Goal: Task Accomplishment & Management: Use online tool/utility

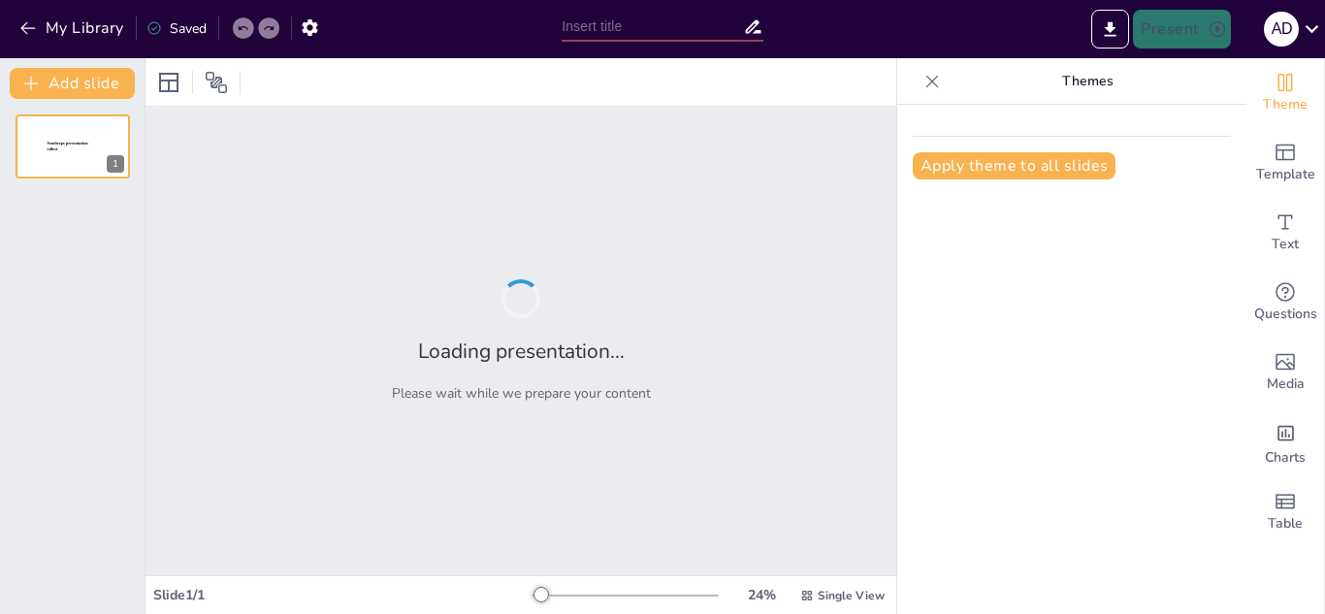
type input "Konsep Pendidikan IPS: Landasan untuk Pembelajaran di MI"
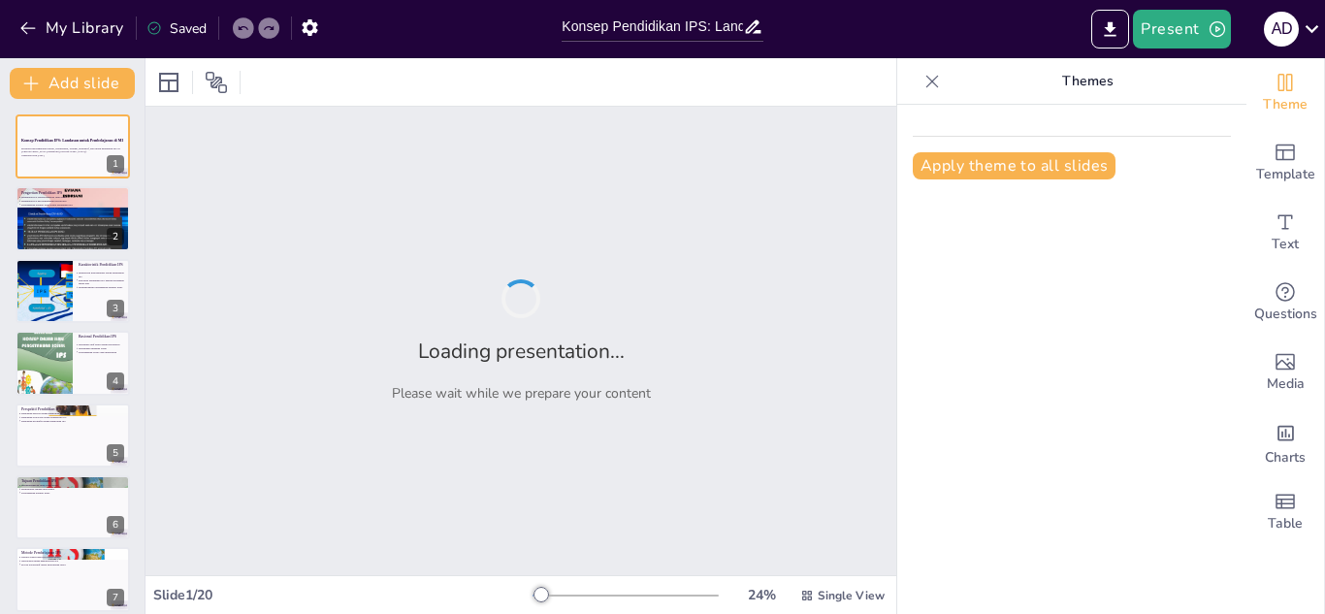
checkbox input "true"
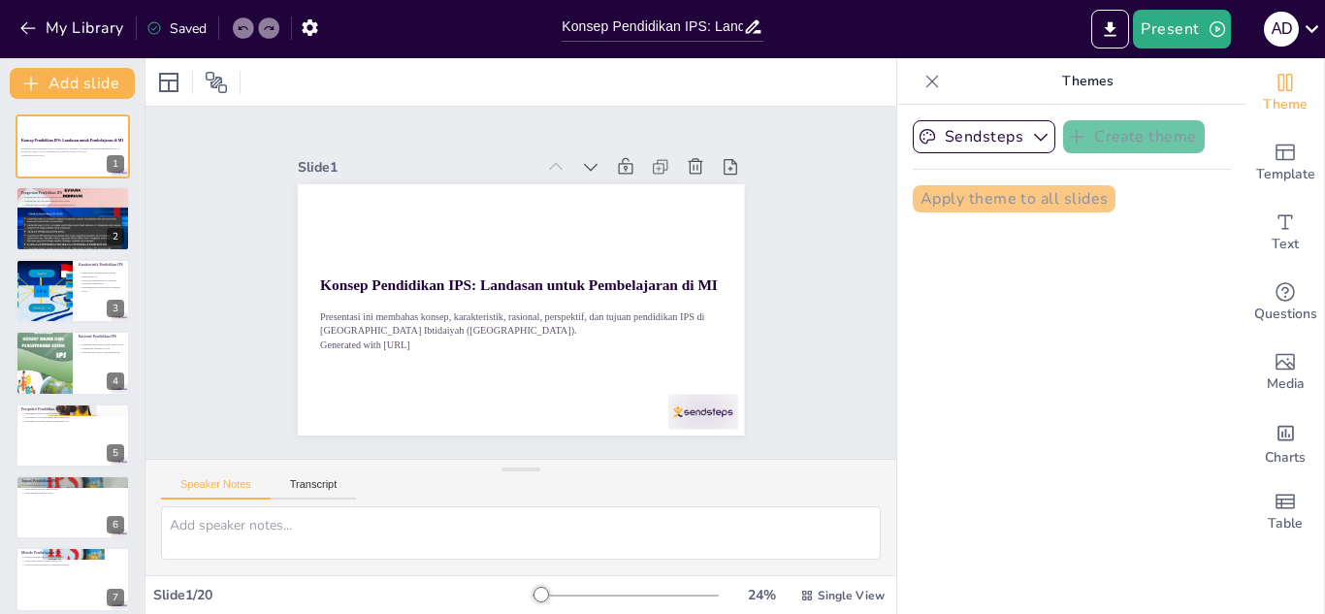
checkbox input "true"
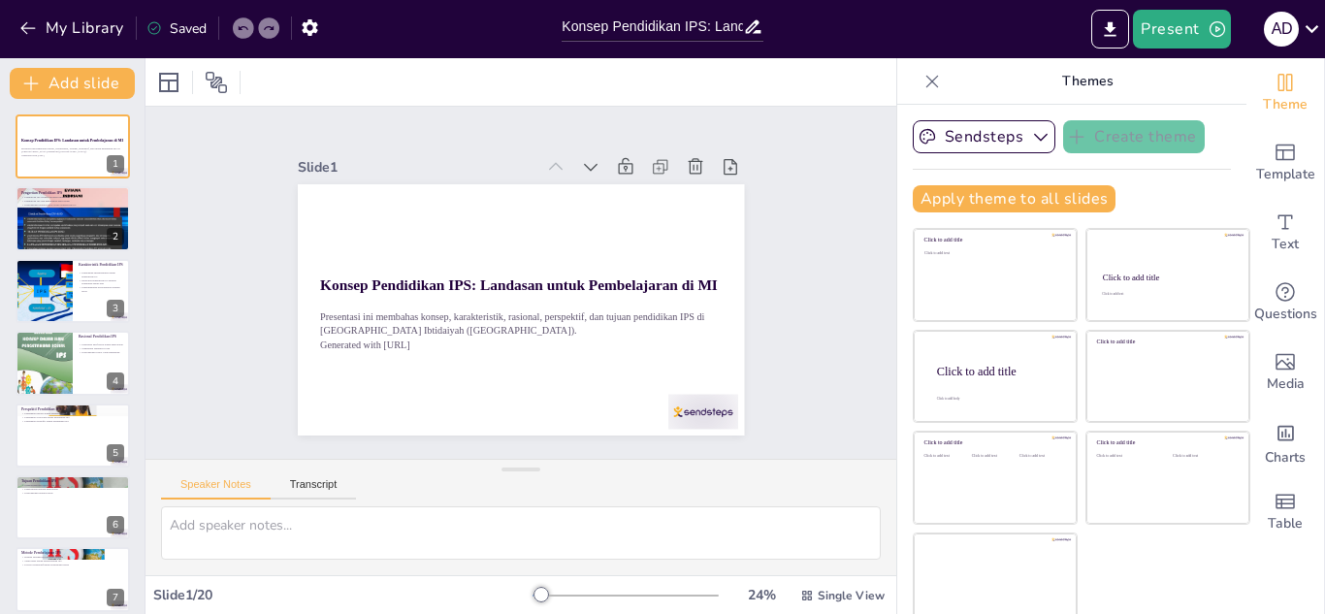
checkbox input "true"
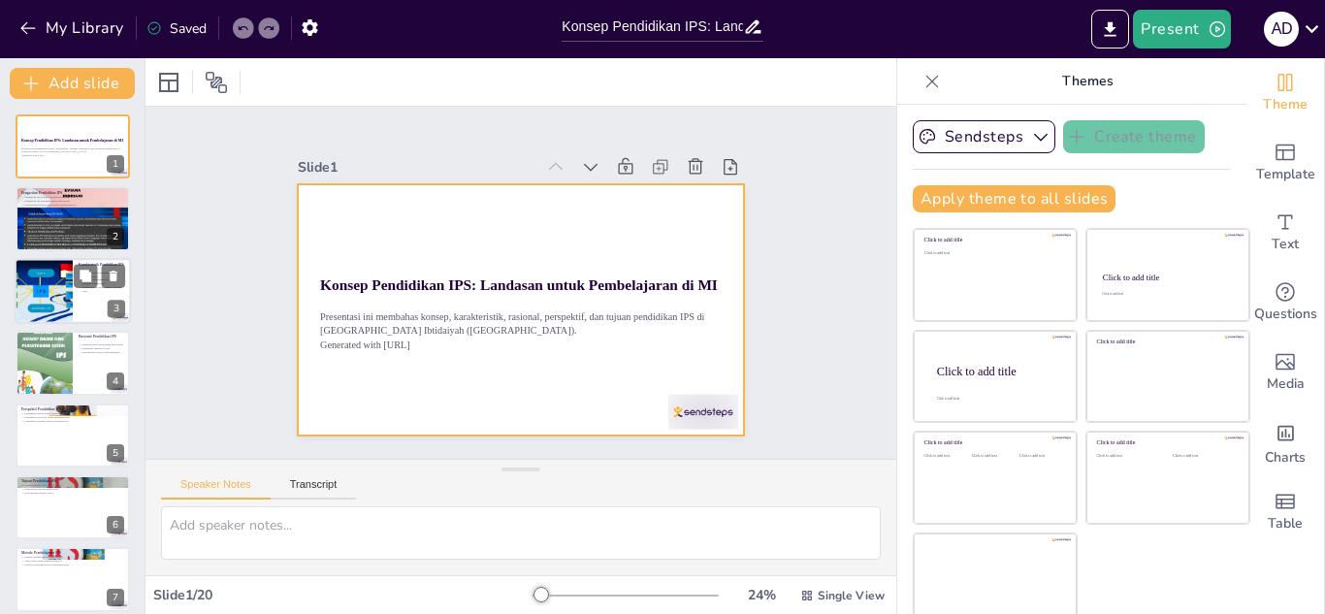
checkbox input "true"
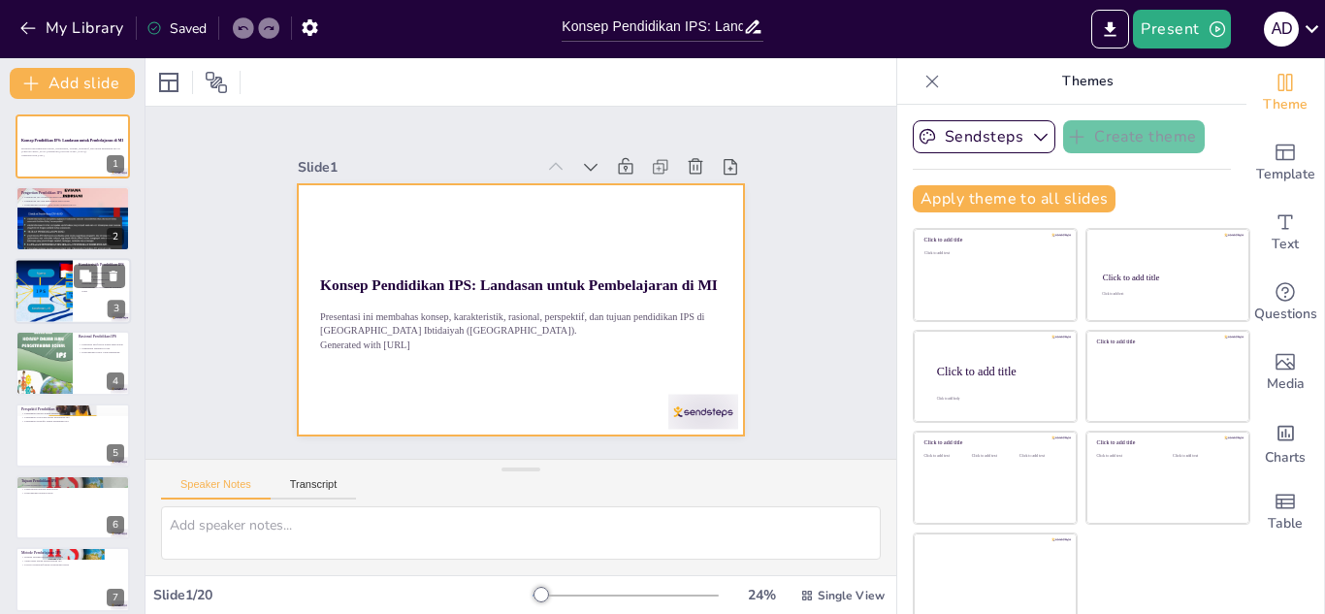
checkbox input "true"
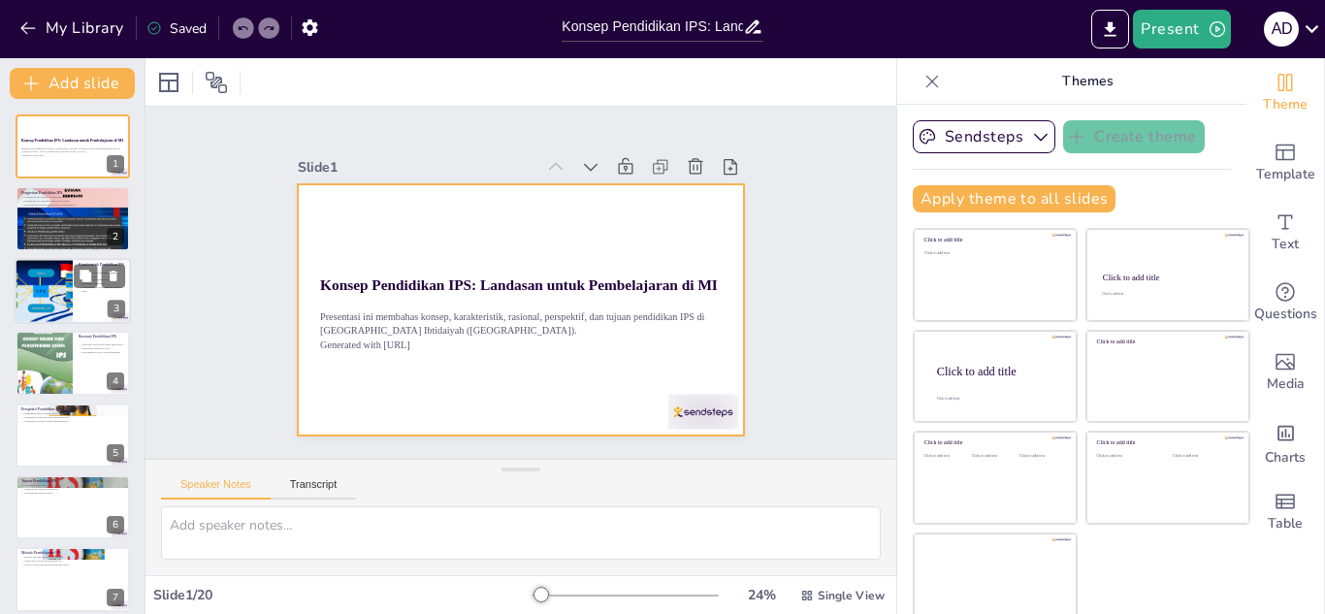
checkbox input "true"
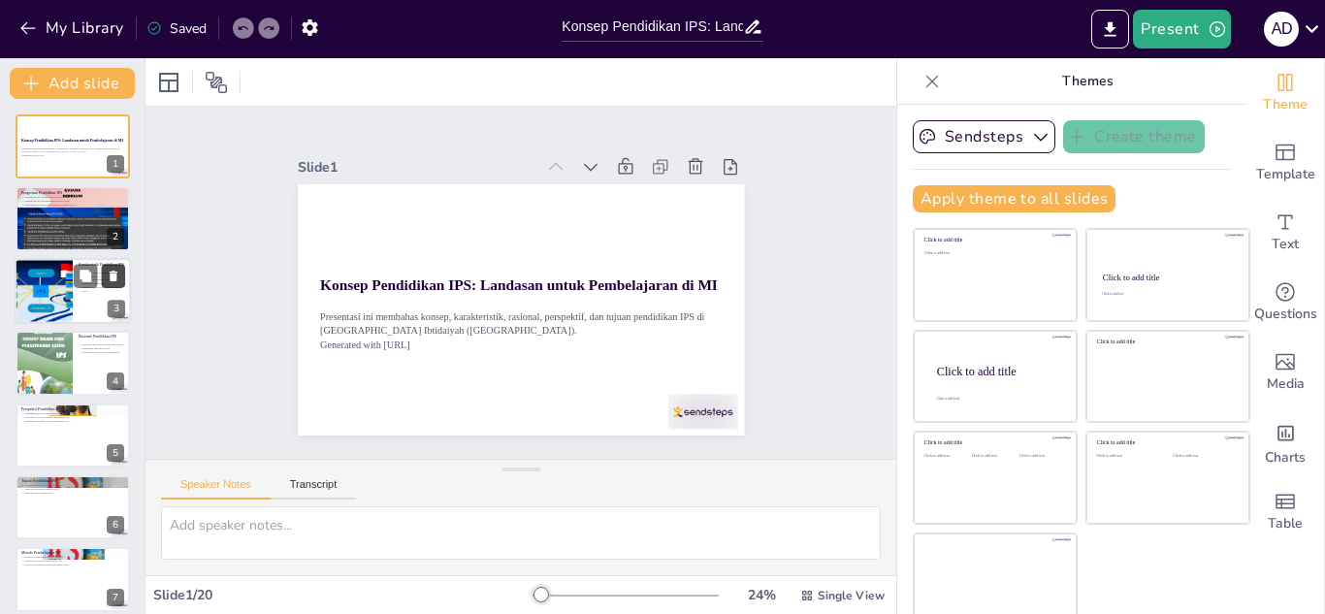
checkbox input "true"
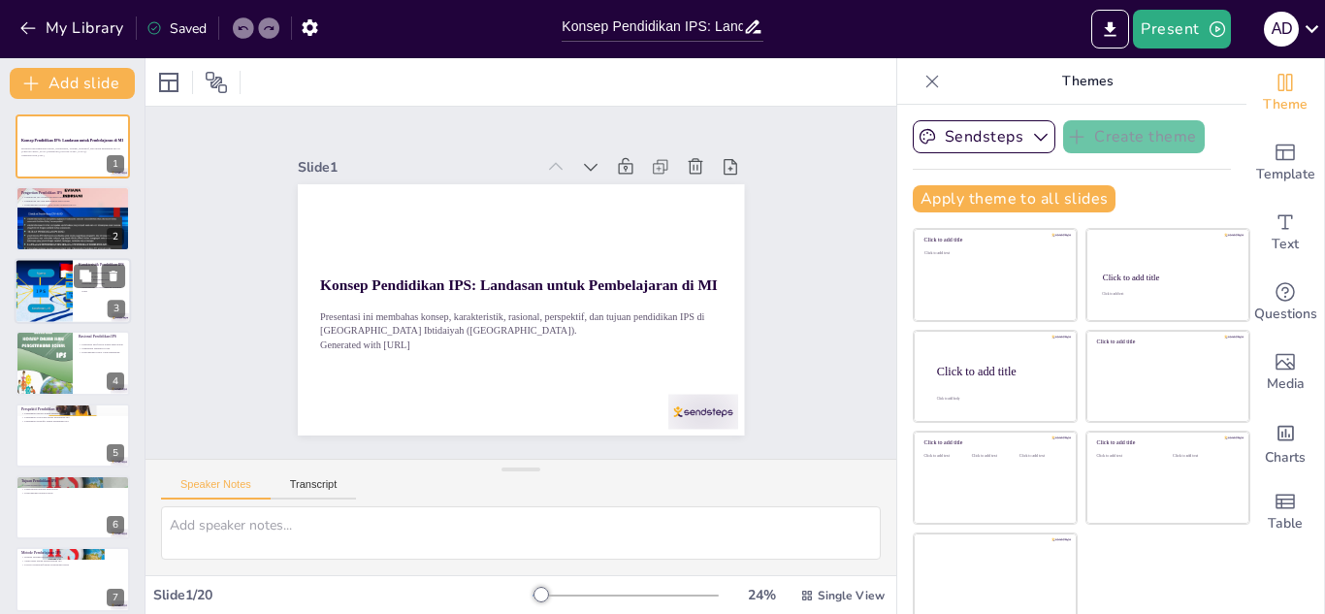
checkbox input "true"
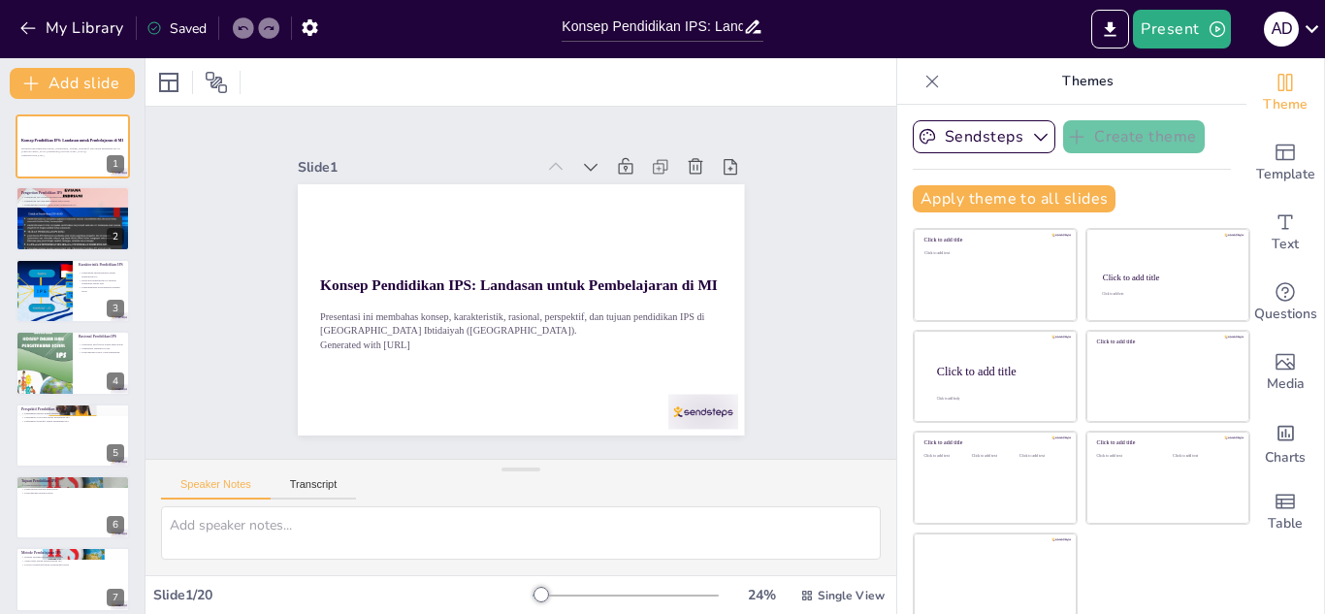
checkbox input "true"
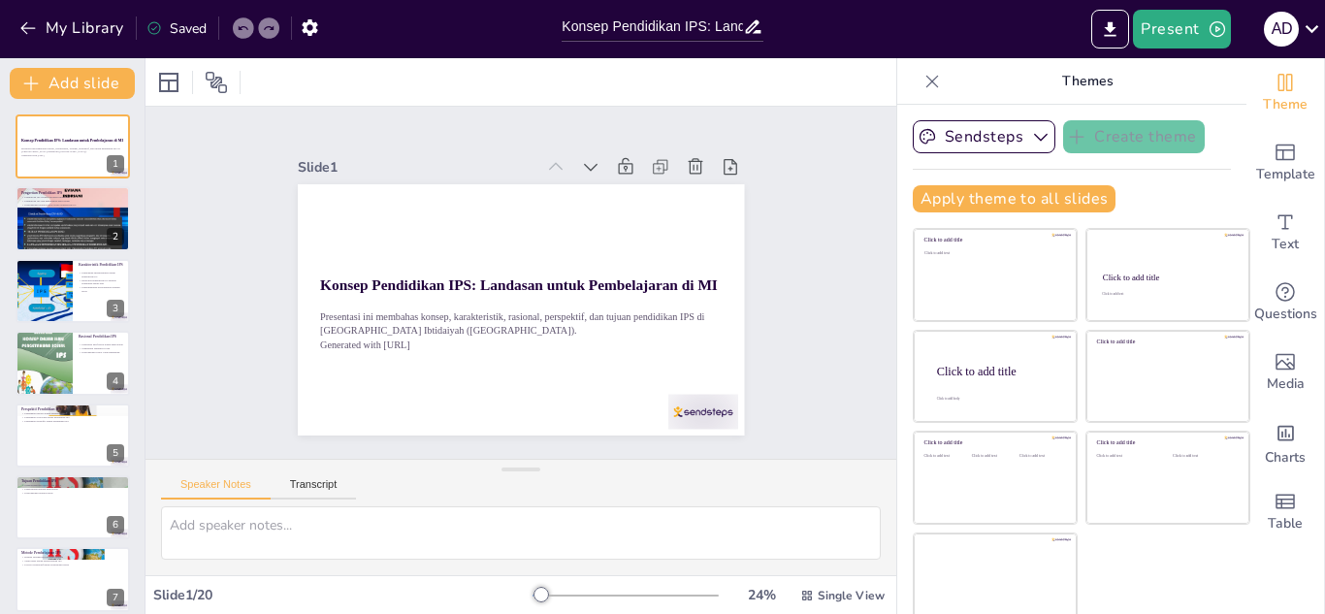
checkbox input "true"
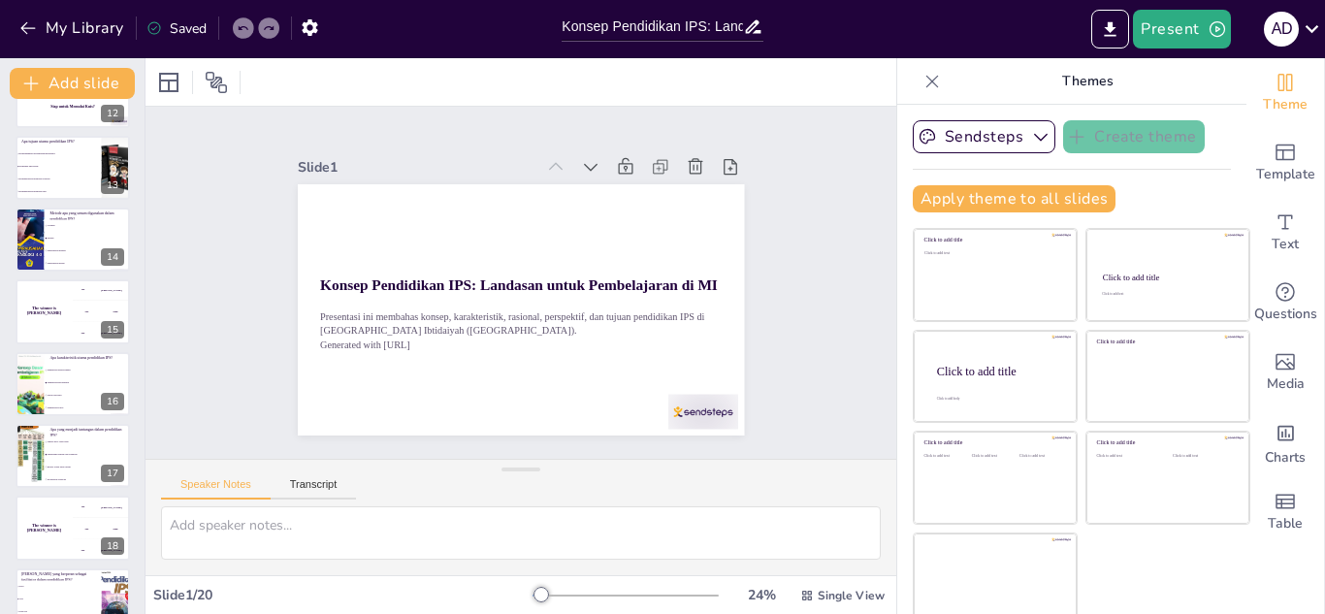
scroll to position [859, 0]
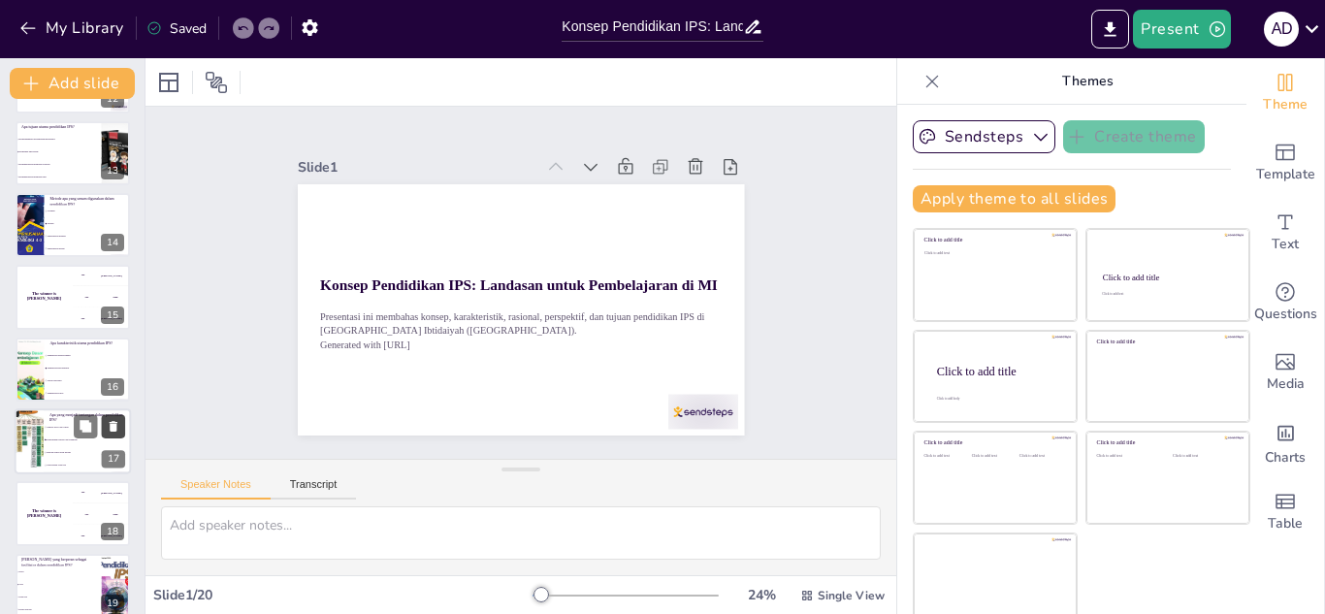
checkbox input "true"
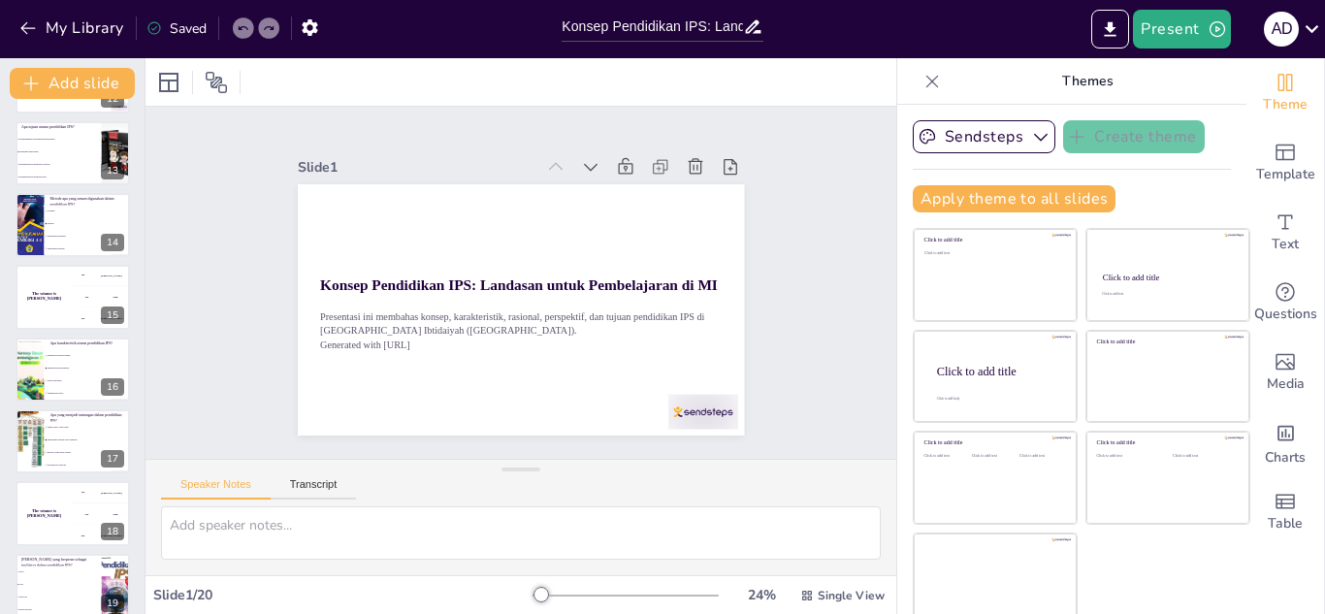
checkbox input "true"
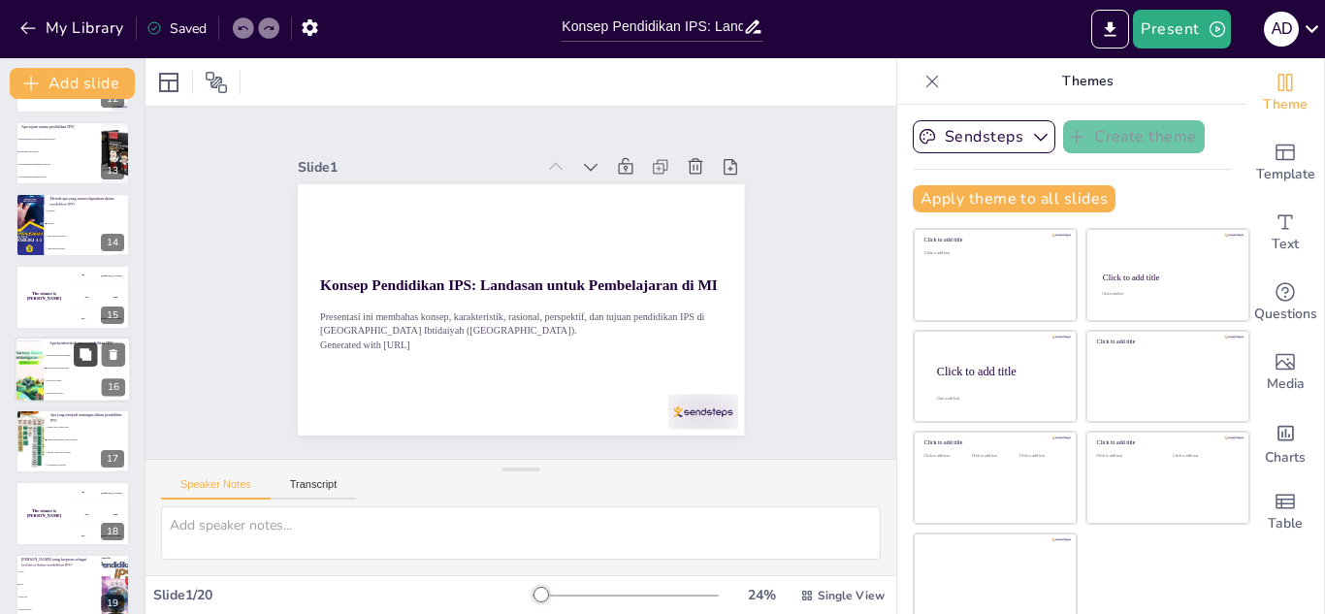
checkbox input "true"
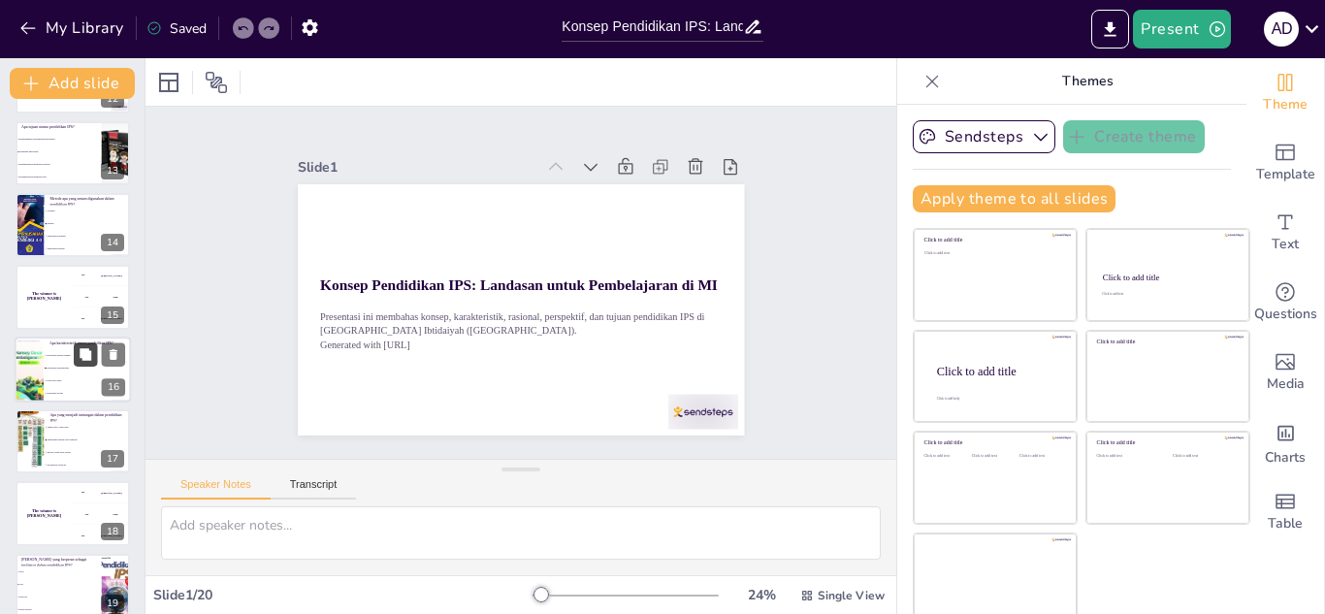
checkbox input "true"
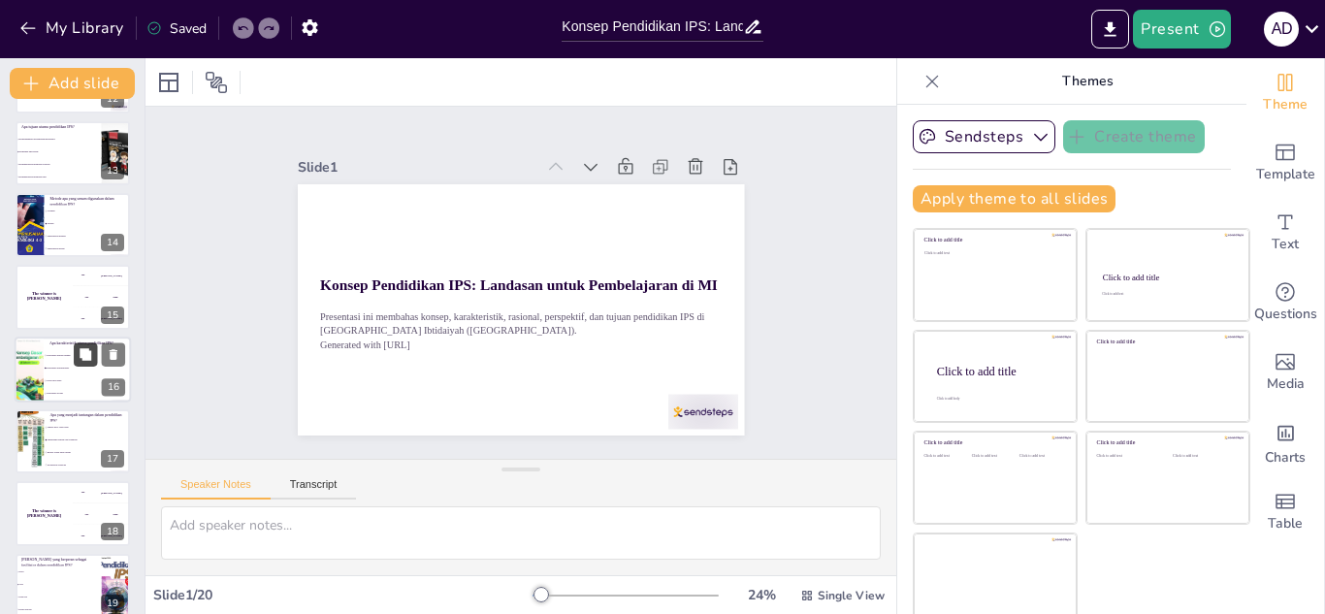
checkbox input "true"
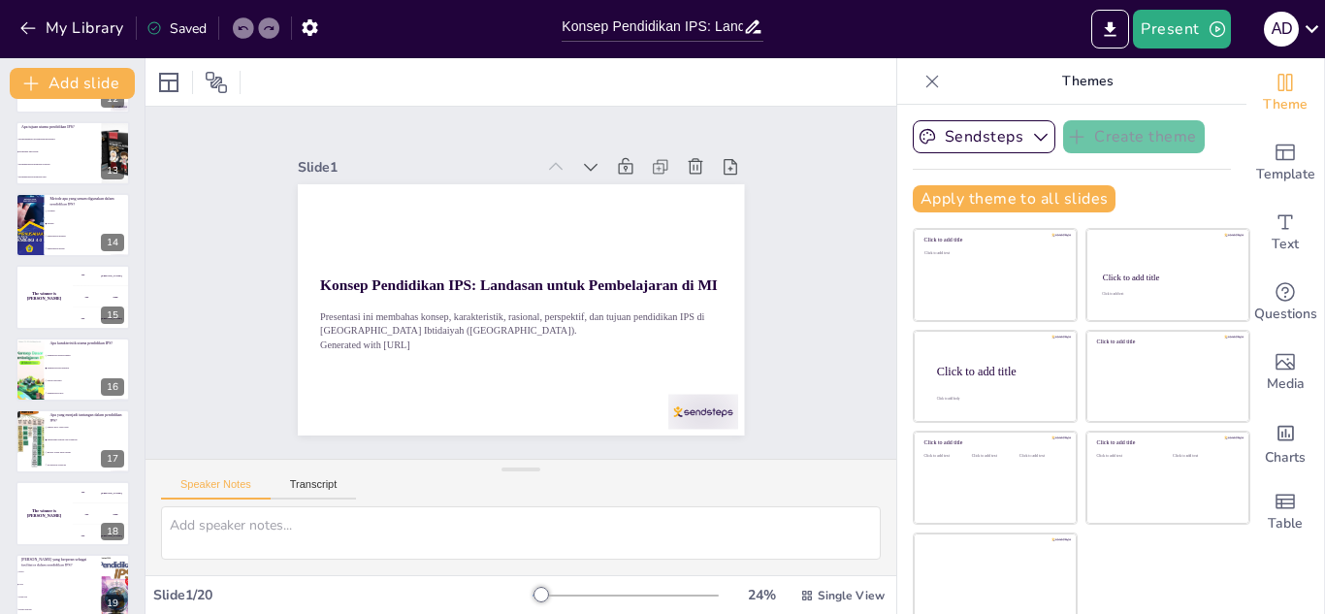
checkbox input "true"
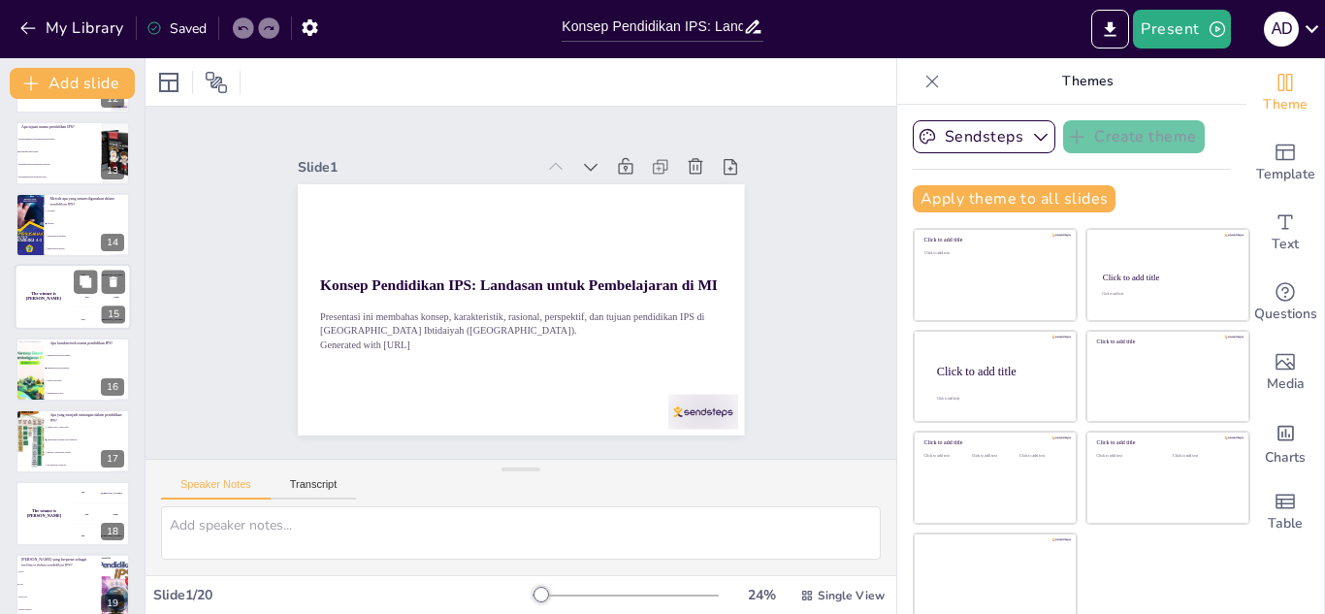
checkbox input "true"
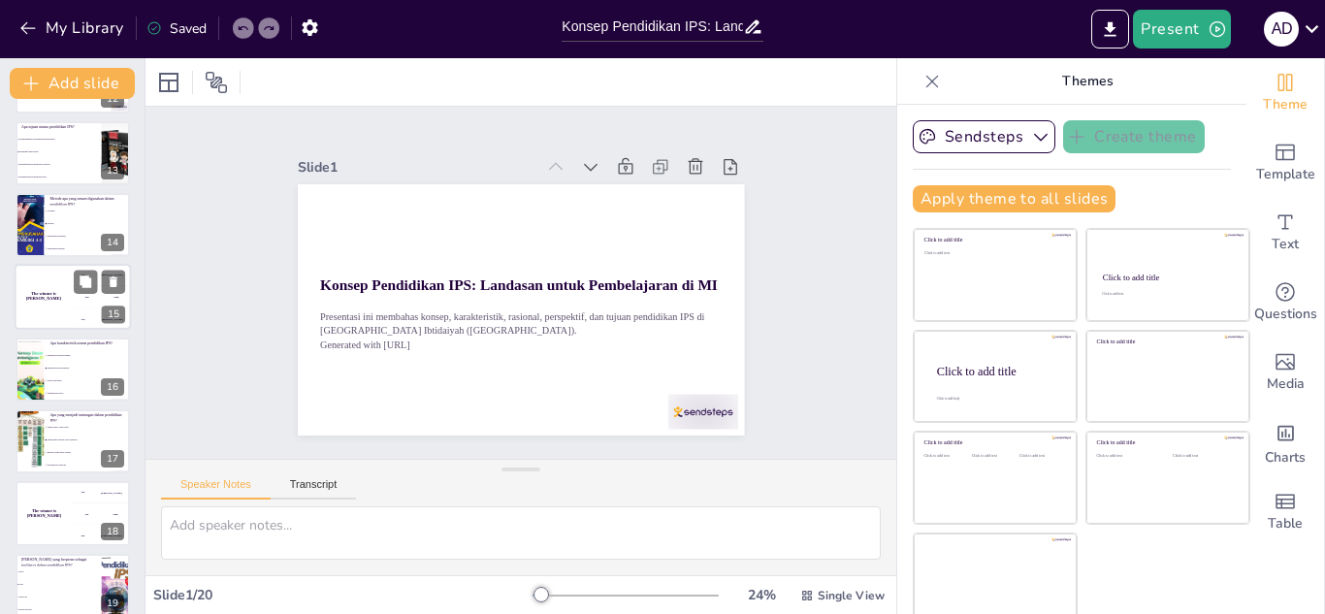
checkbox input "true"
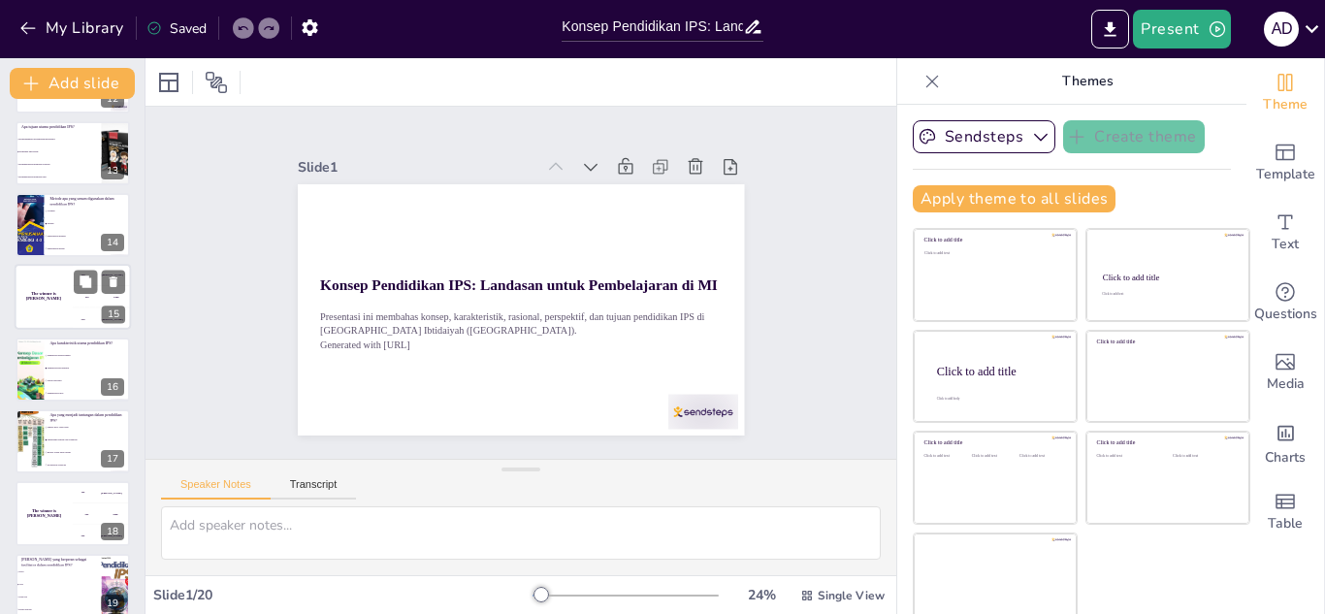
checkbox input "true"
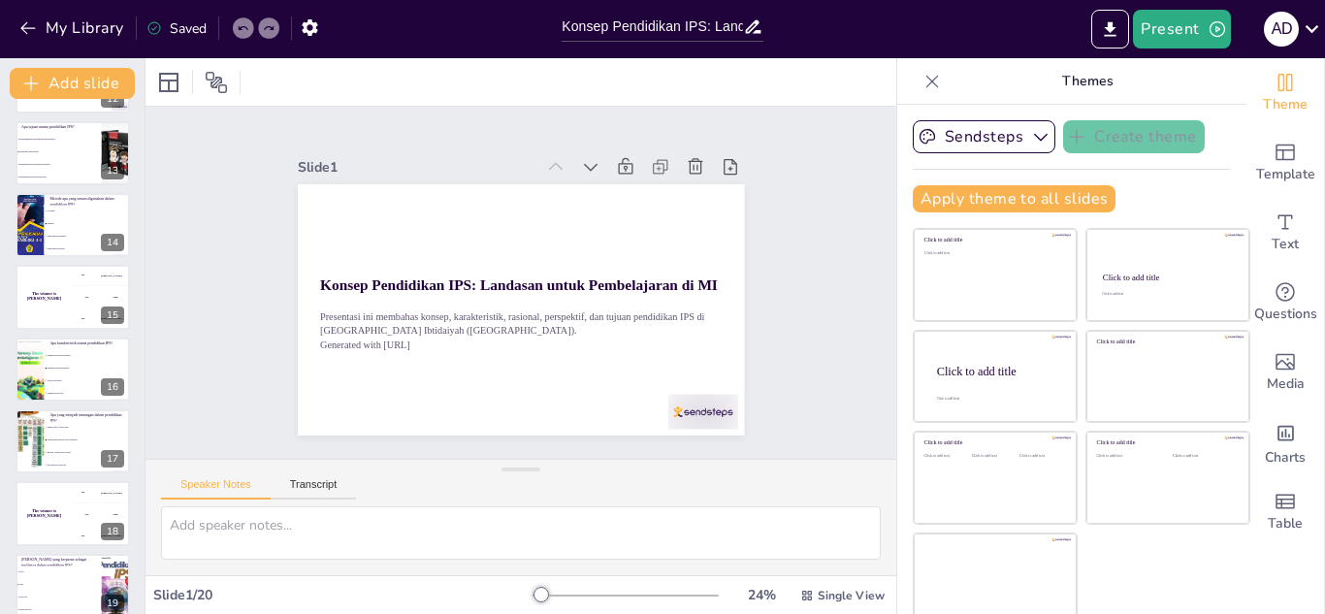
checkbox input "true"
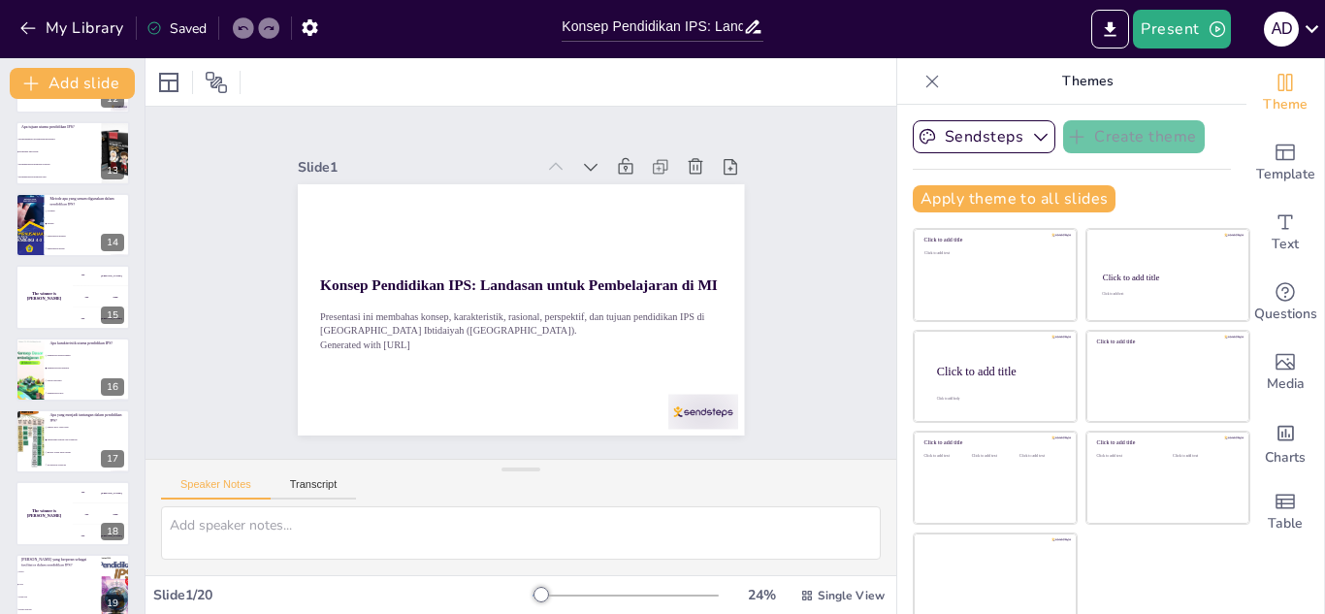
checkbox input "true"
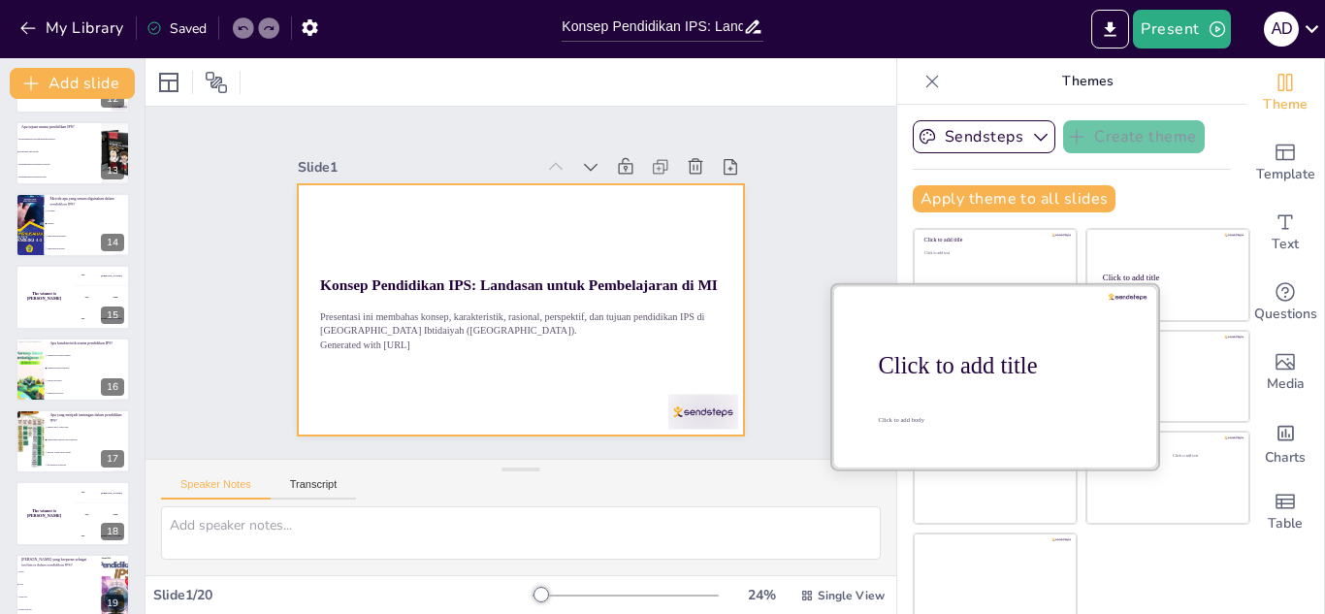
checkbox input "true"
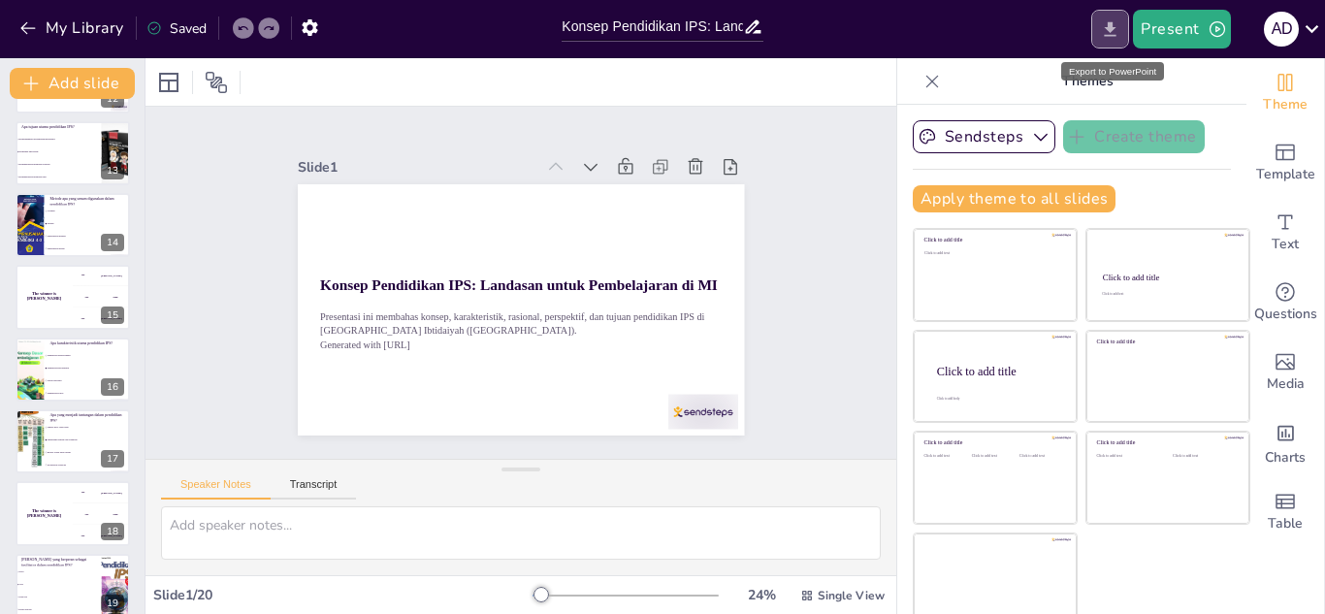
click at [1115, 32] on icon "Export to PowerPoint" at bounding box center [1110, 29] width 20 height 20
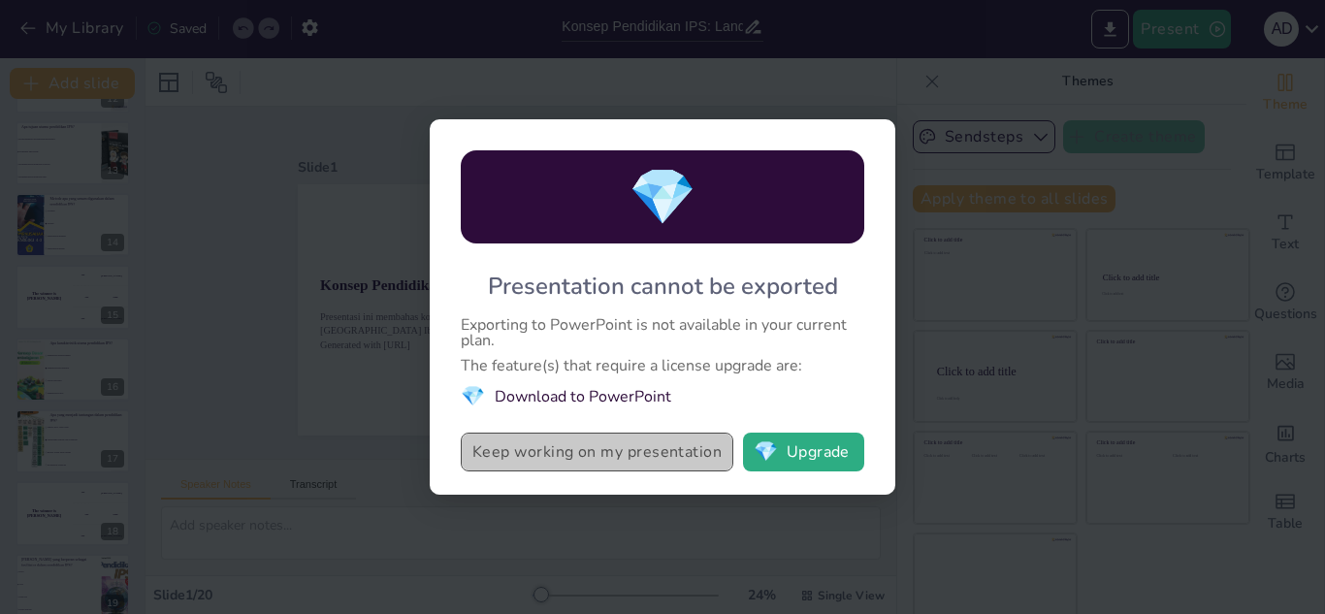
click at [669, 447] on button "Keep working on my presentation" at bounding box center [597, 452] width 273 height 39
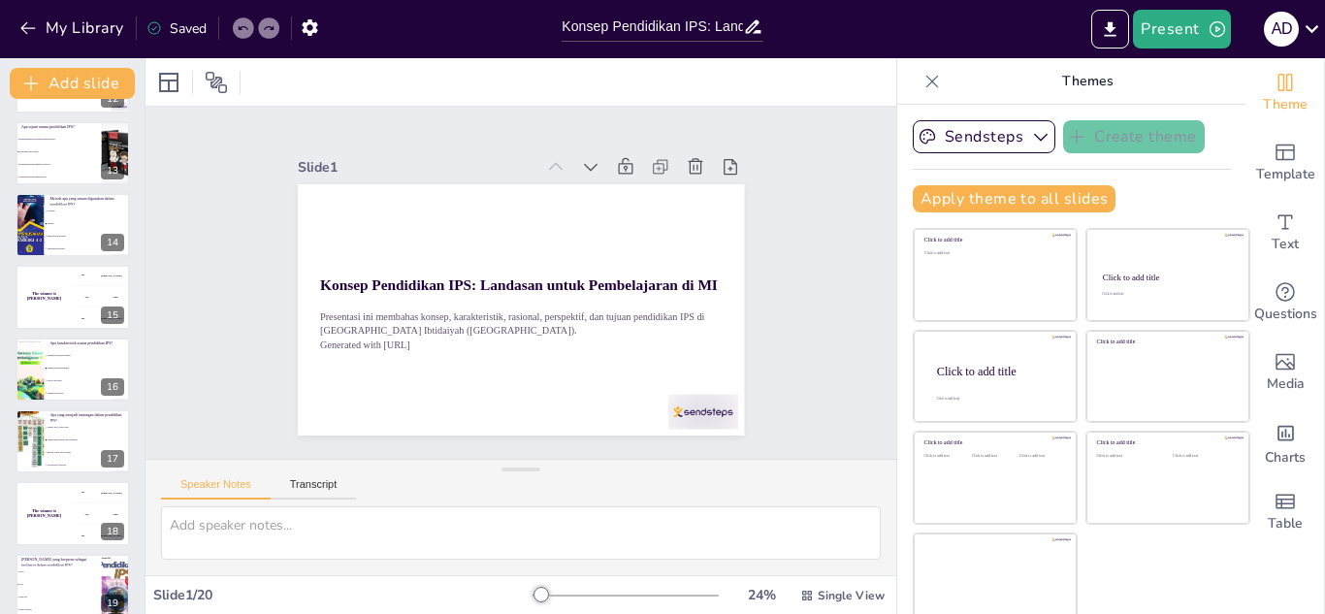
checkbox input "true"
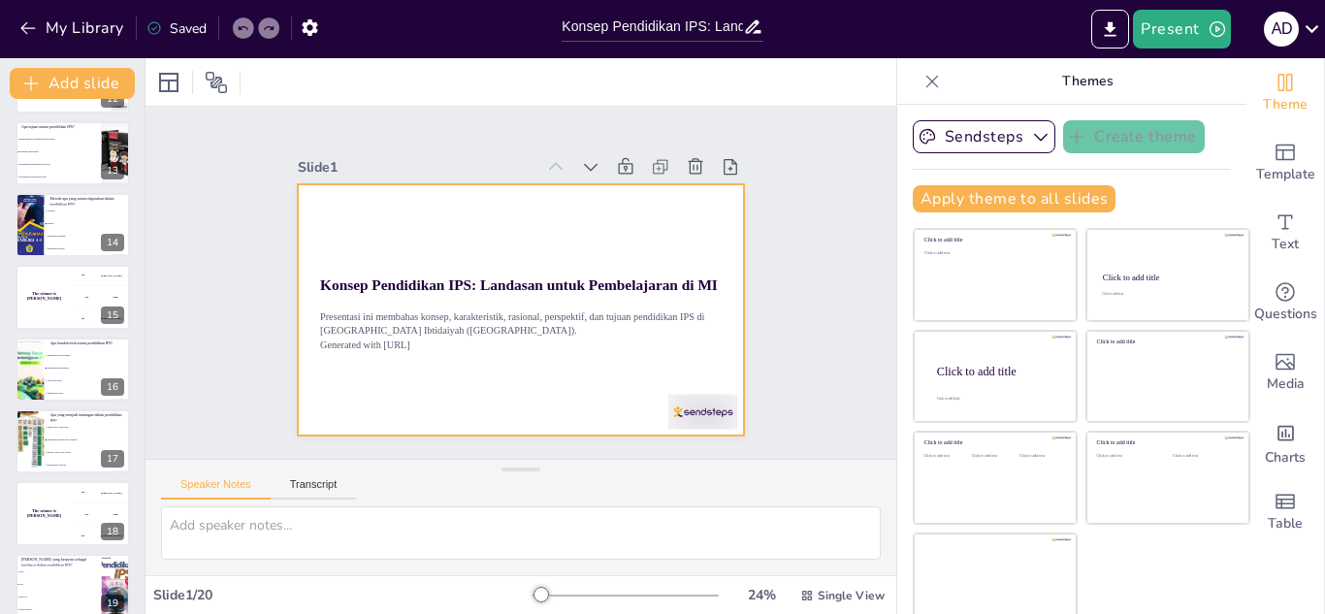
checkbox input "true"
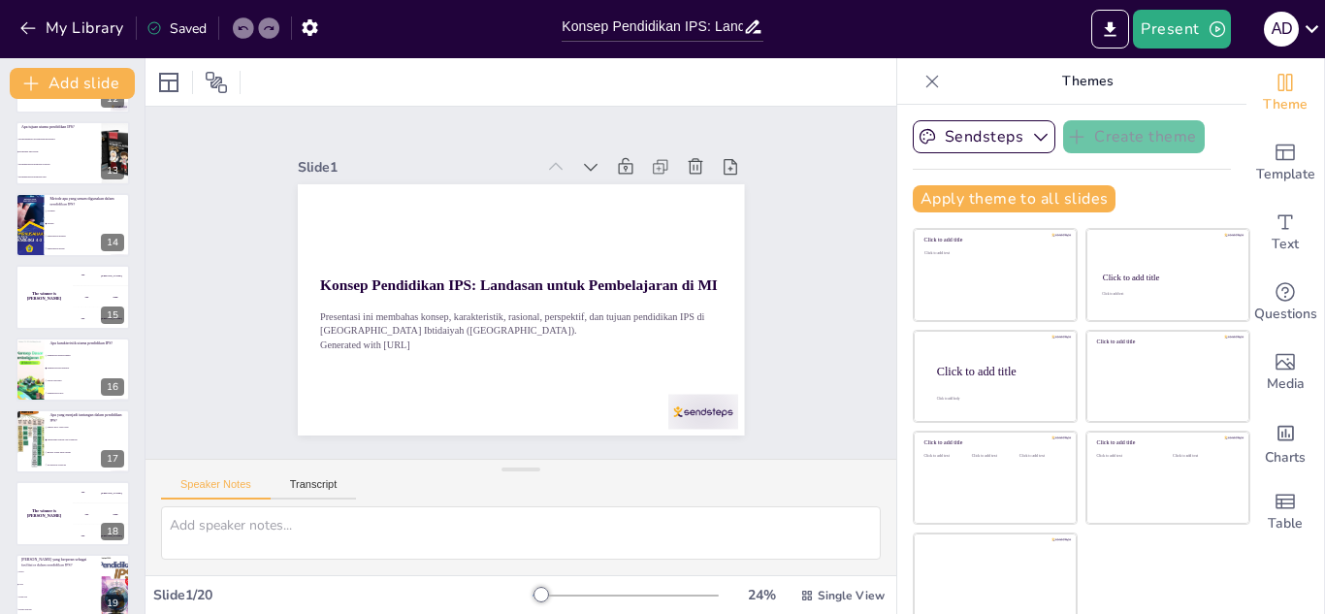
checkbox input "true"
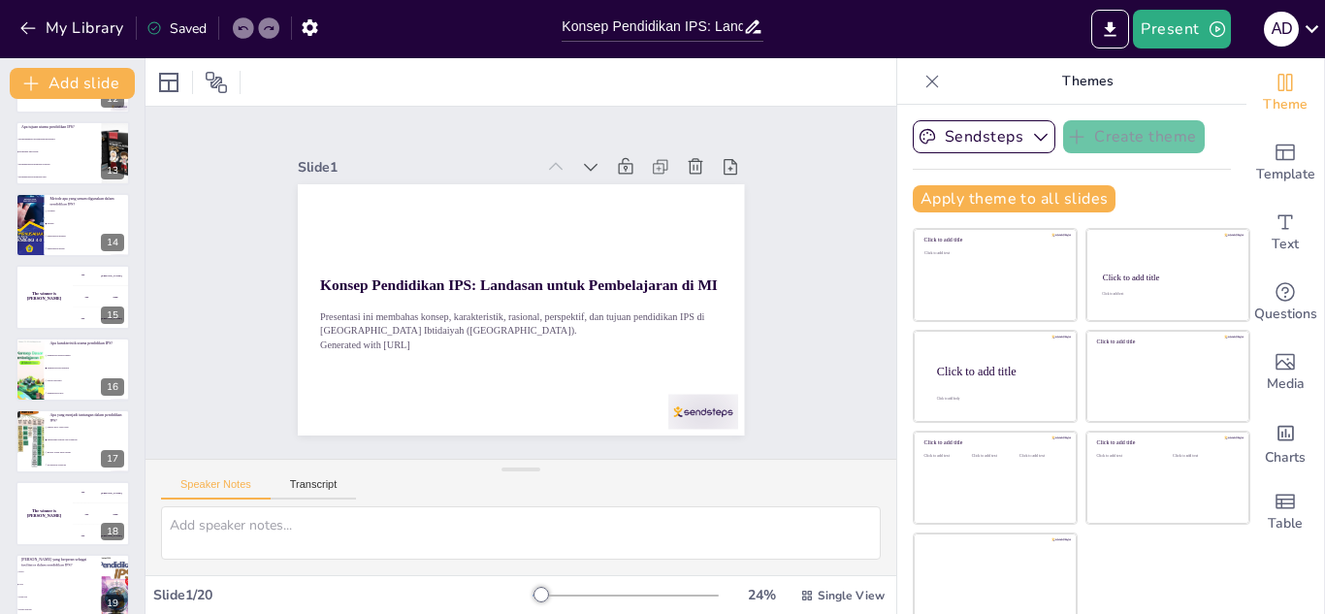
checkbox input "true"
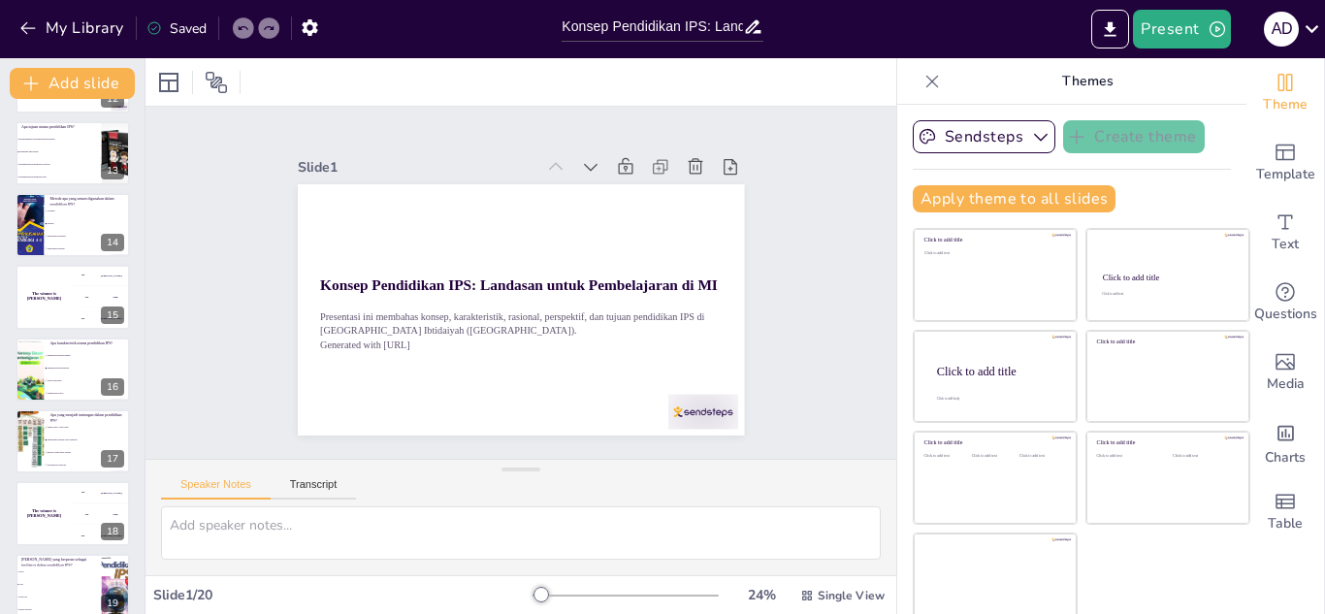
checkbox input "true"
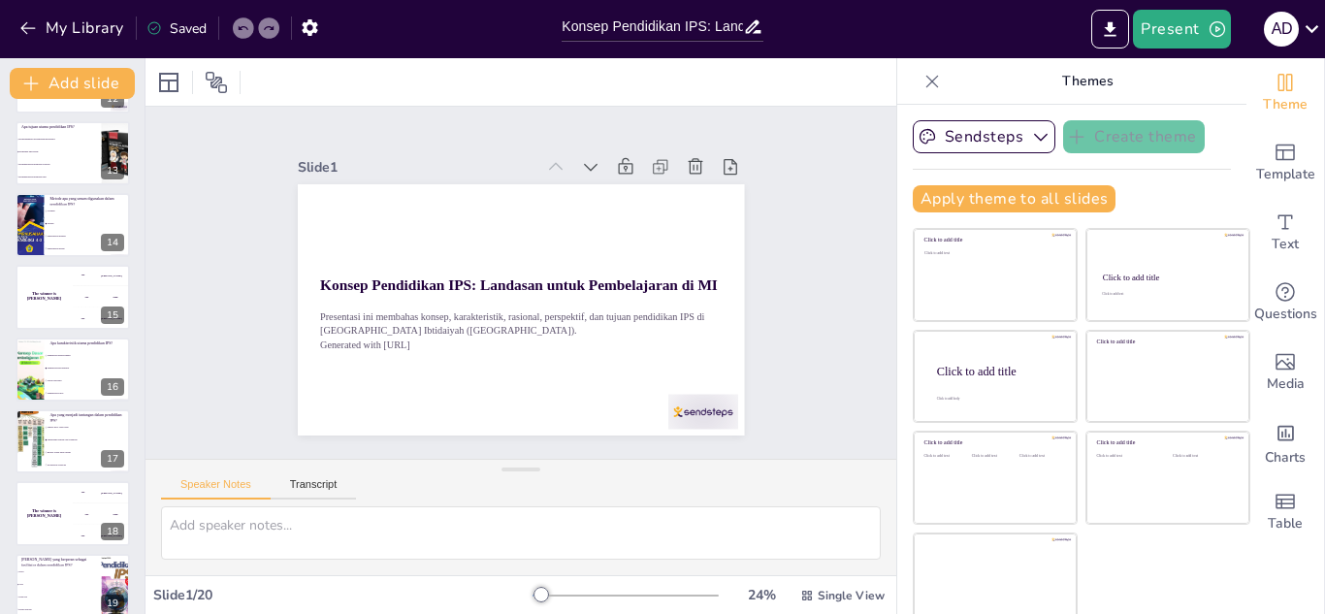
checkbox input "true"
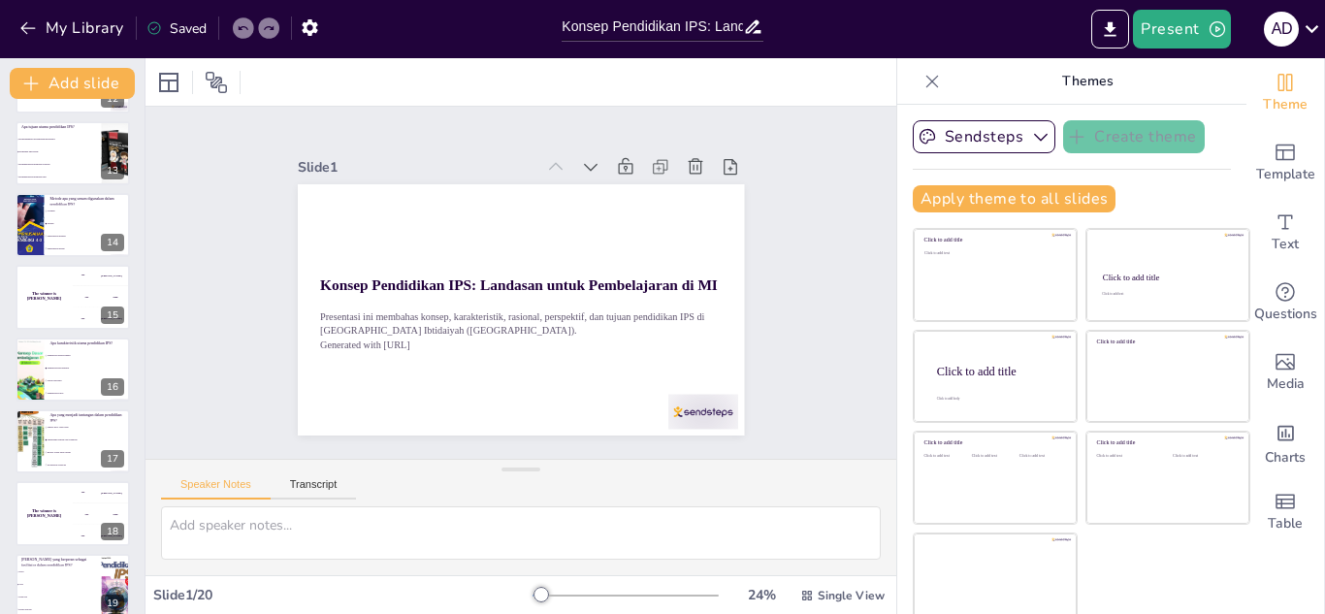
checkbox input "true"
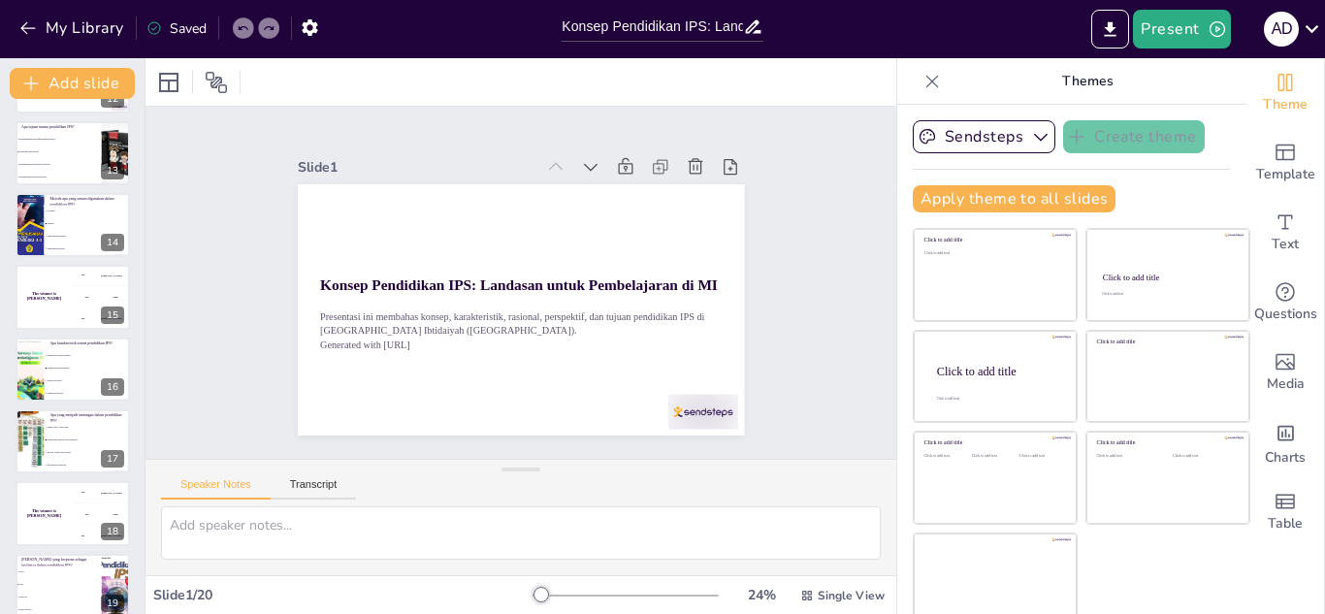
checkbox input "true"
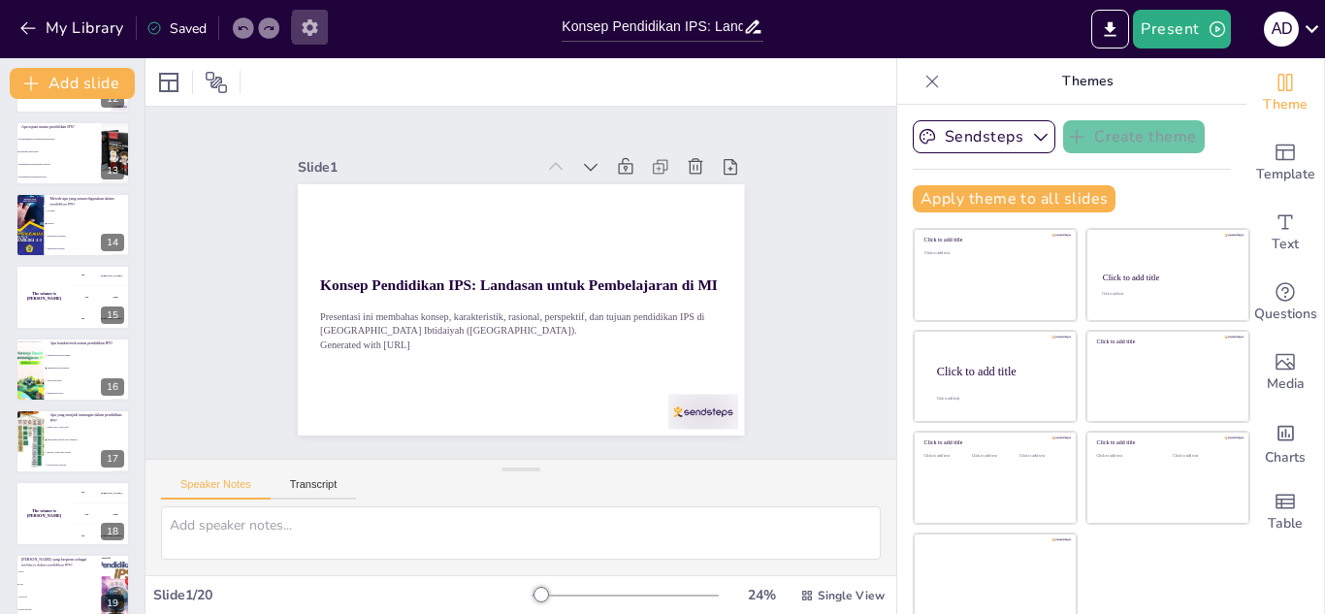
click at [318, 27] on icon "button" at bounding box center [310, 27] width 20 height 20
click at [1193, 30] on button "Present" at bounding box center [1181, 29] width 97 height 39
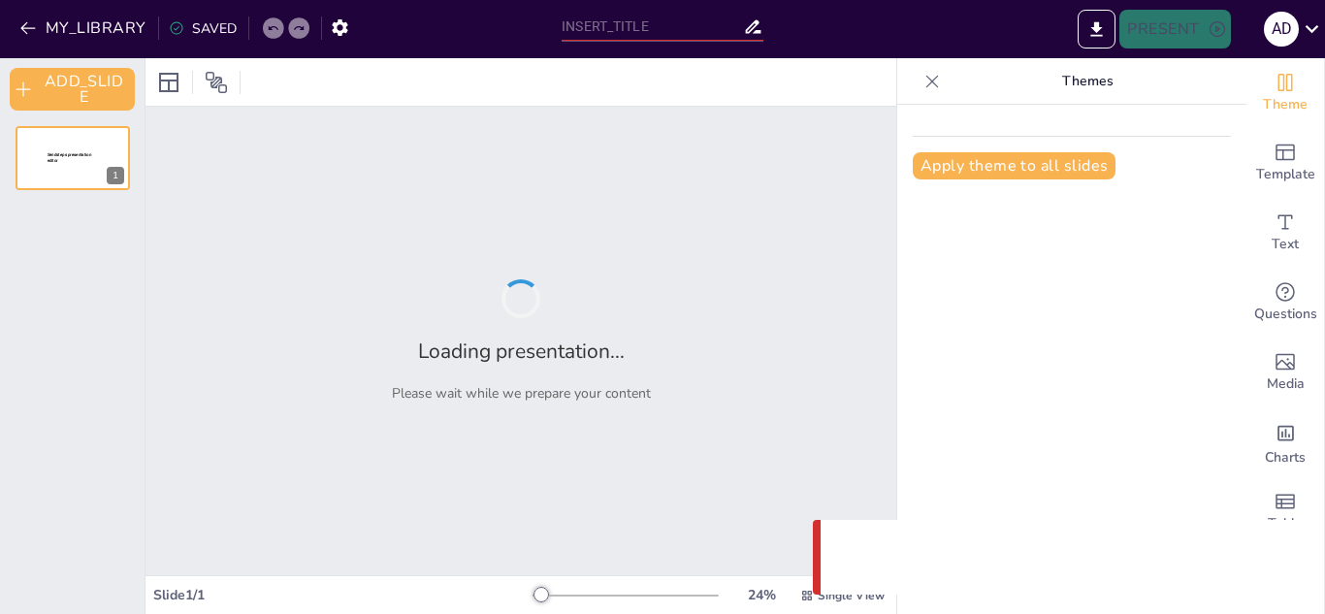
type input "Konsep Pendidikan IPS: Landasan untuk Pembelajaran di MI"
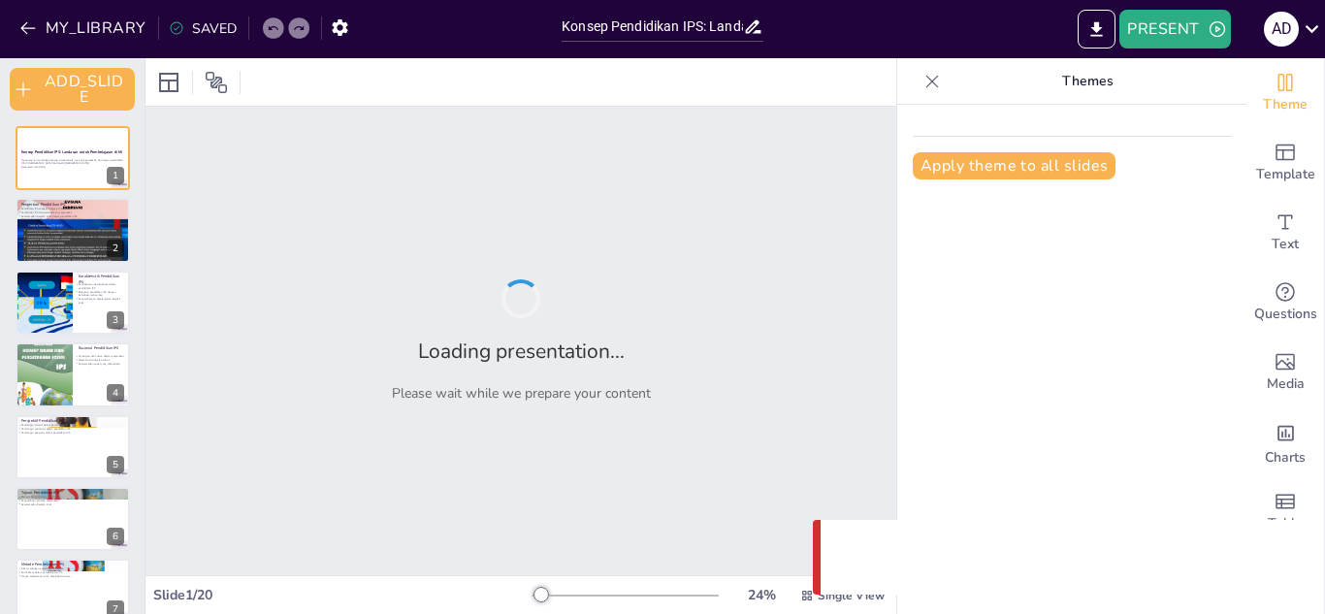
checkbox input "true"
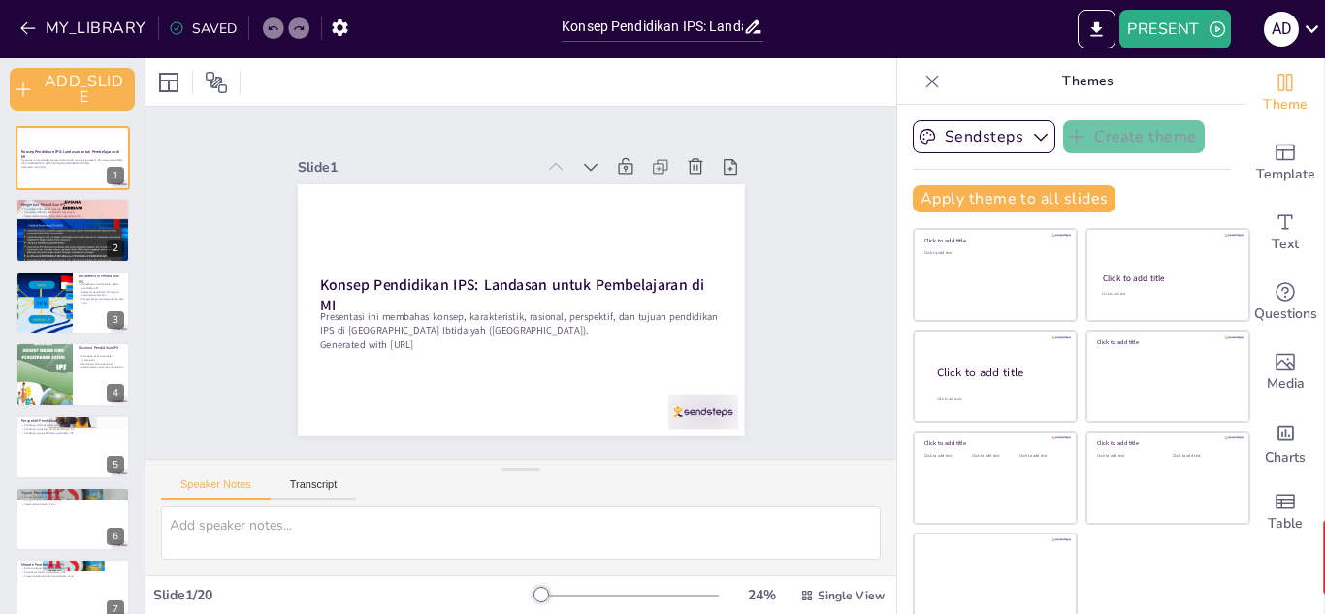
checkbox input "true"
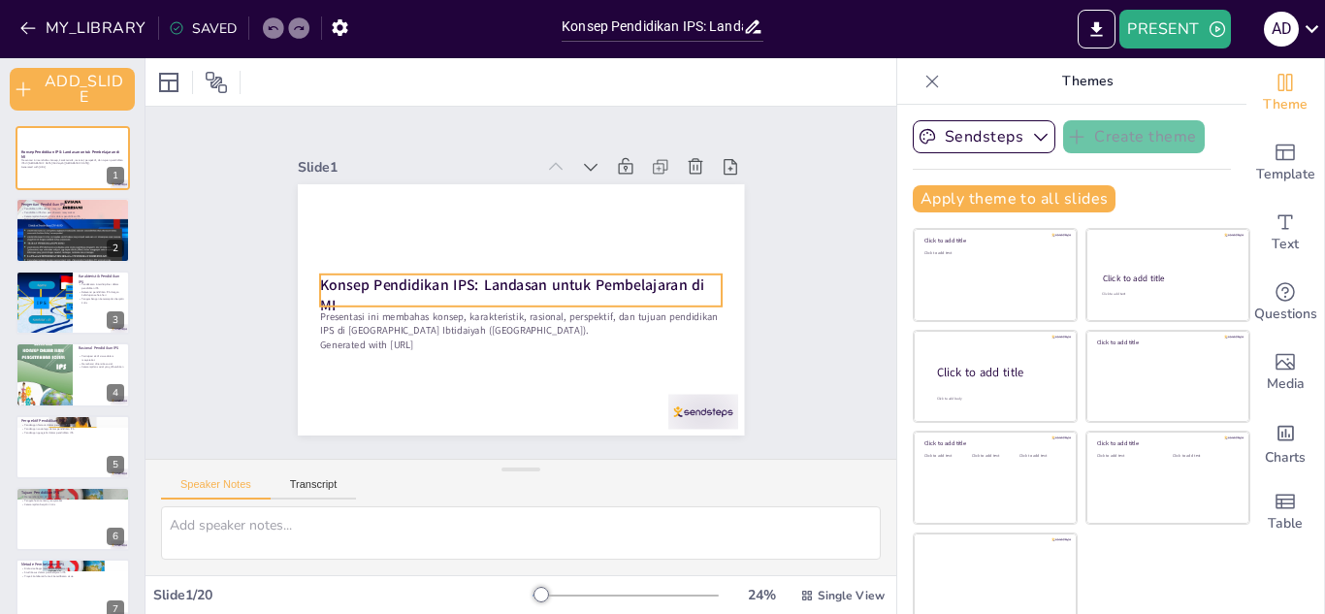
checkbox input "true"
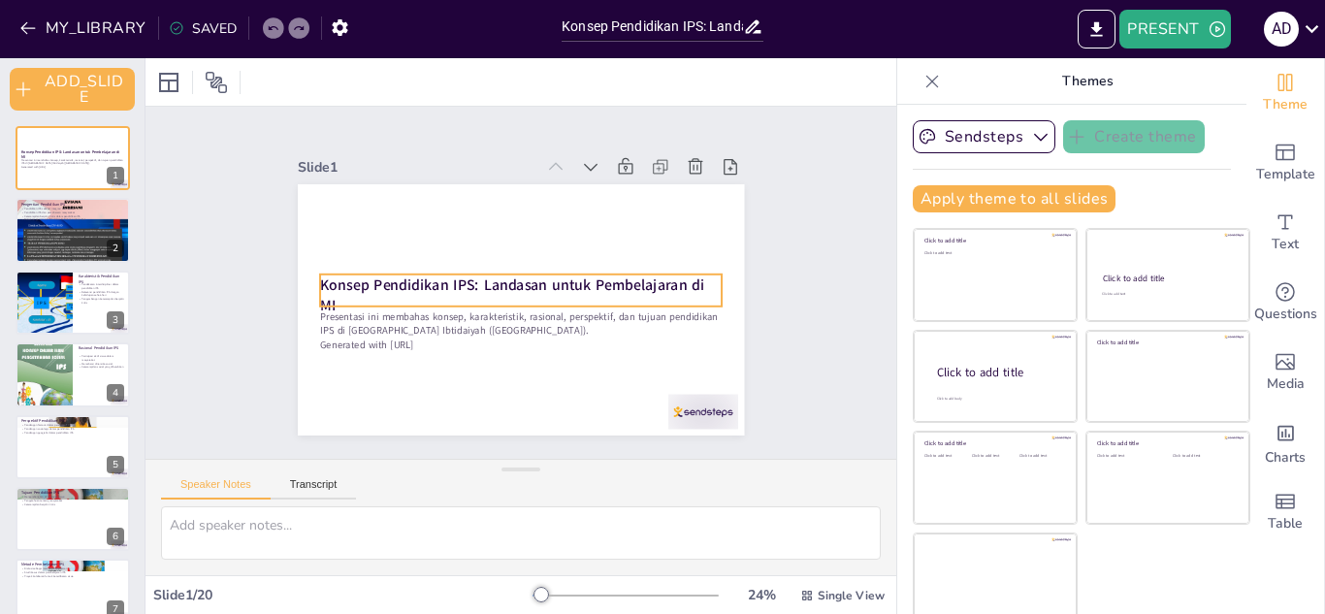
checkbox input "true"
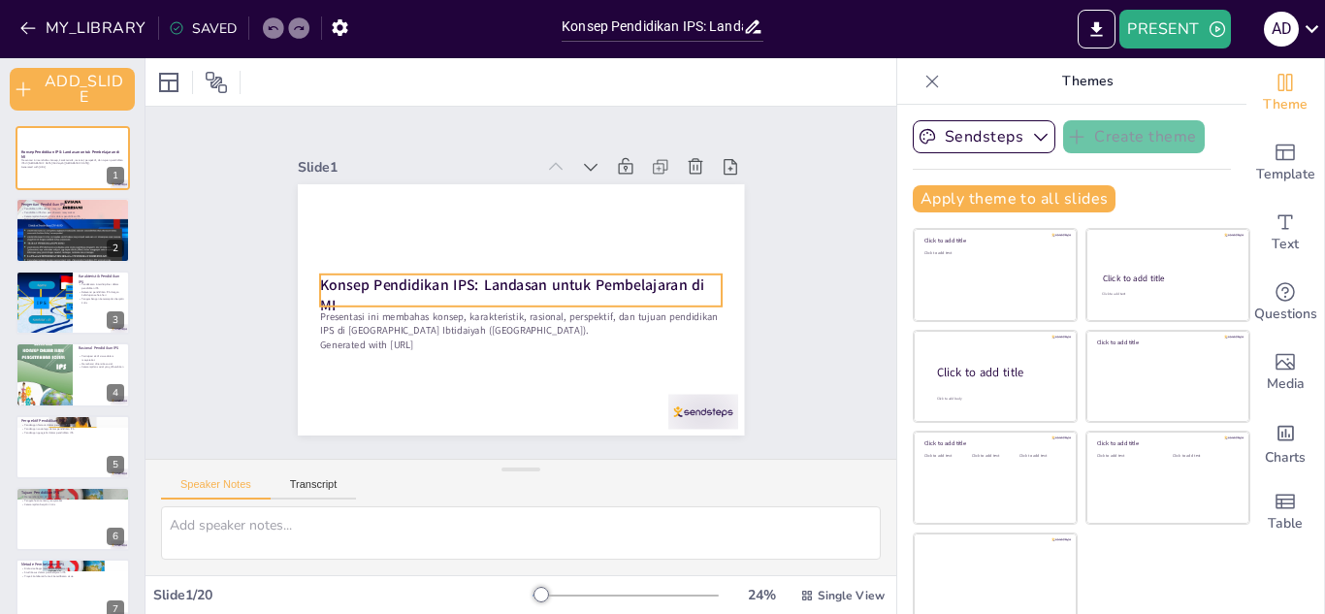
checkbox input "true"
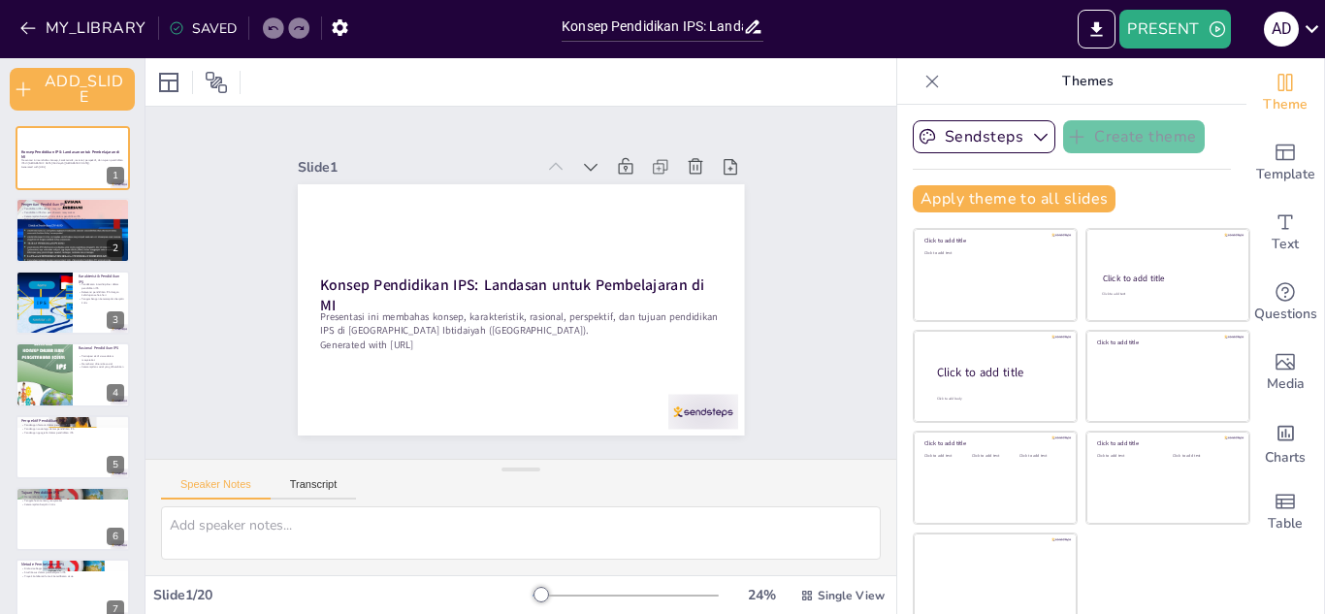
checkbox input "true"
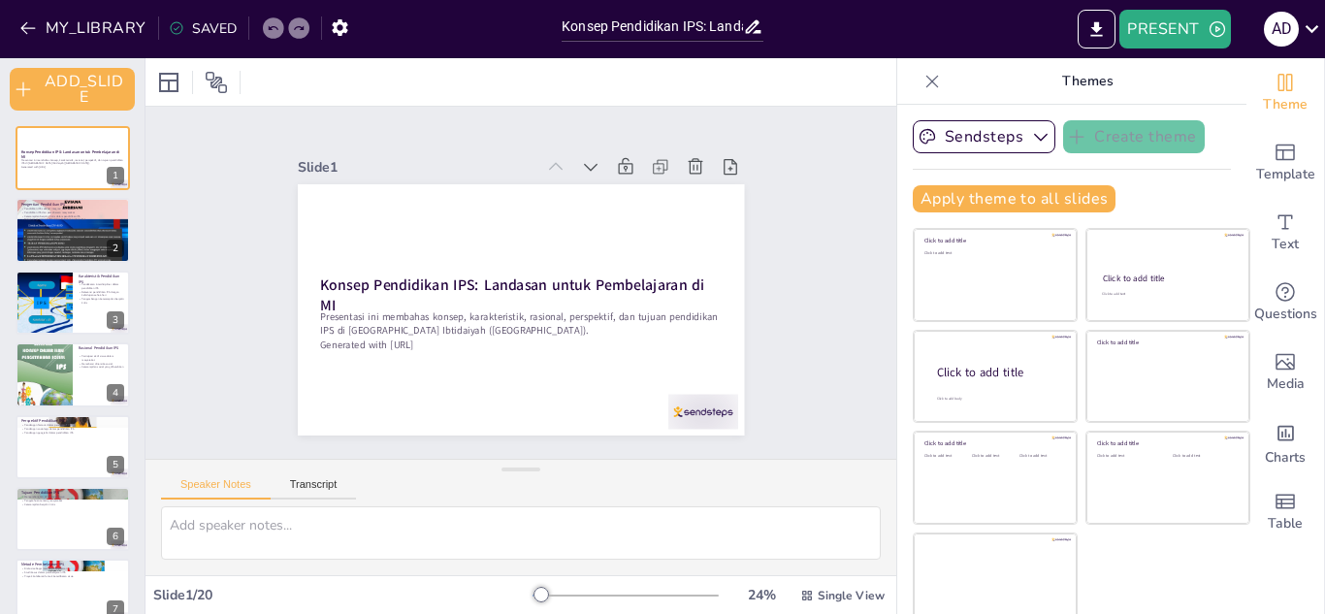
checkbox input "true"
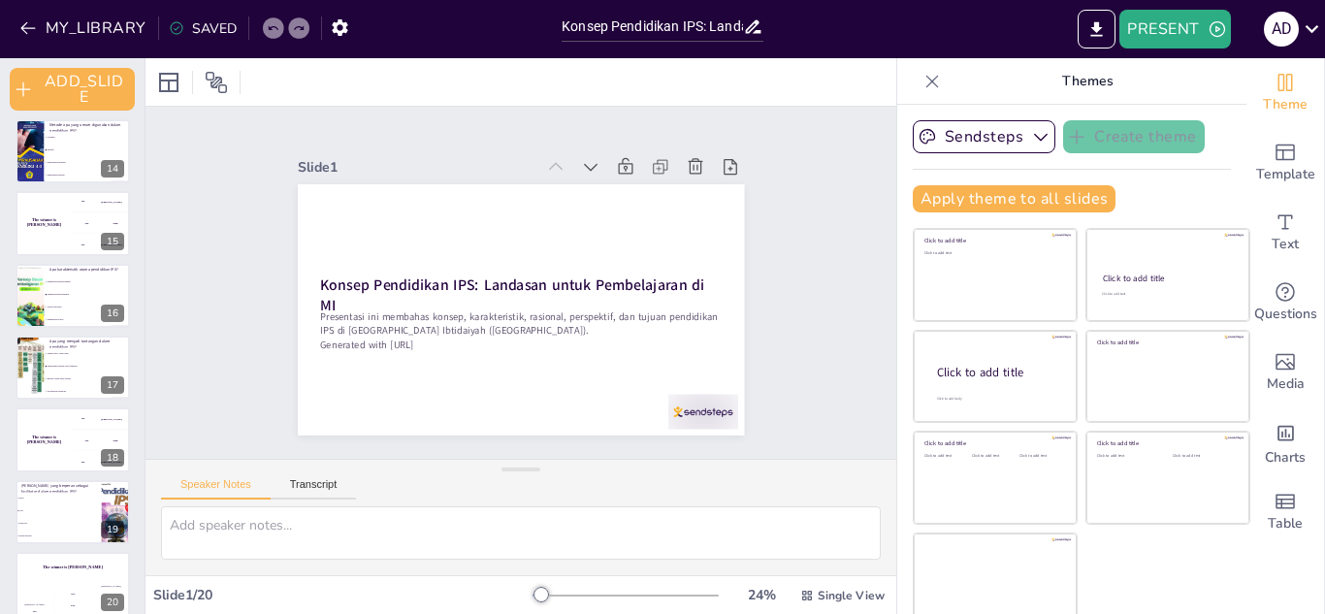
scroll to position [918, 0]
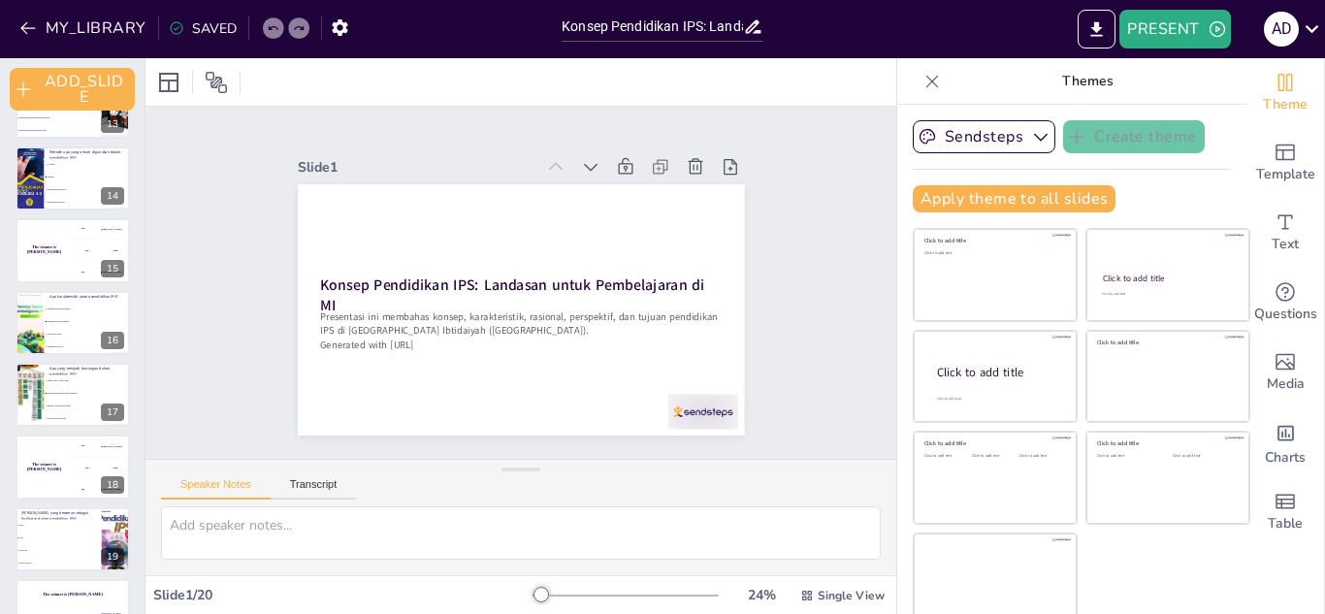
checkbox input "true"
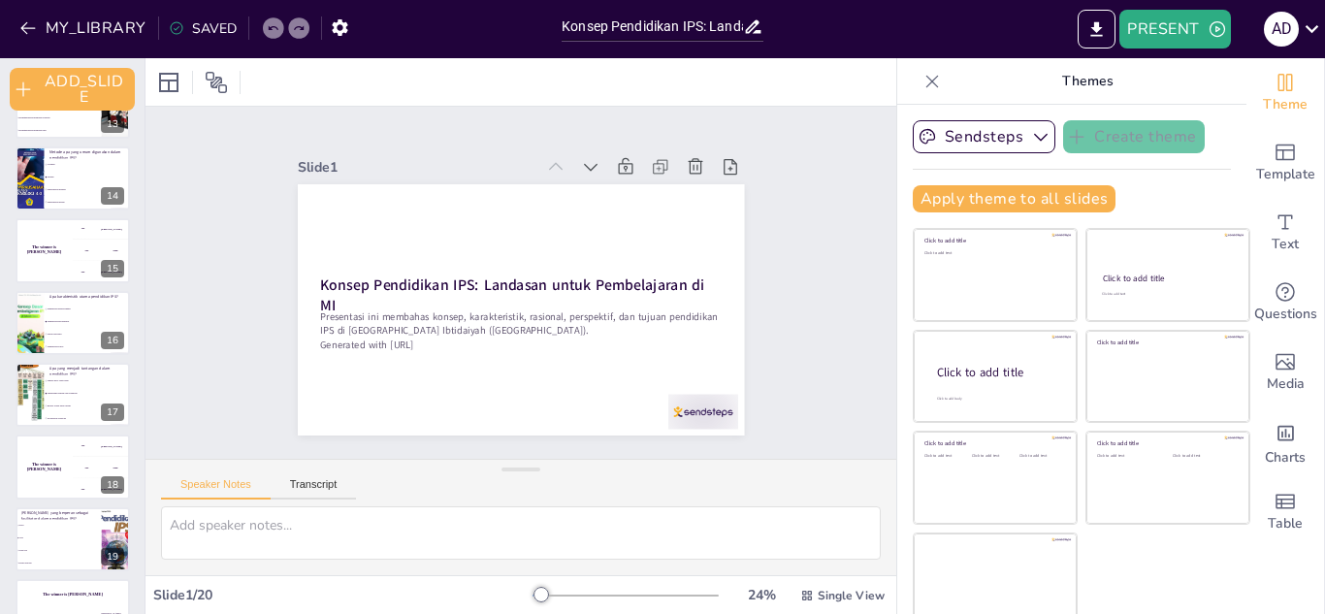
checkbox input "true"
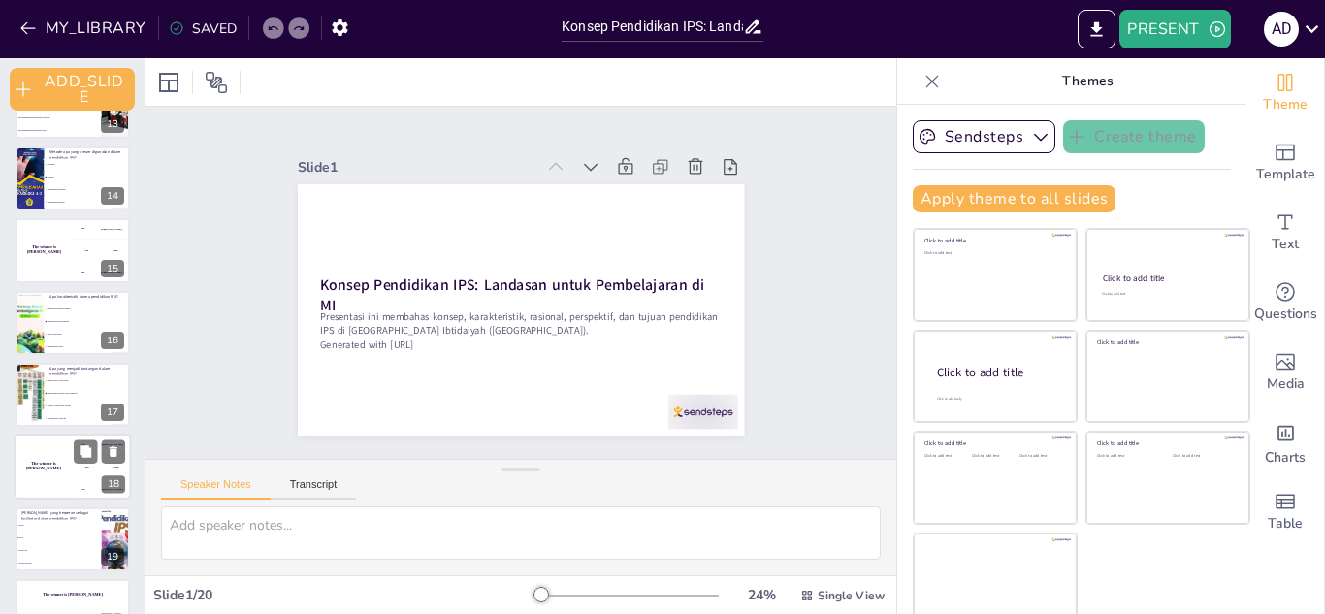
checkbox input "true"
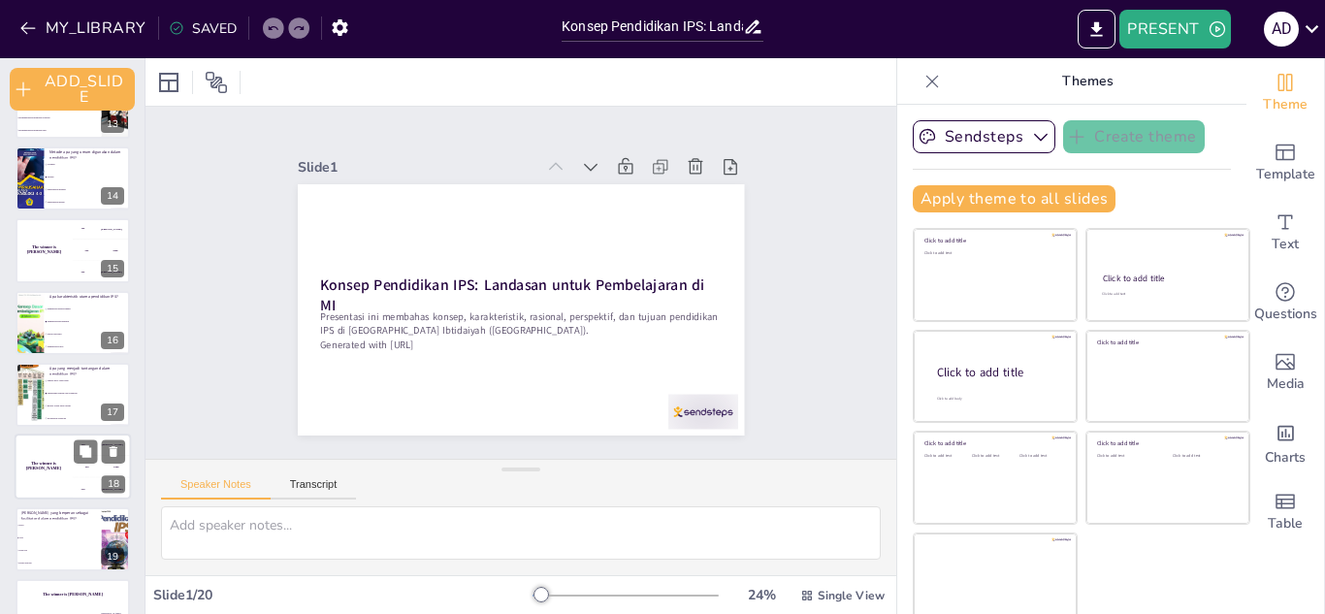
checkbox input "true"
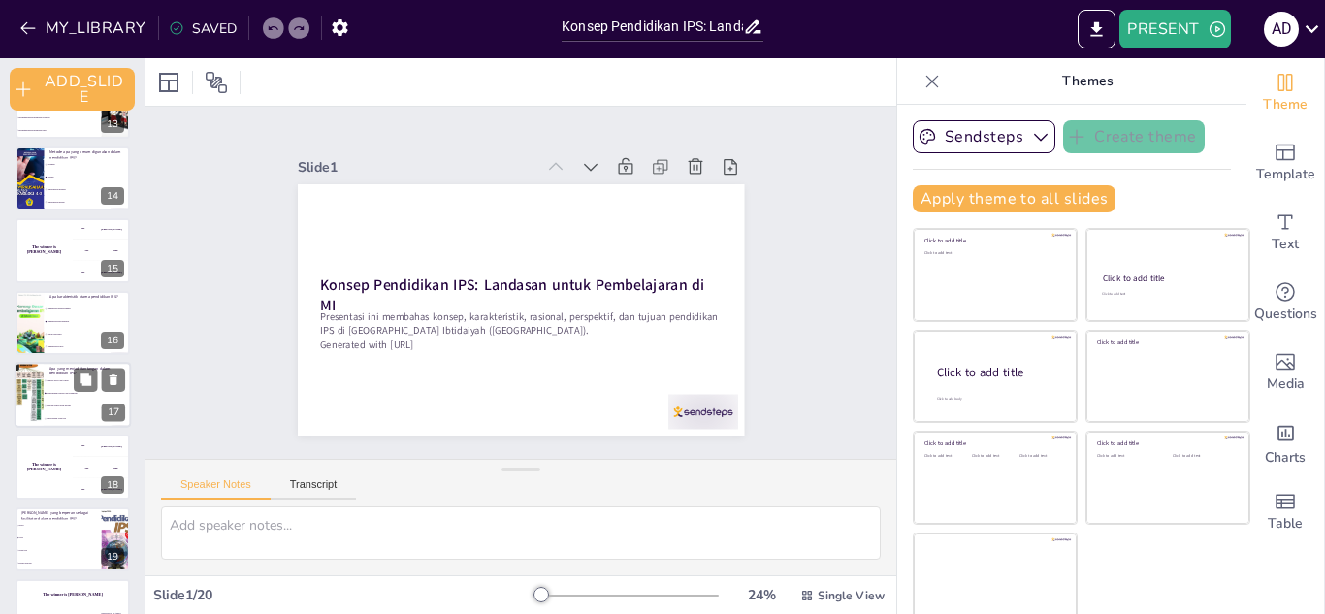
checkbox input "true"
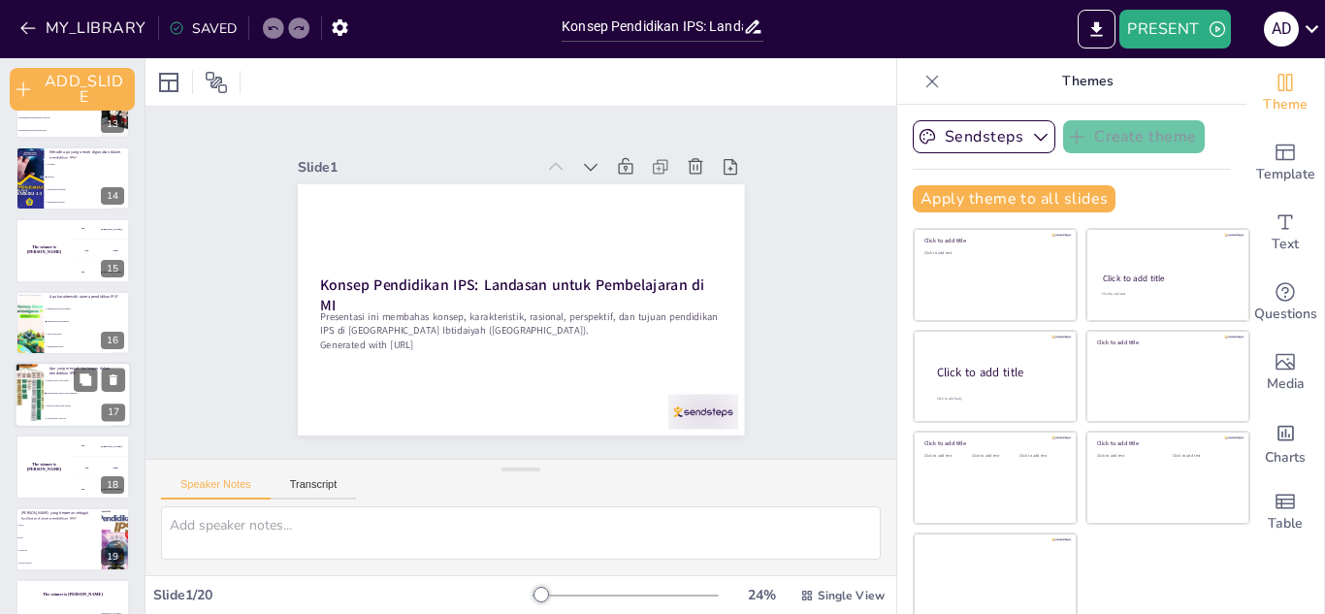
checkbox input "true"
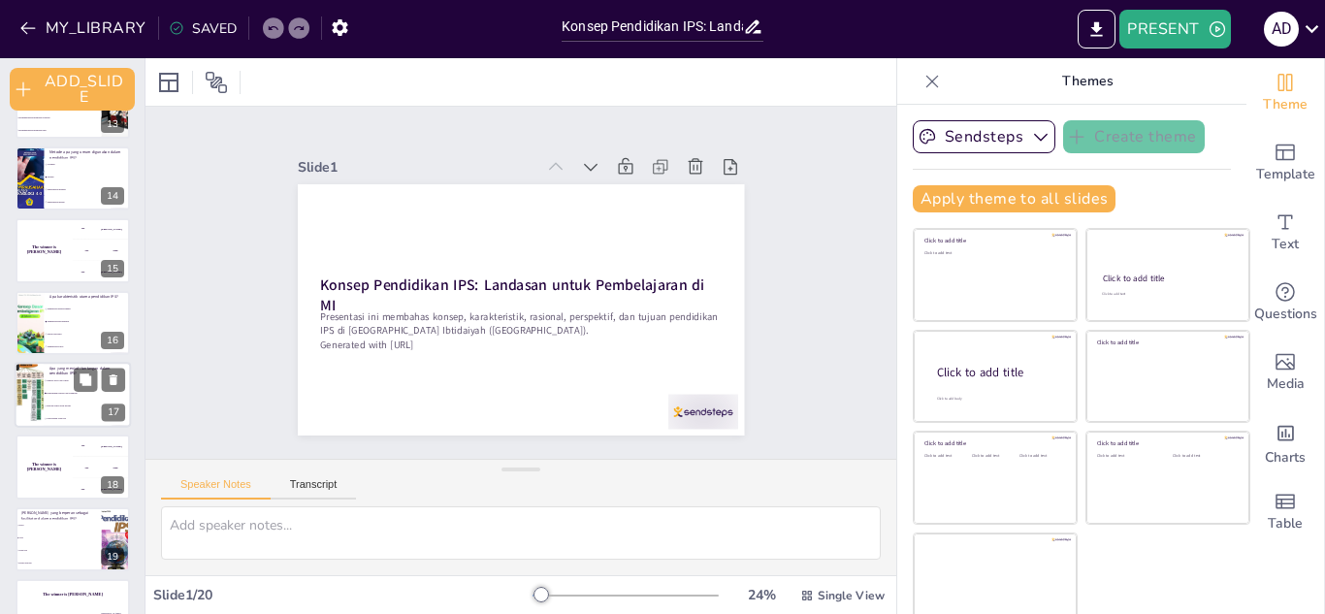
checkbox input "true"
click at [79, 401] on li "Banyak waktu untuk belajar" at bounding box center [87, 406] width 87 height 13
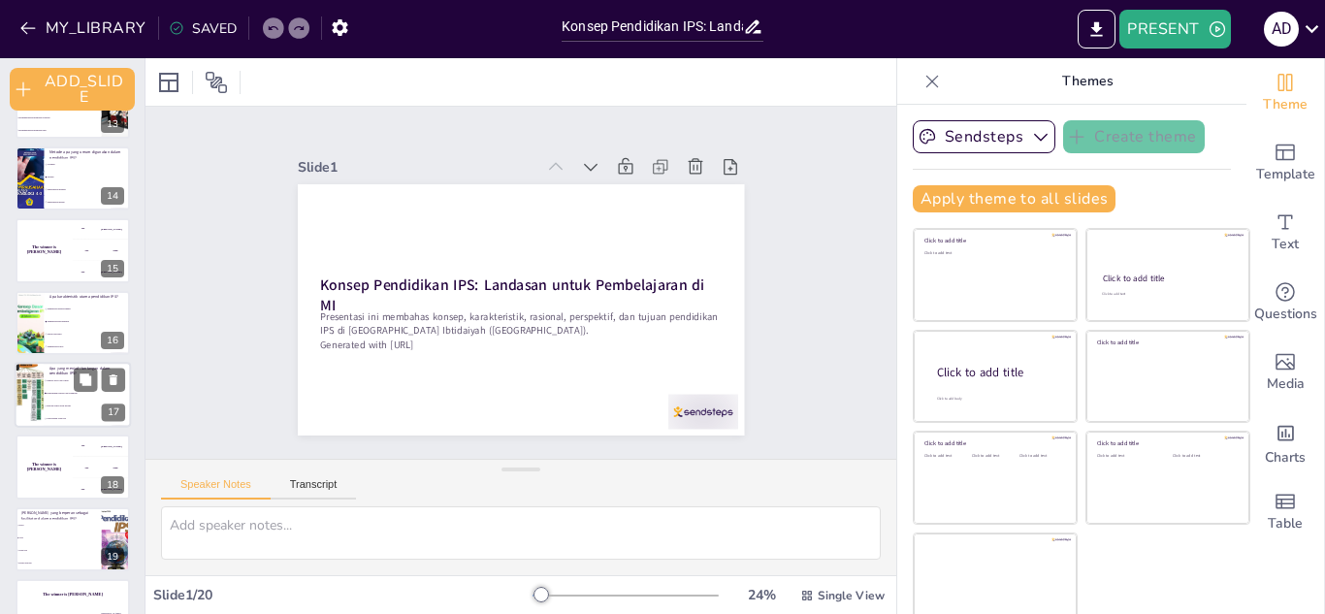
type textarea "Jawaban yang benar adalah "Pemahaman konsep yang kompleks", yang dijelaskan dal…"
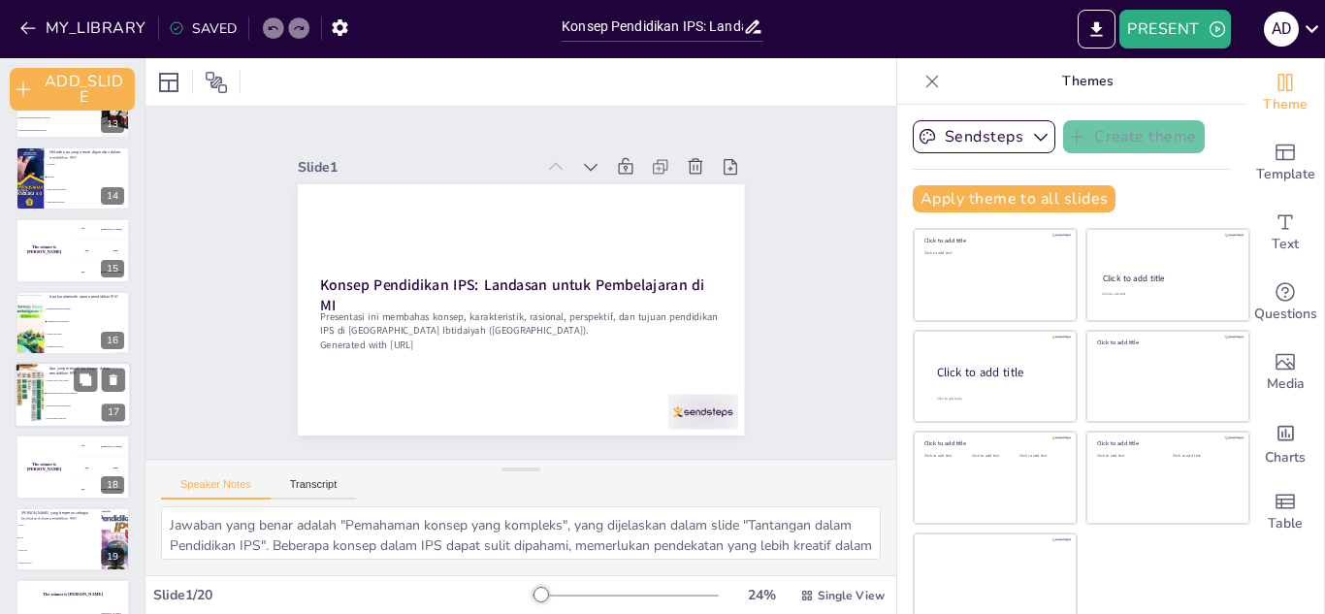
checkbox input "true"
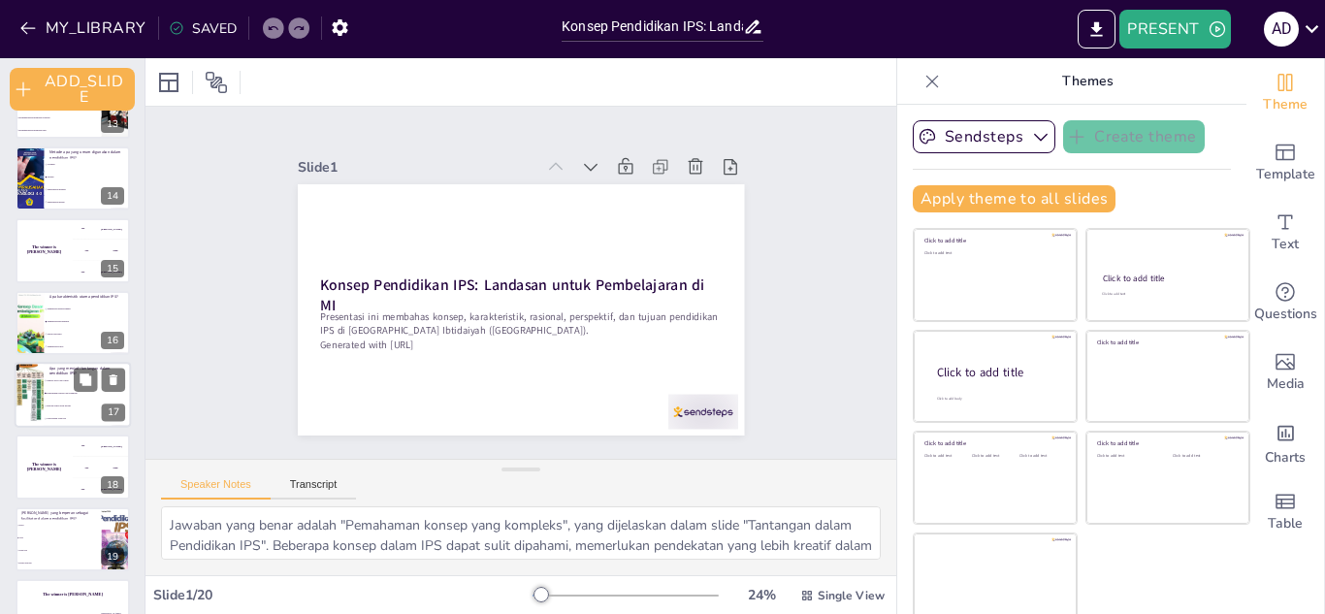
checkbox input "true"
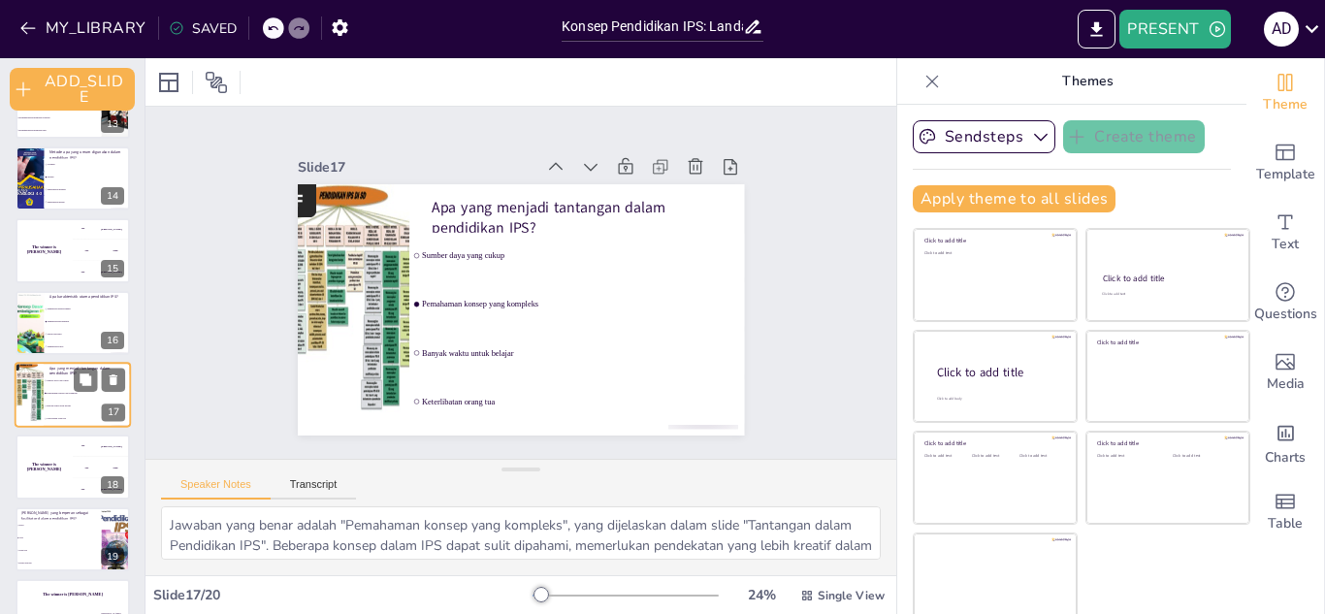
scroll to position [951, 0]
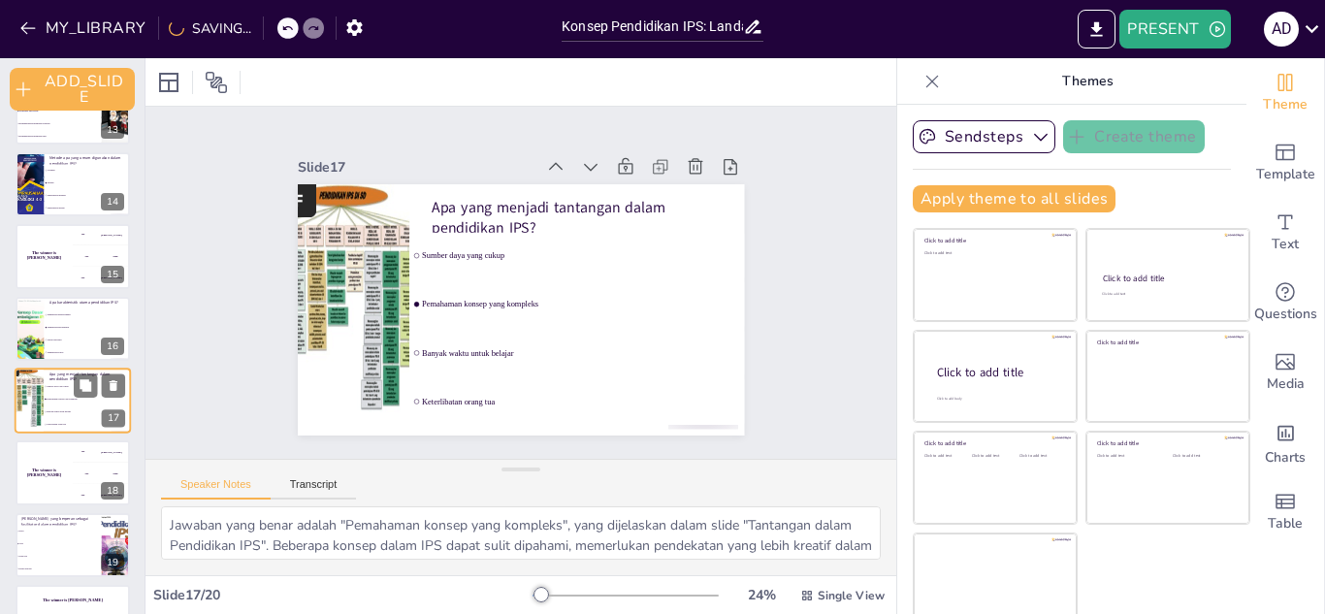
checkbox input "true"
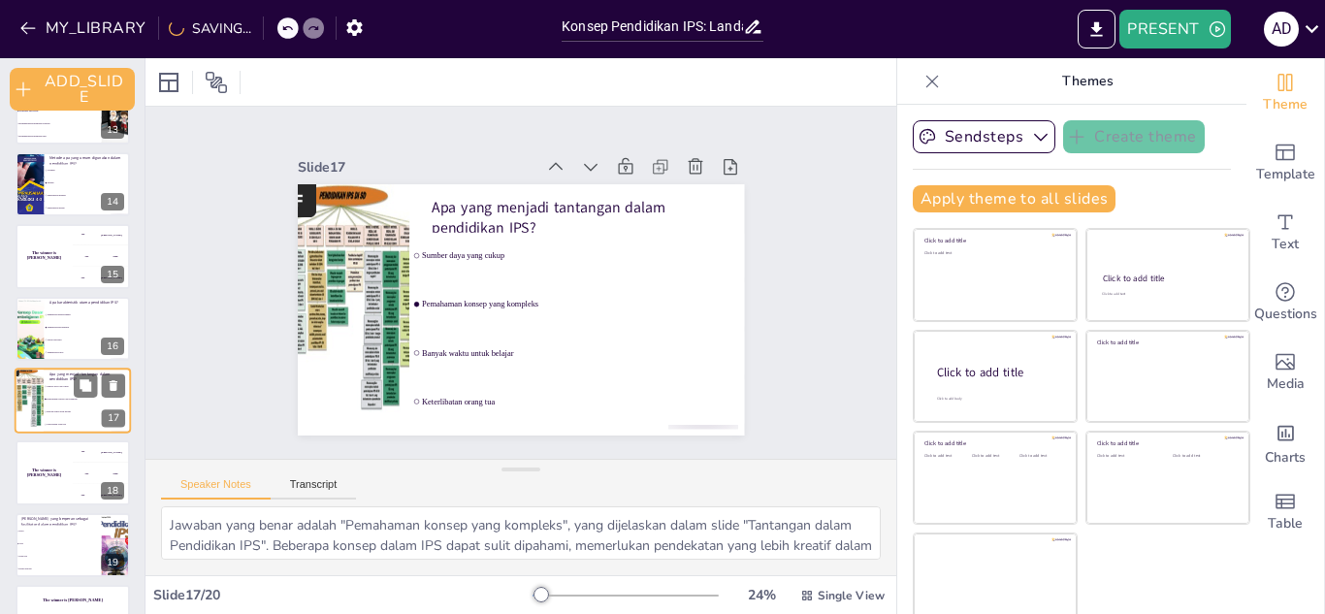
checkbox input "true"
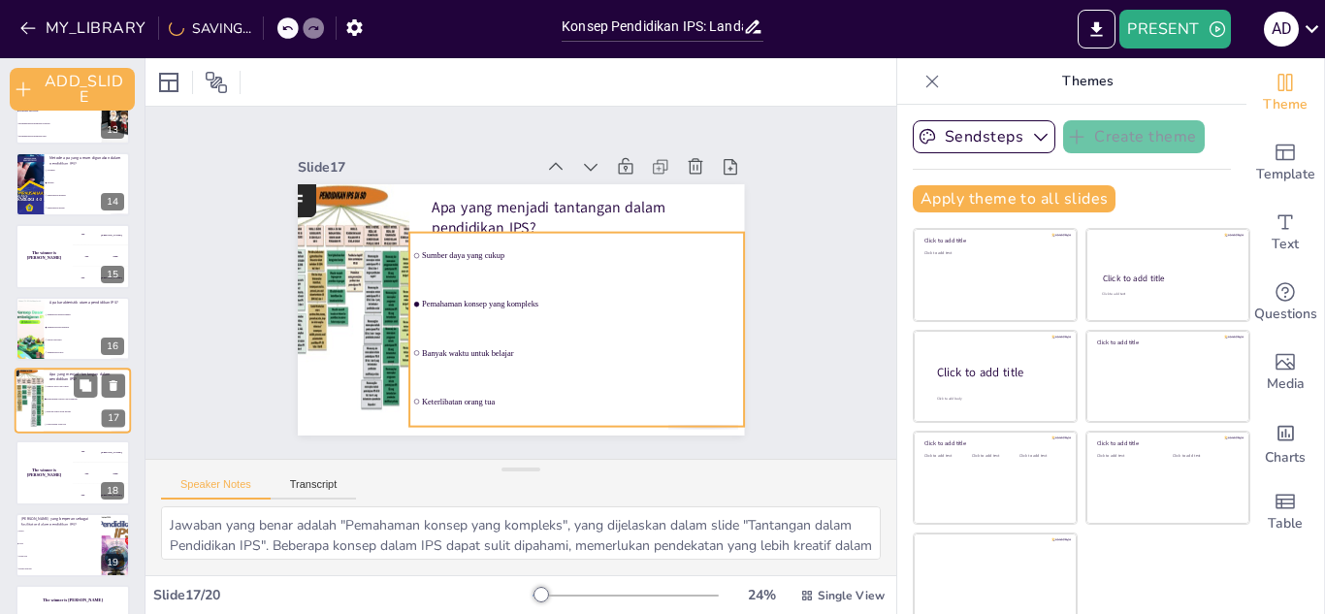
checkbox input "true"
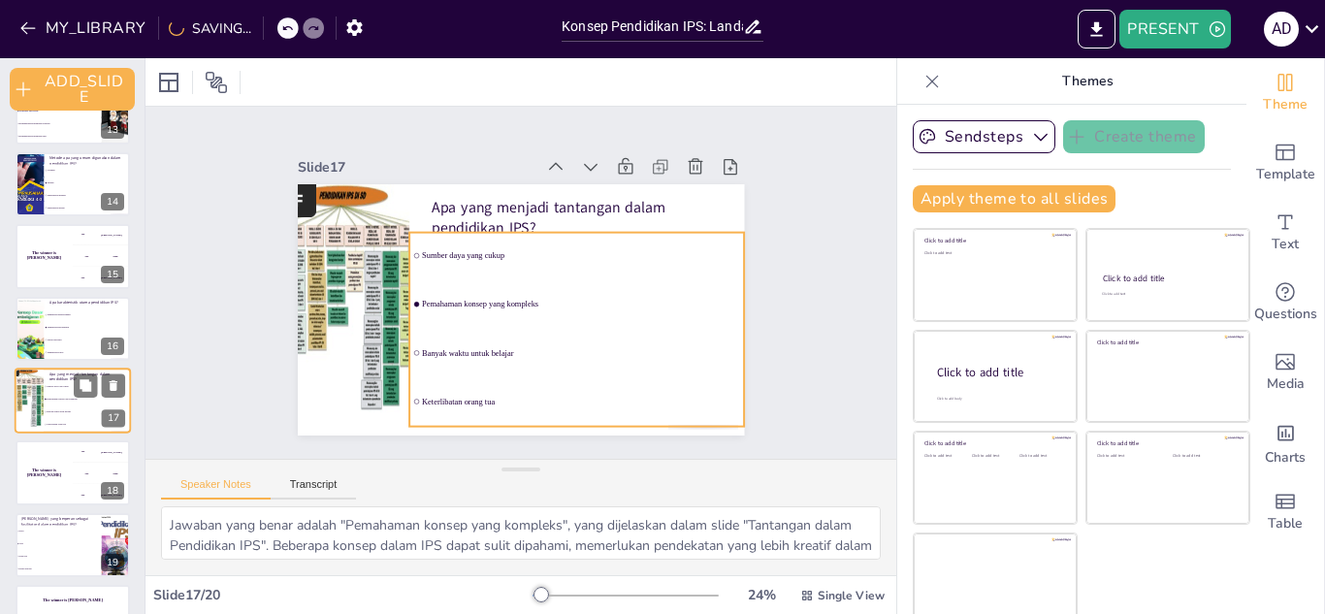
checkbox input "true"
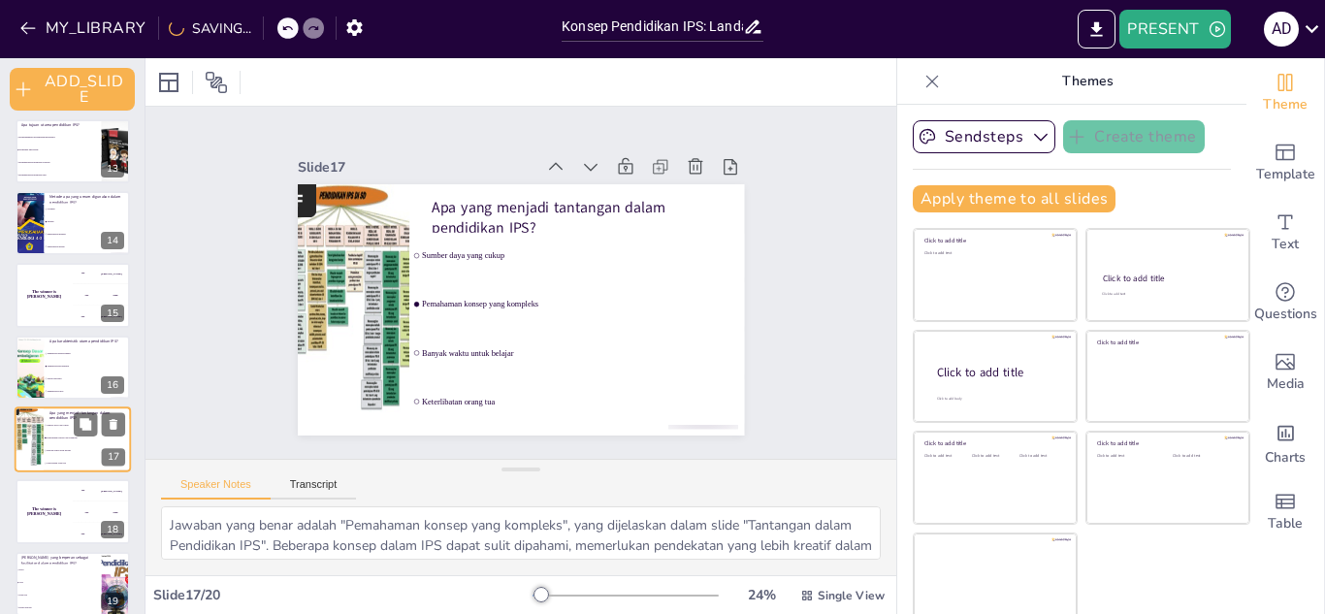
checkbox input "true"
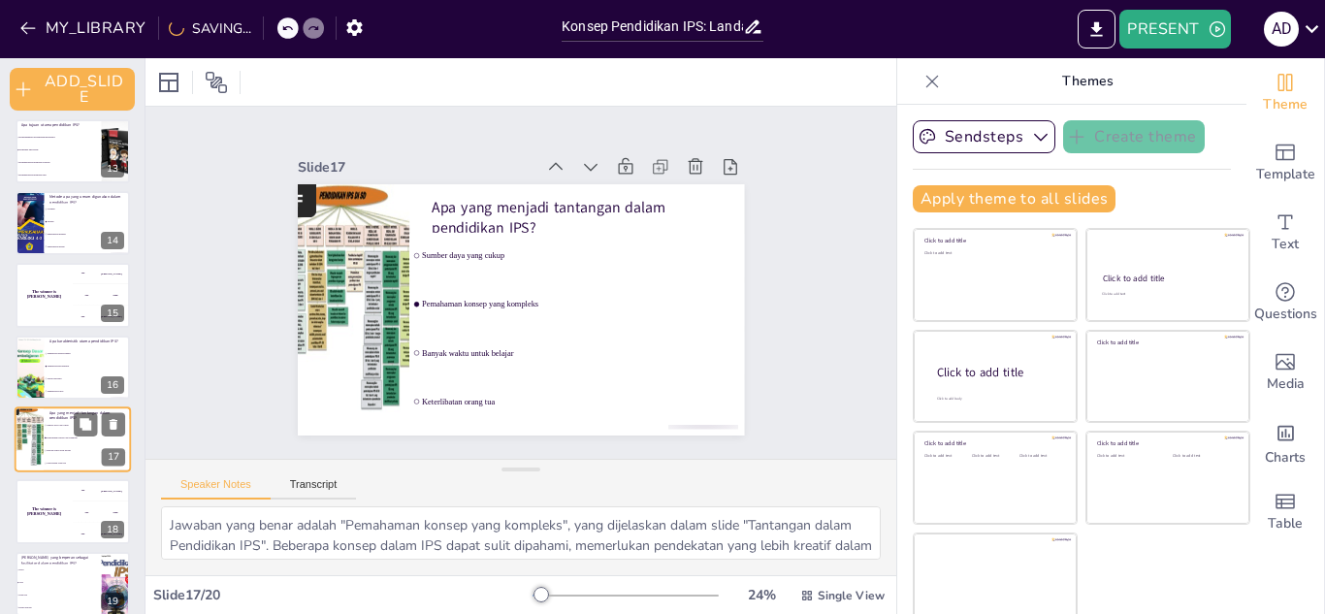
checkbox input "true"
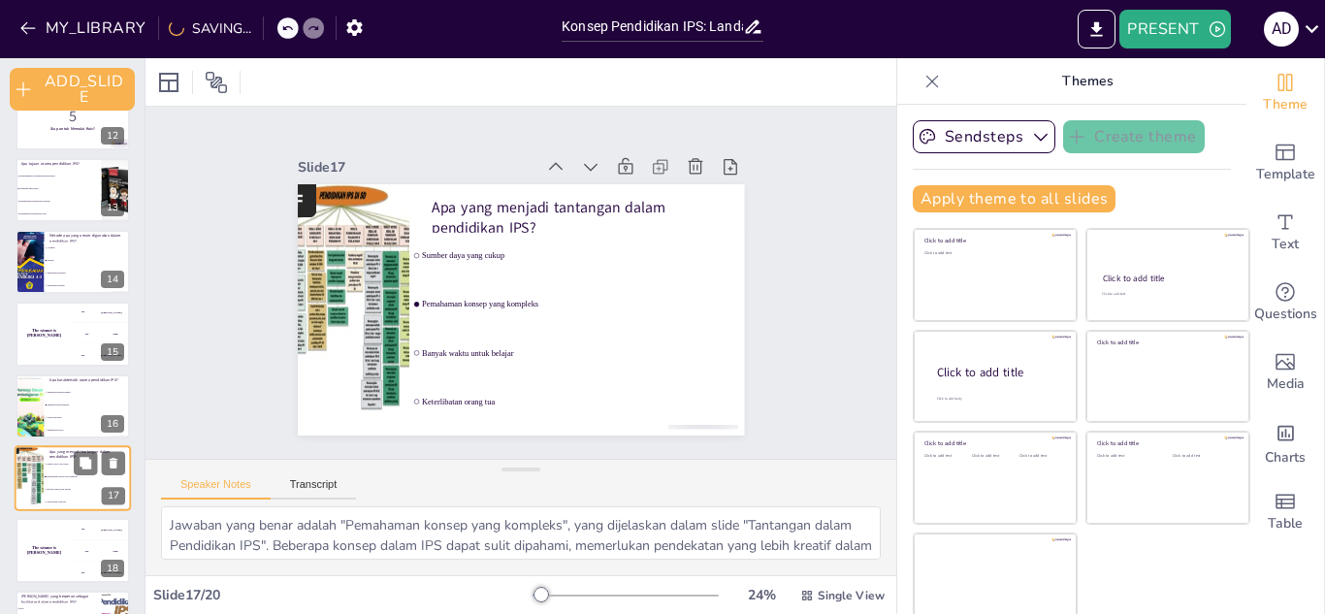
checkbox input "true"
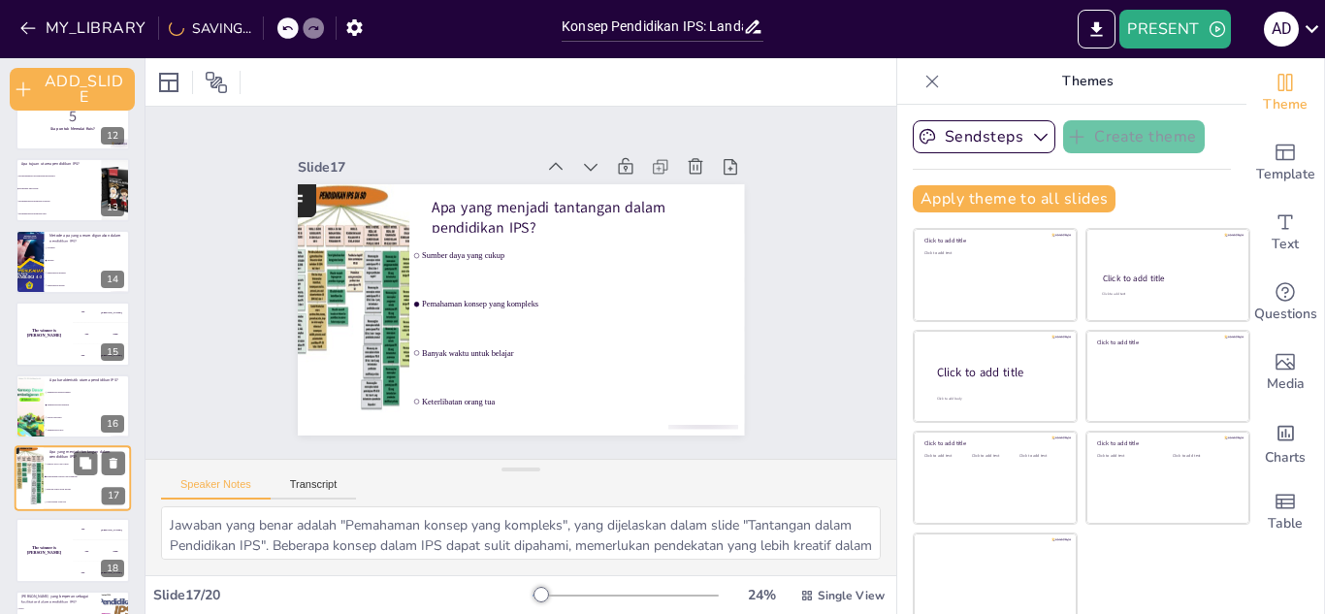
checkbox input "true"
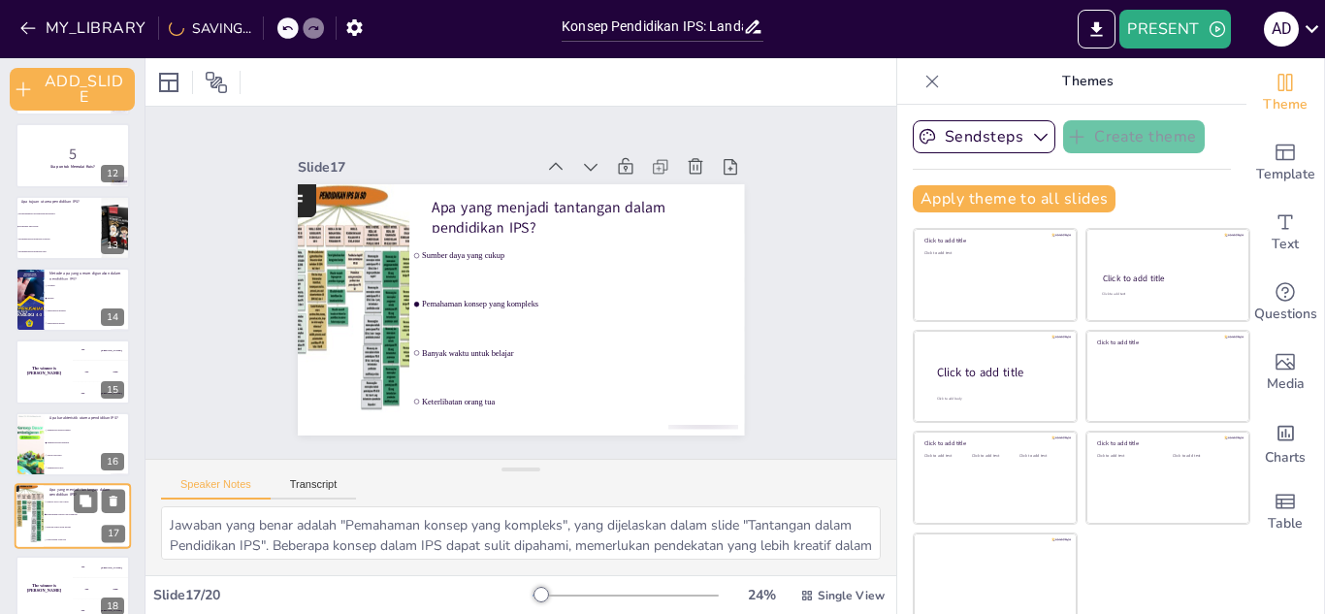
checkbox input "true"
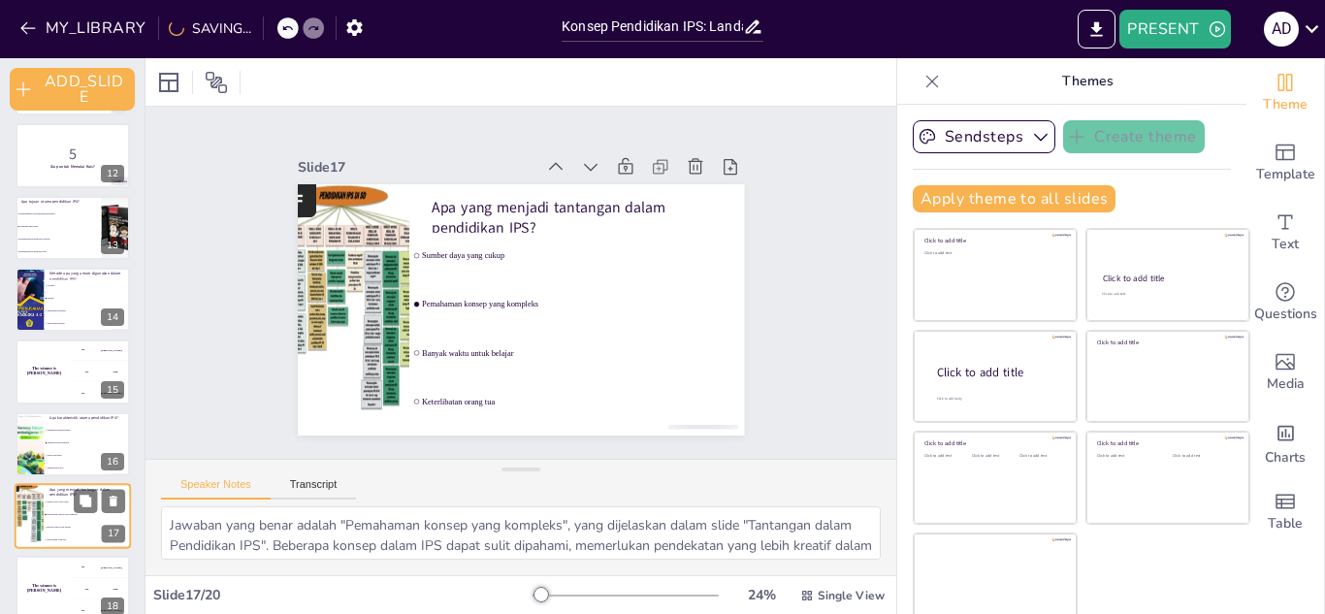
checkbox input "true"
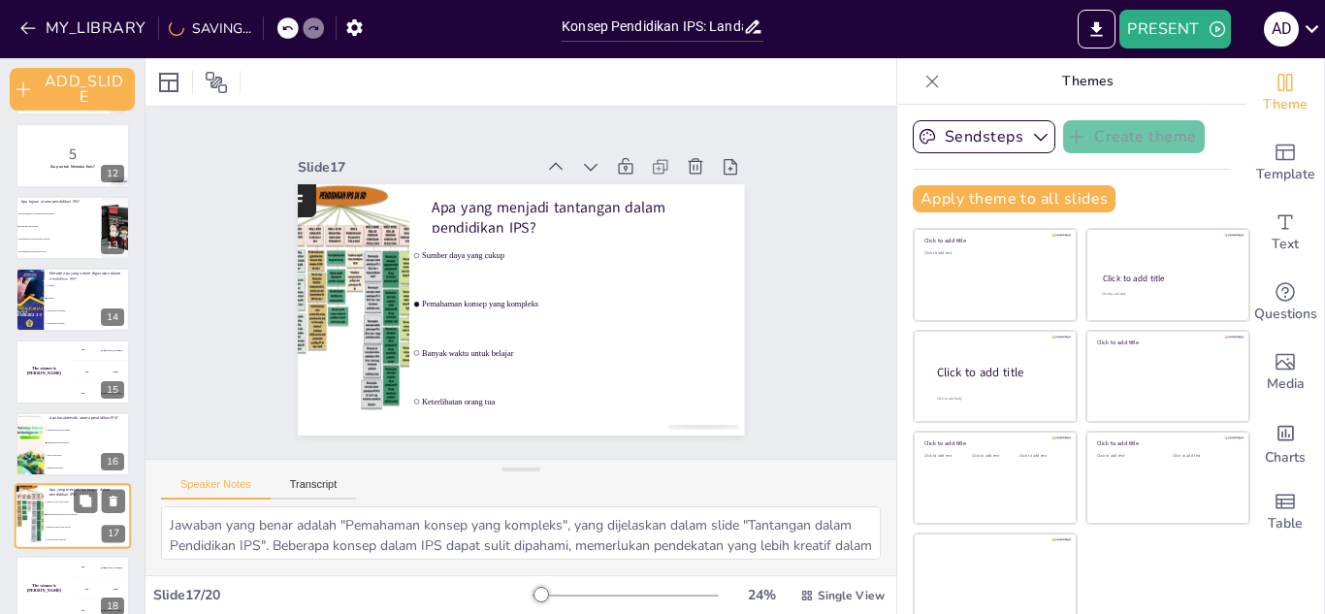
checkbox input "true"
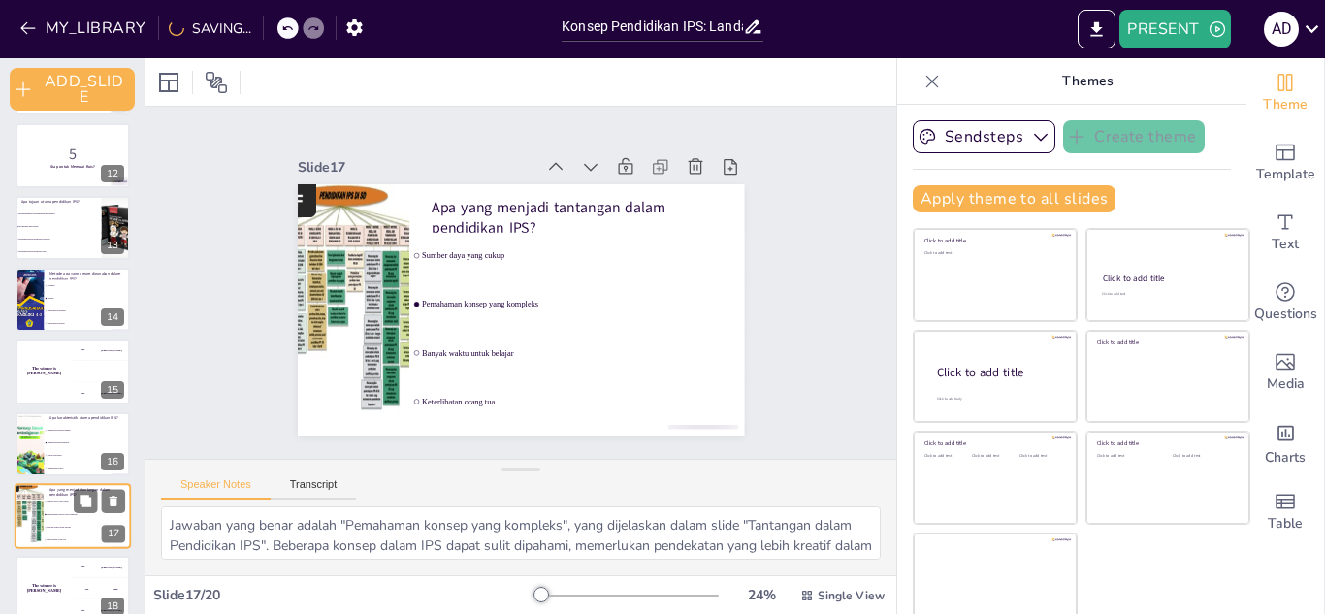
checkbox input "true"
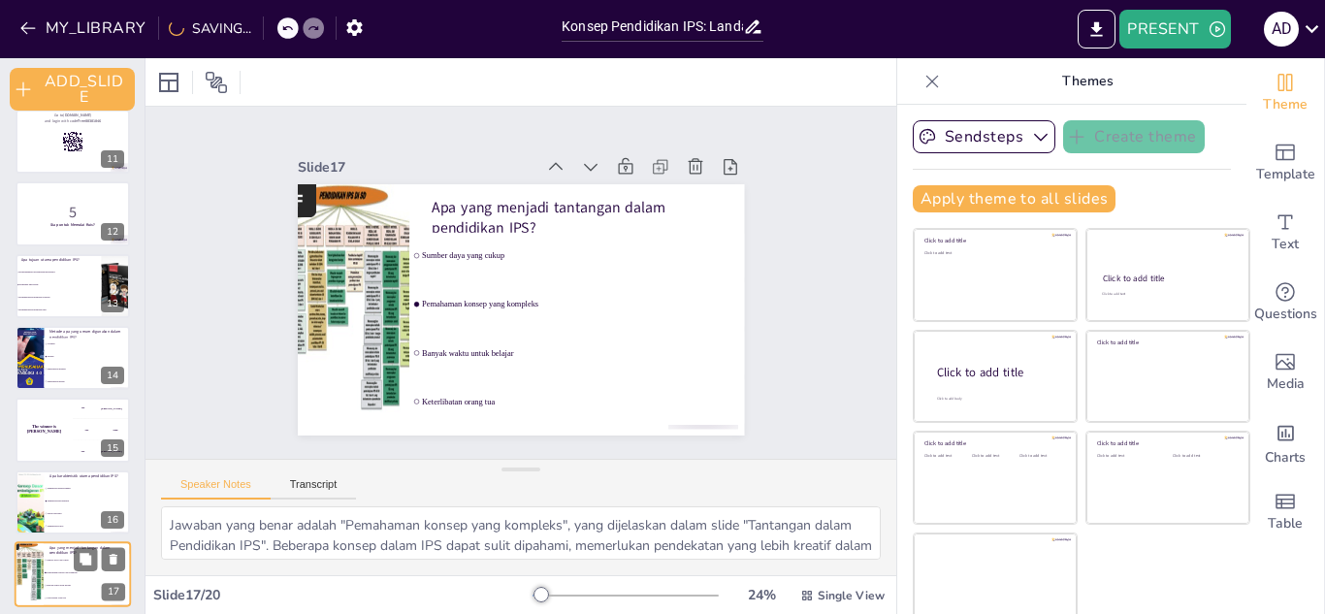
checkbox input "true"
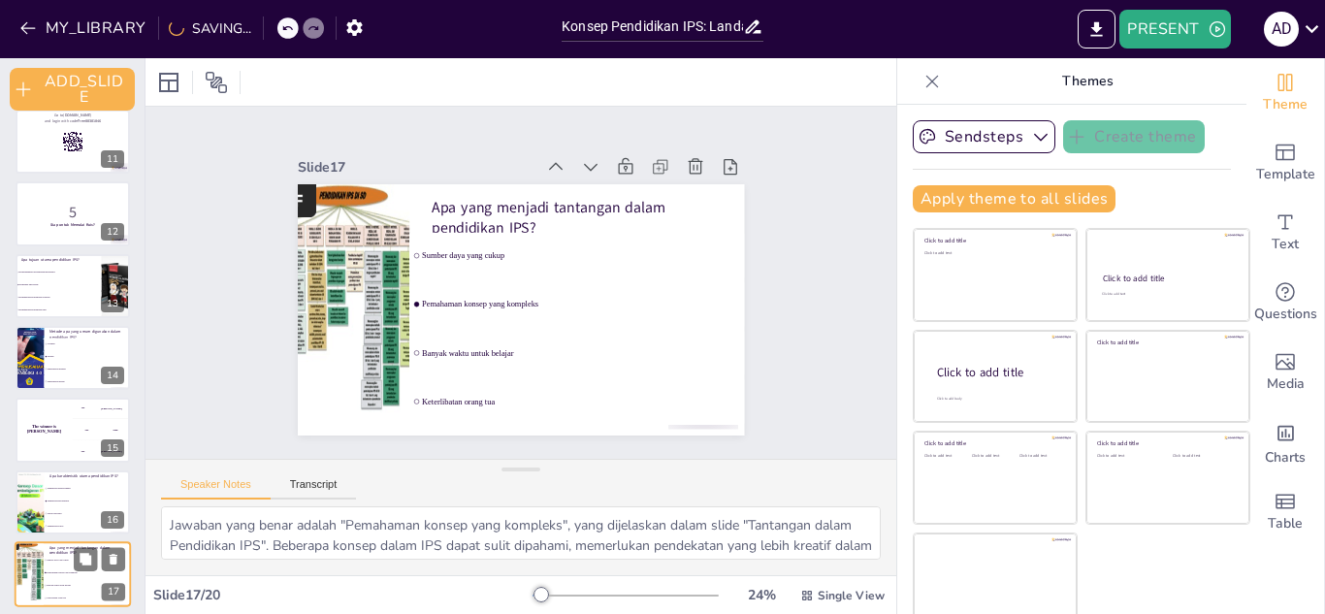
checkbox input "true"
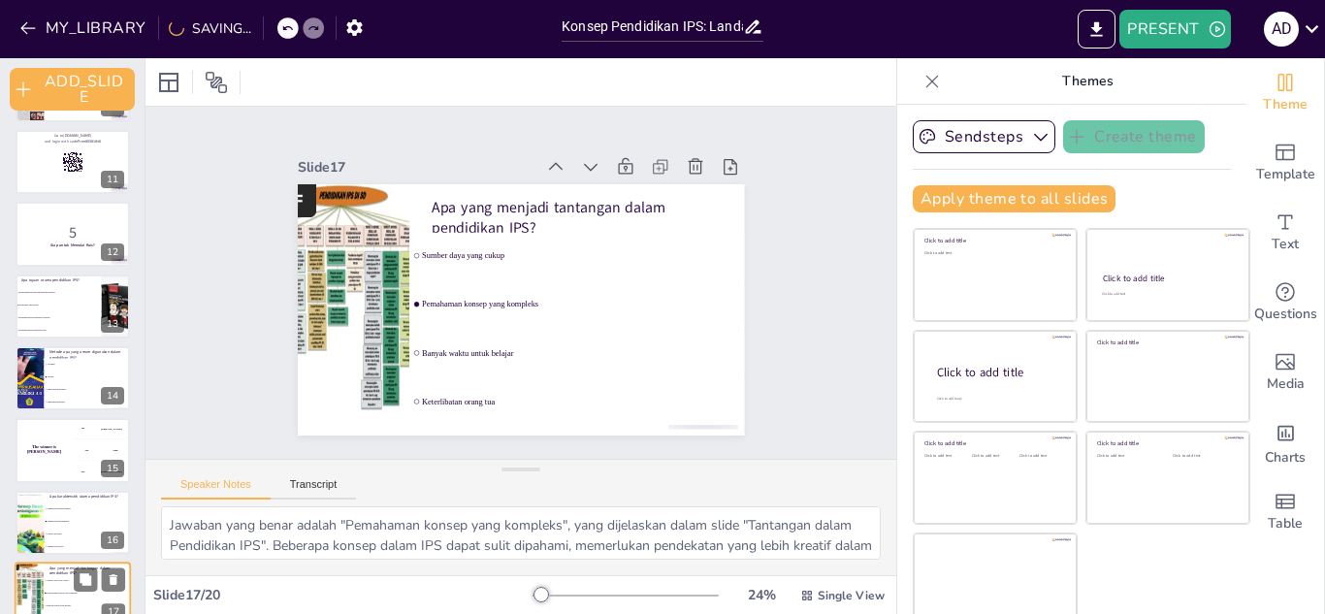
checkbox input "true"
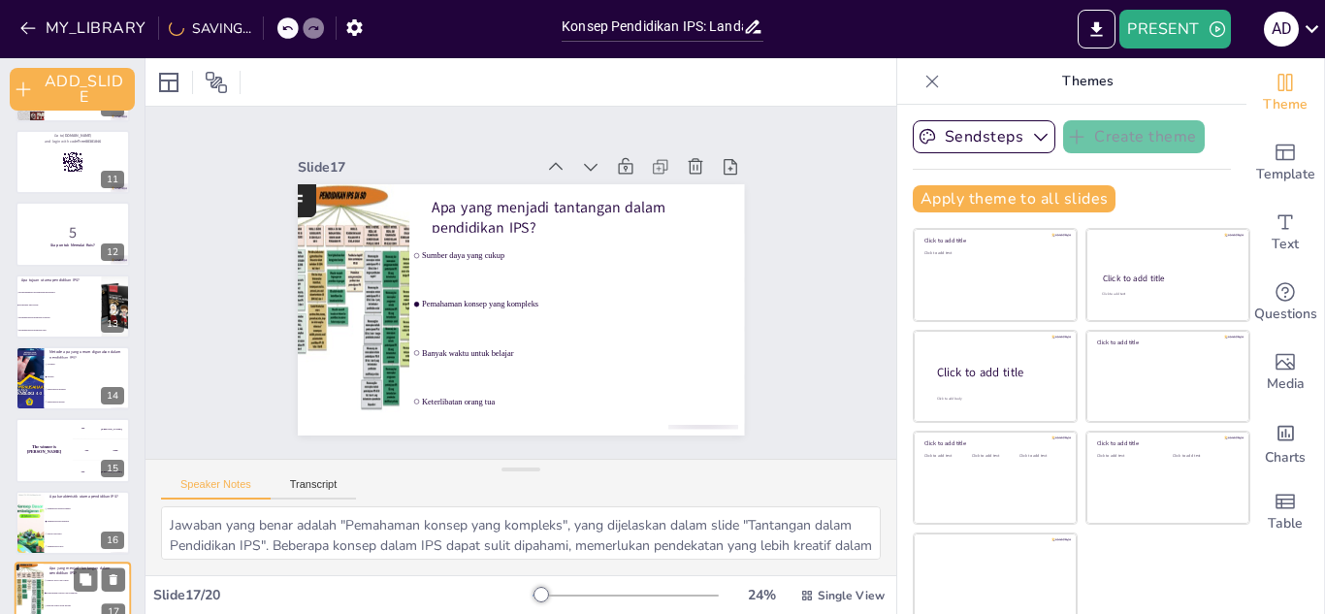
checkbox input "true"
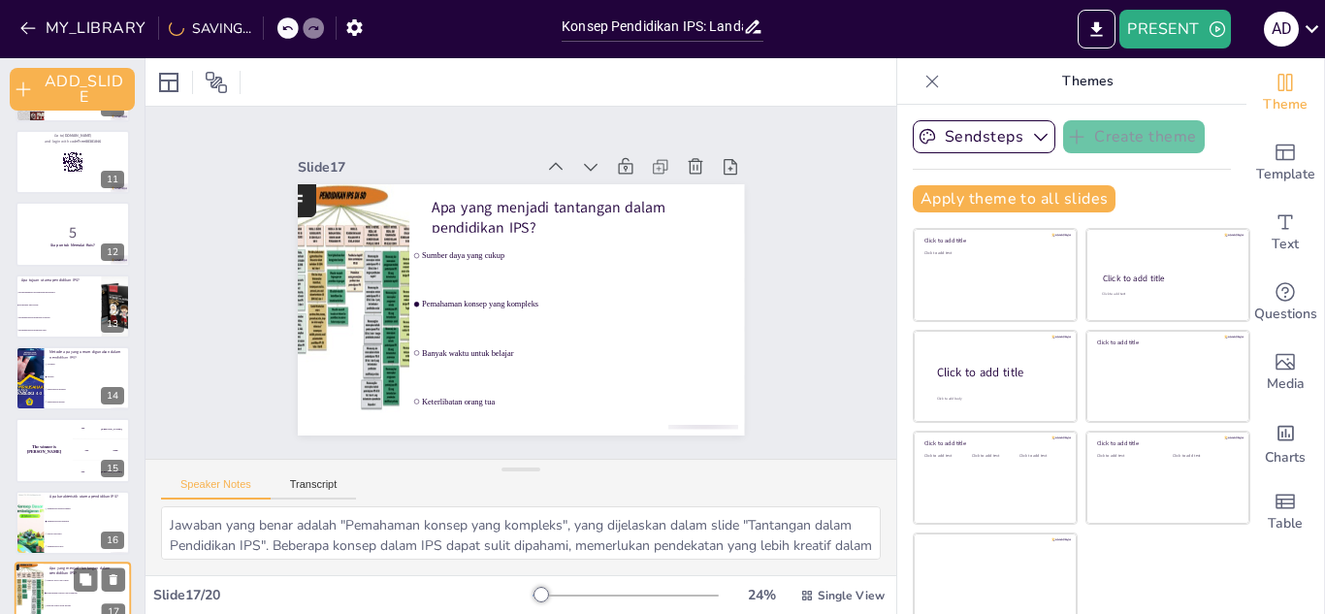
checkbox input "true"
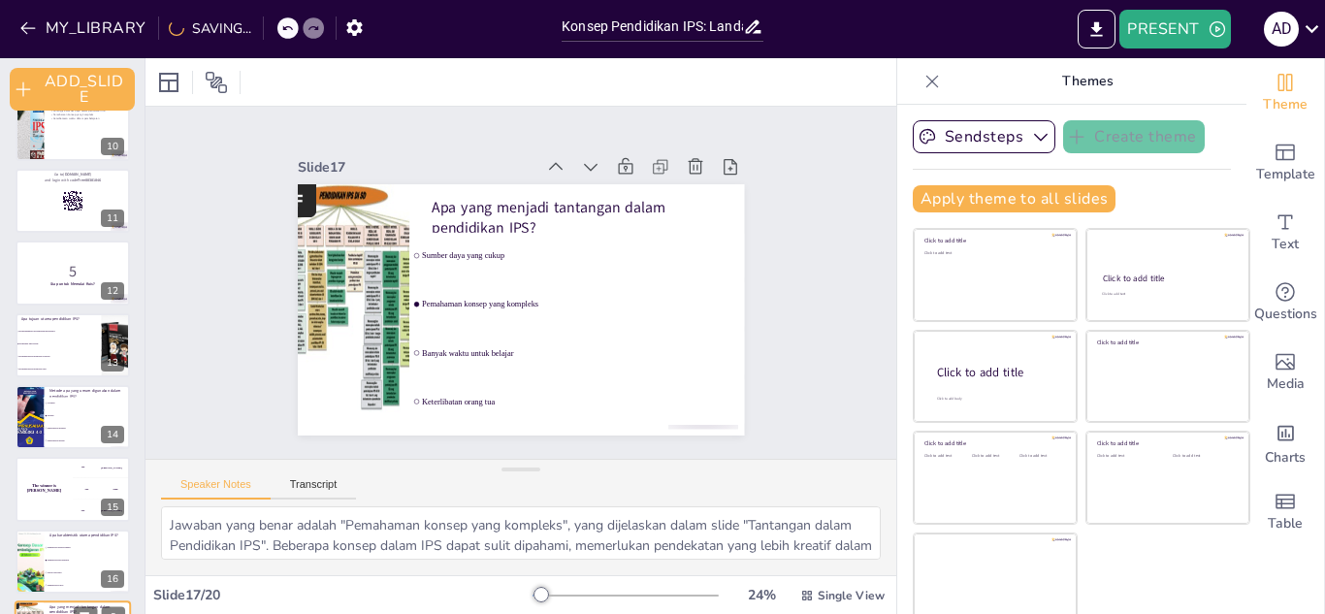
checkbox input "true"
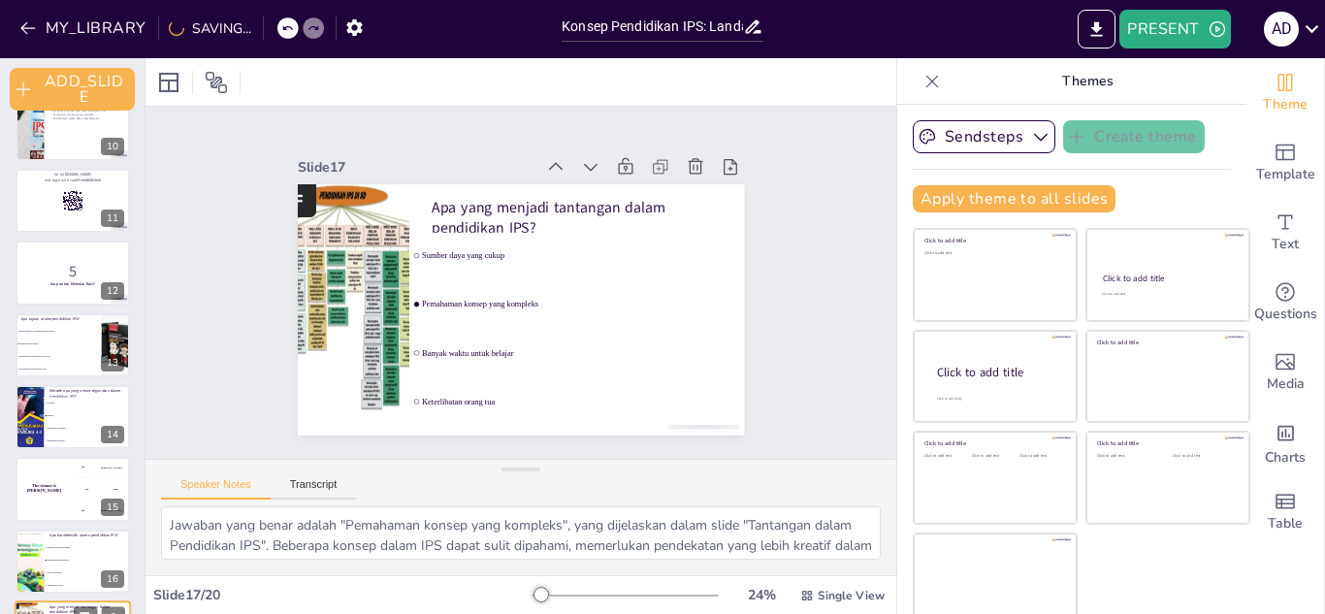
checkbox input "true"
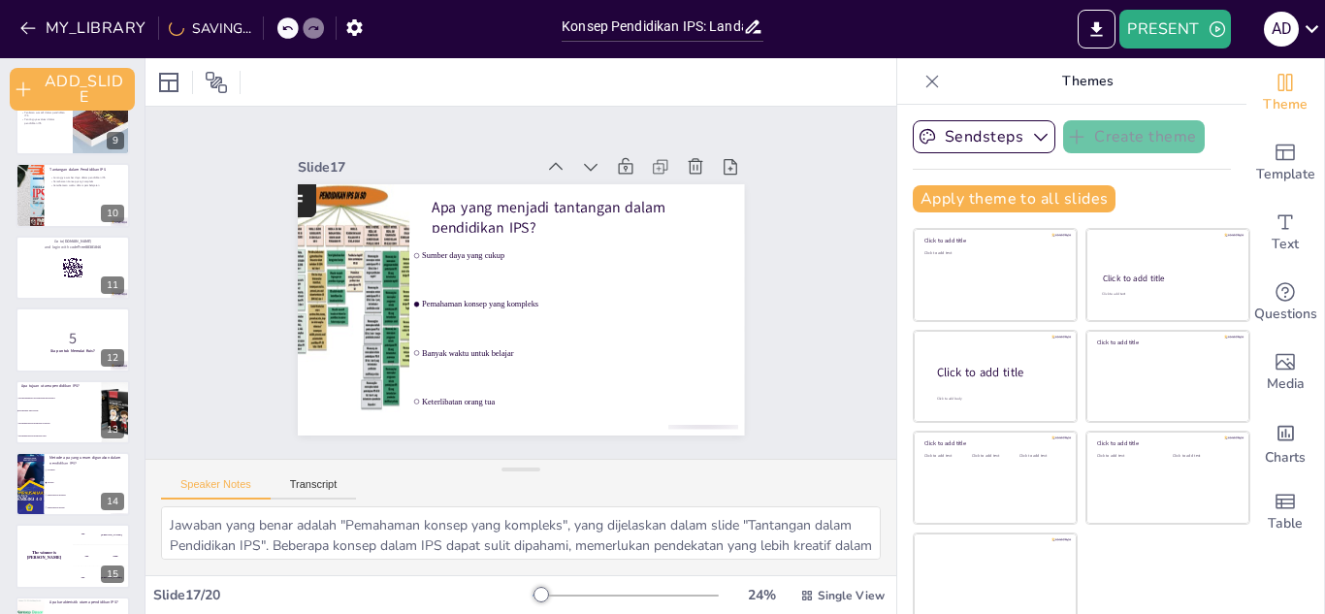
checkbox input "true"
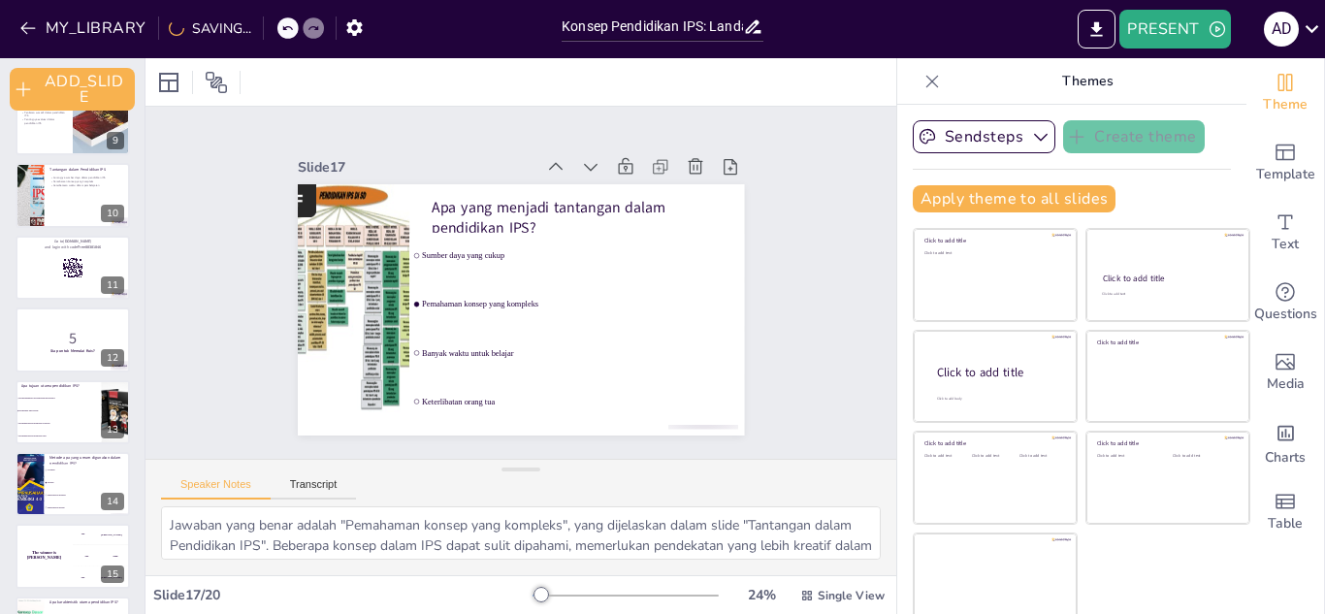
checkbox input "true"
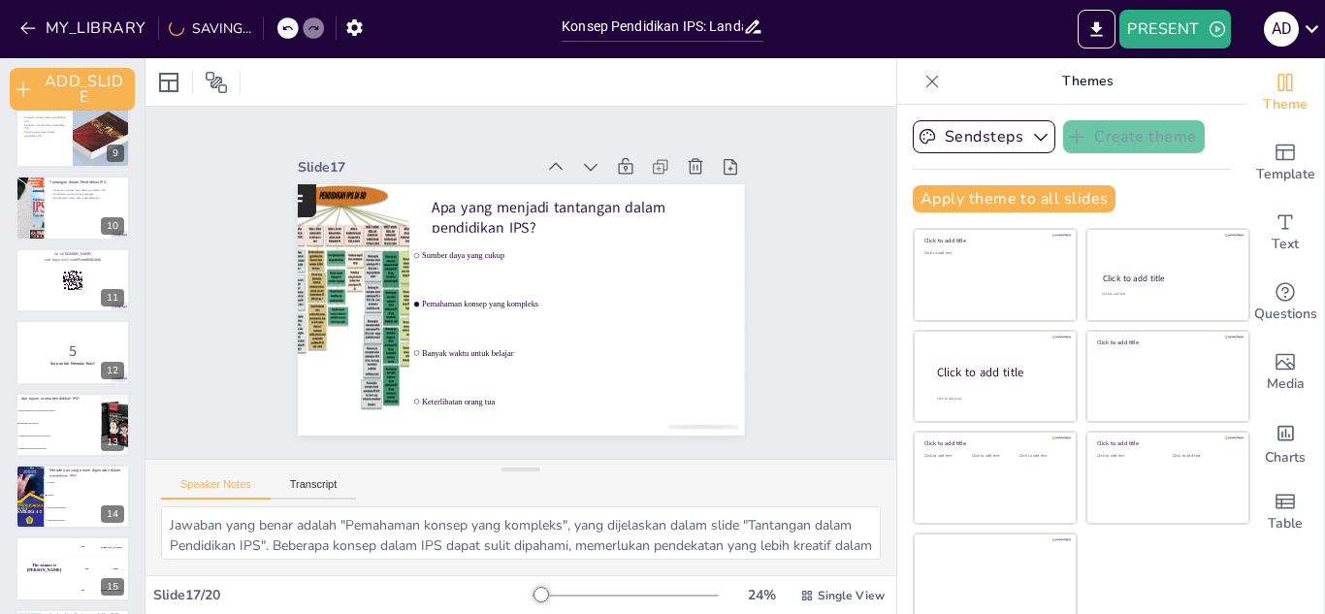
checkbox input "true"
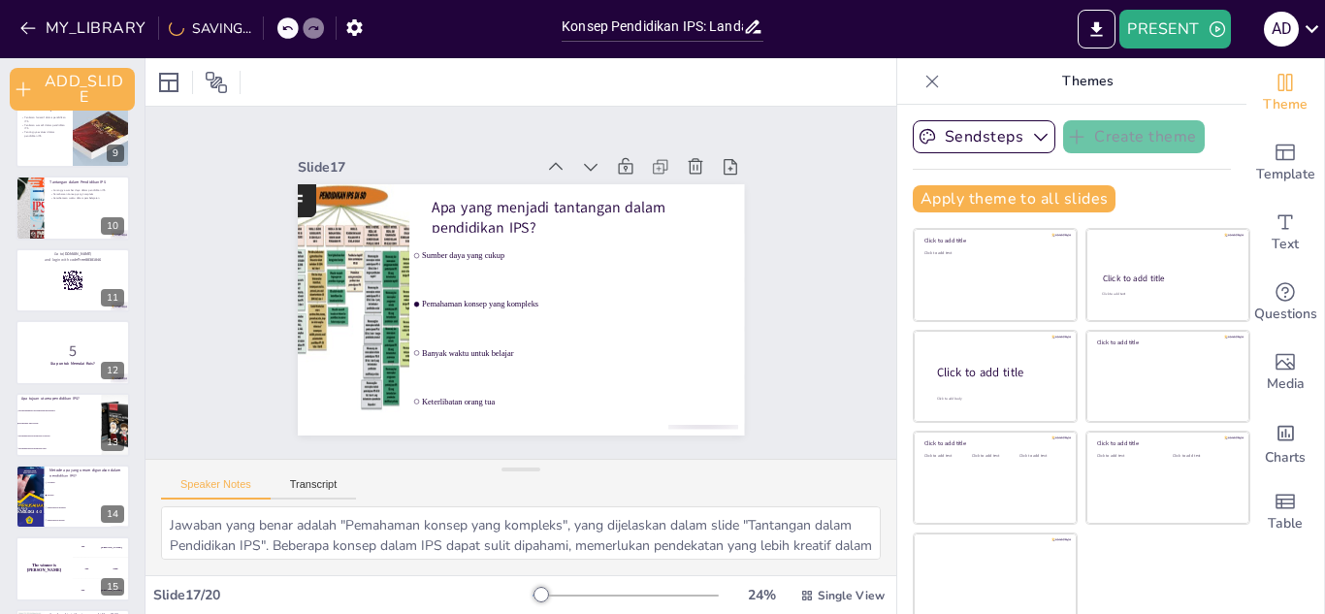
checkbox input "true"
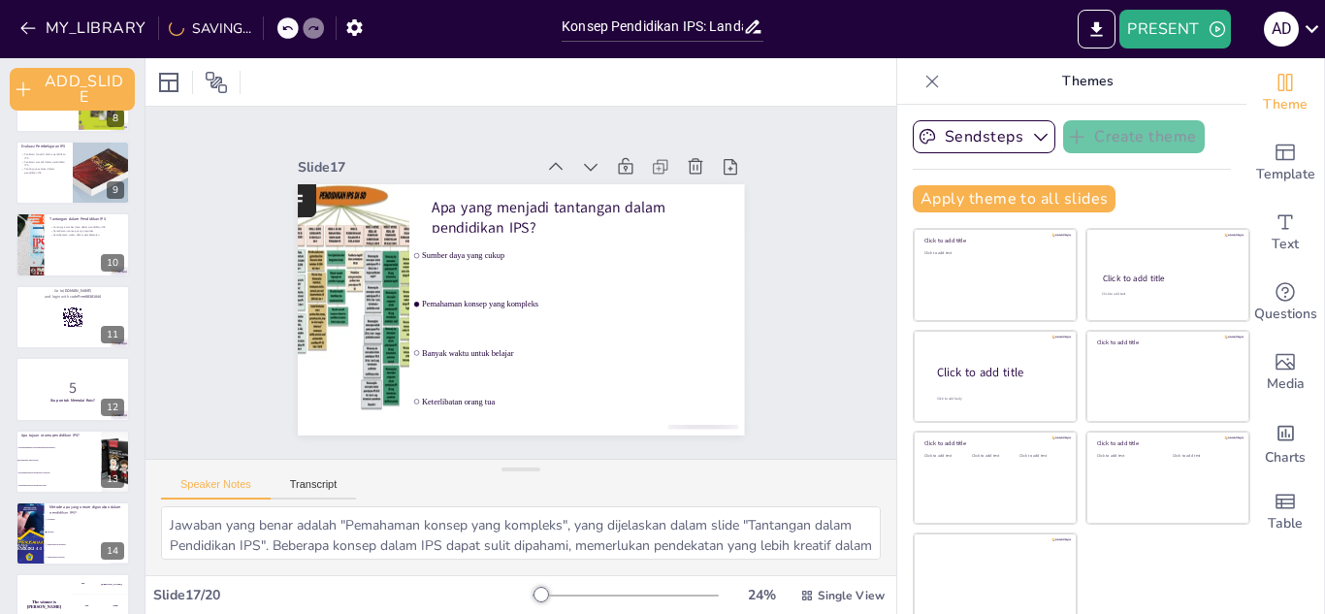
checkbox input "true"
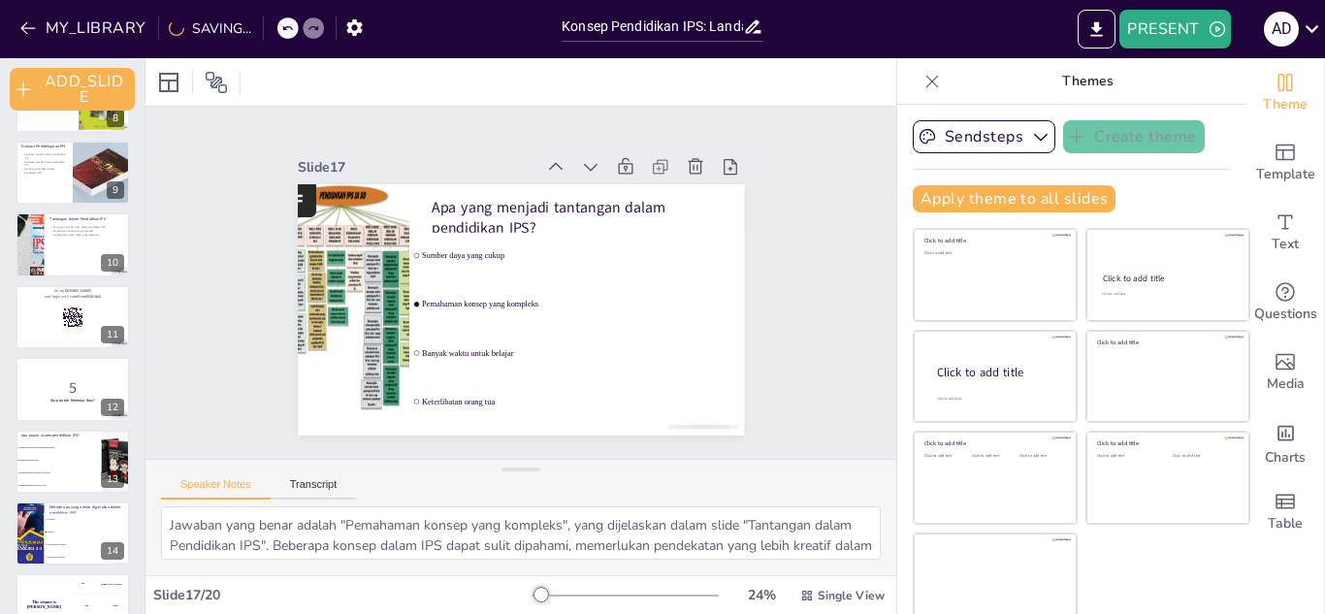
checkbox input "true"
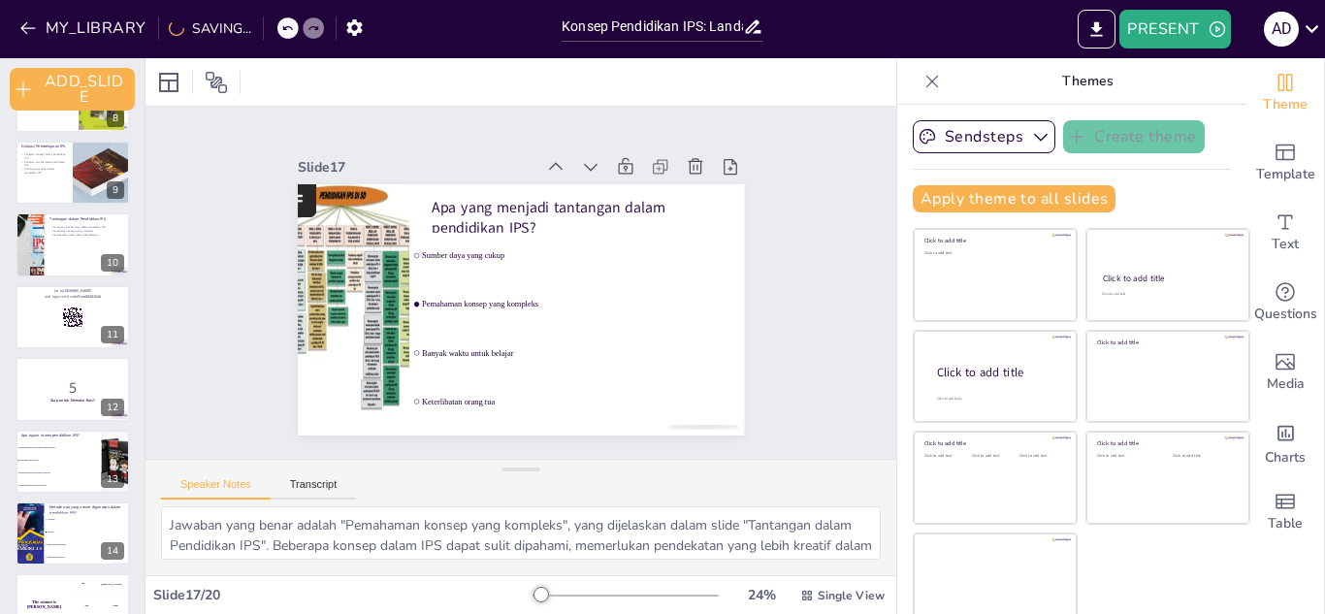
checkbox input "true"
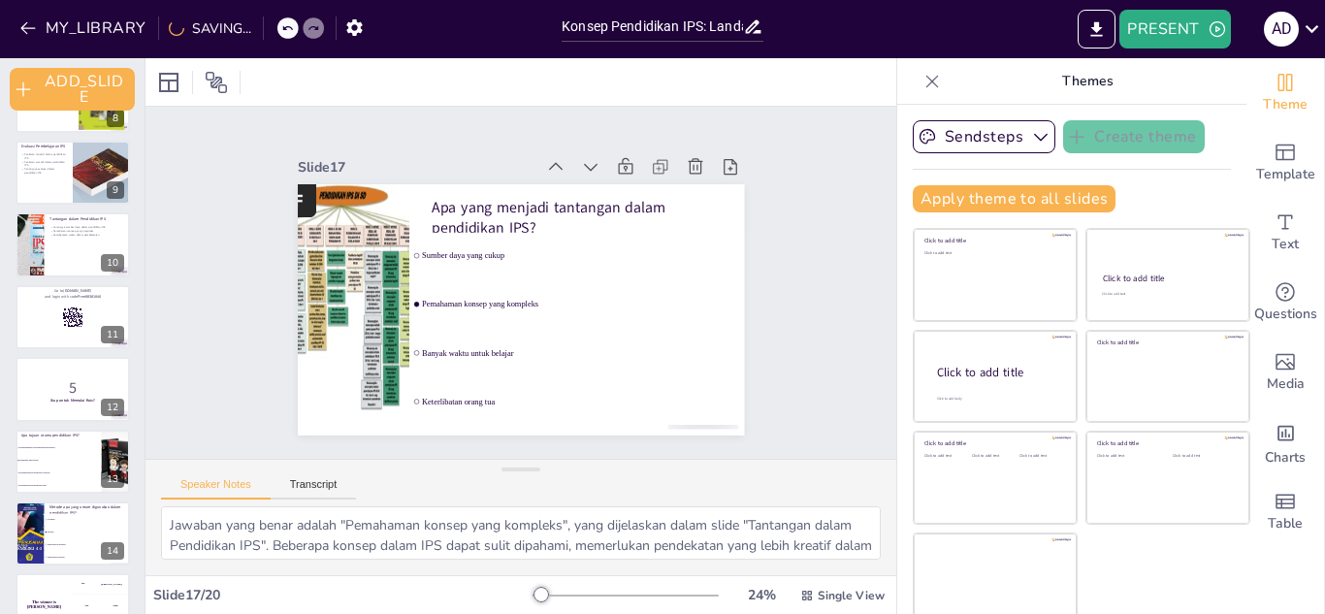
checkbox input "true"
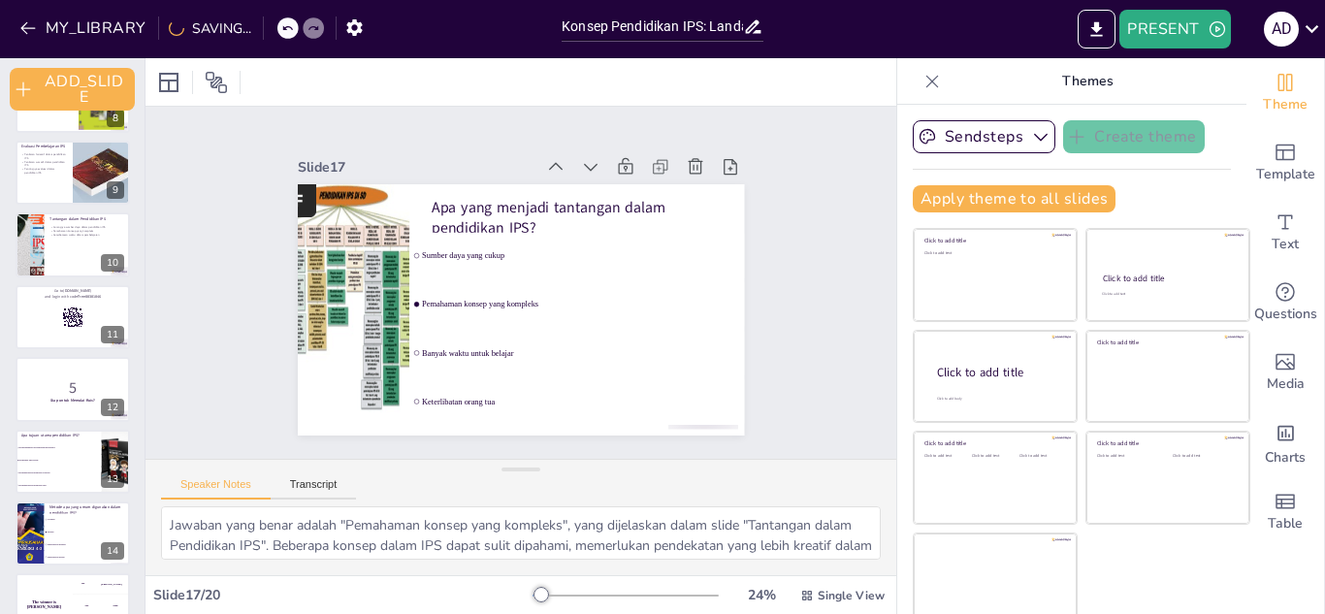
checkbox input "true"
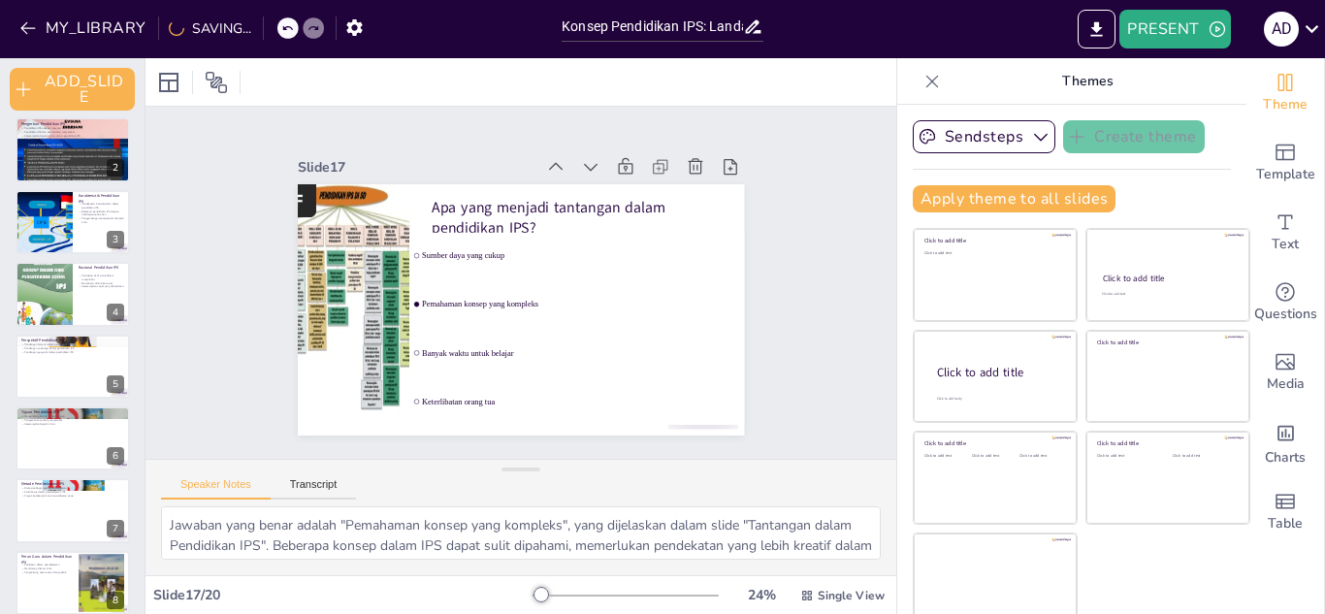
checkbox input "true"
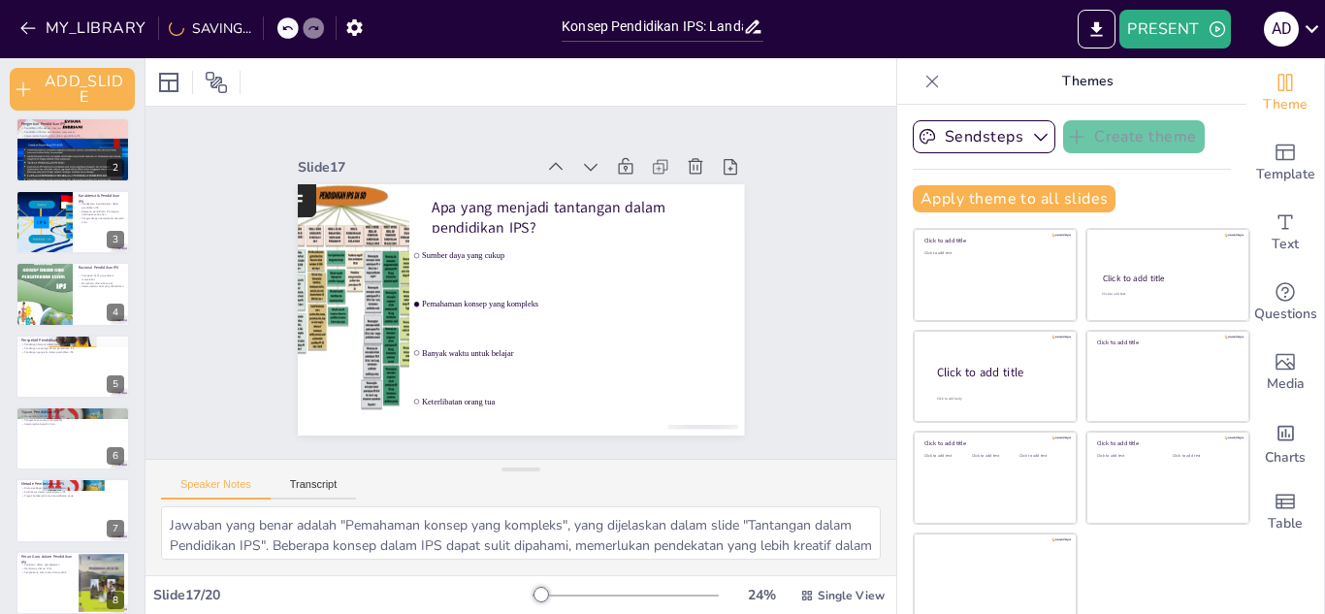
checkbox input "true"
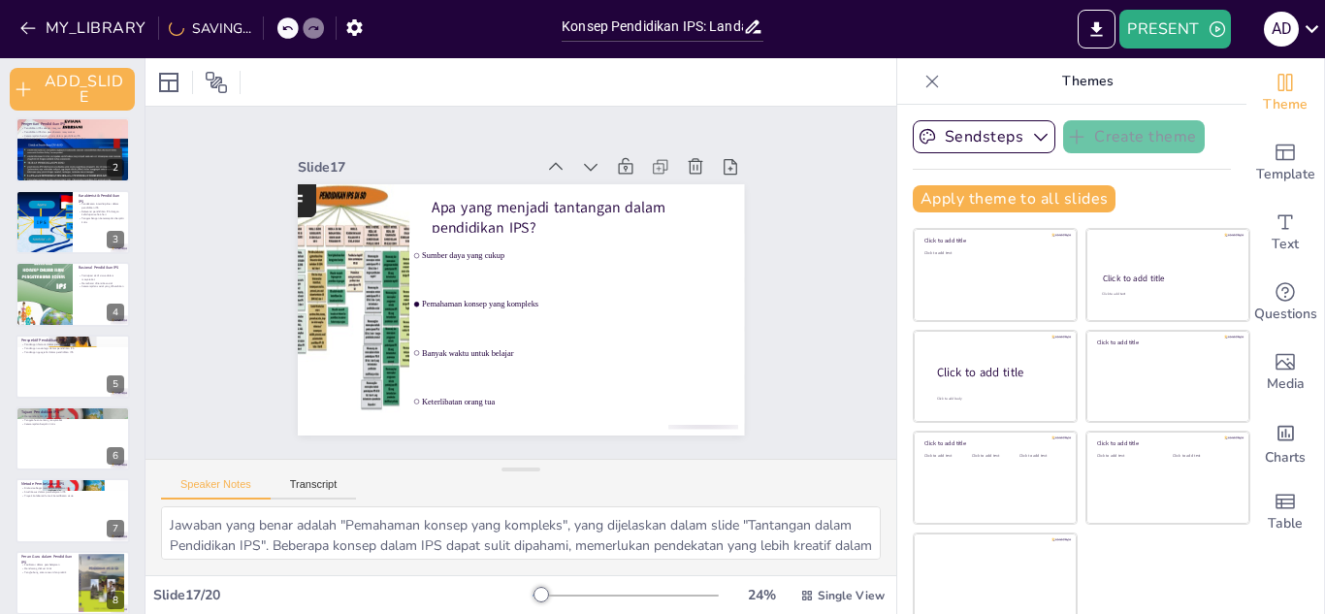
checkbox input "true"
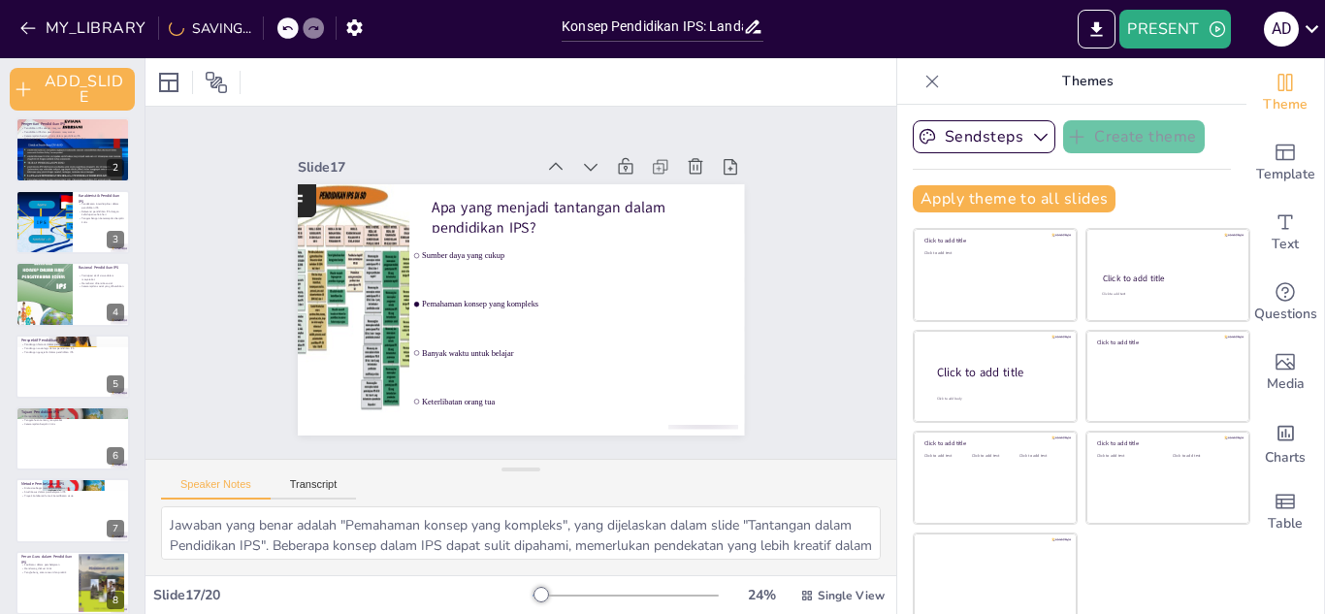
scroll to position [0, 0]
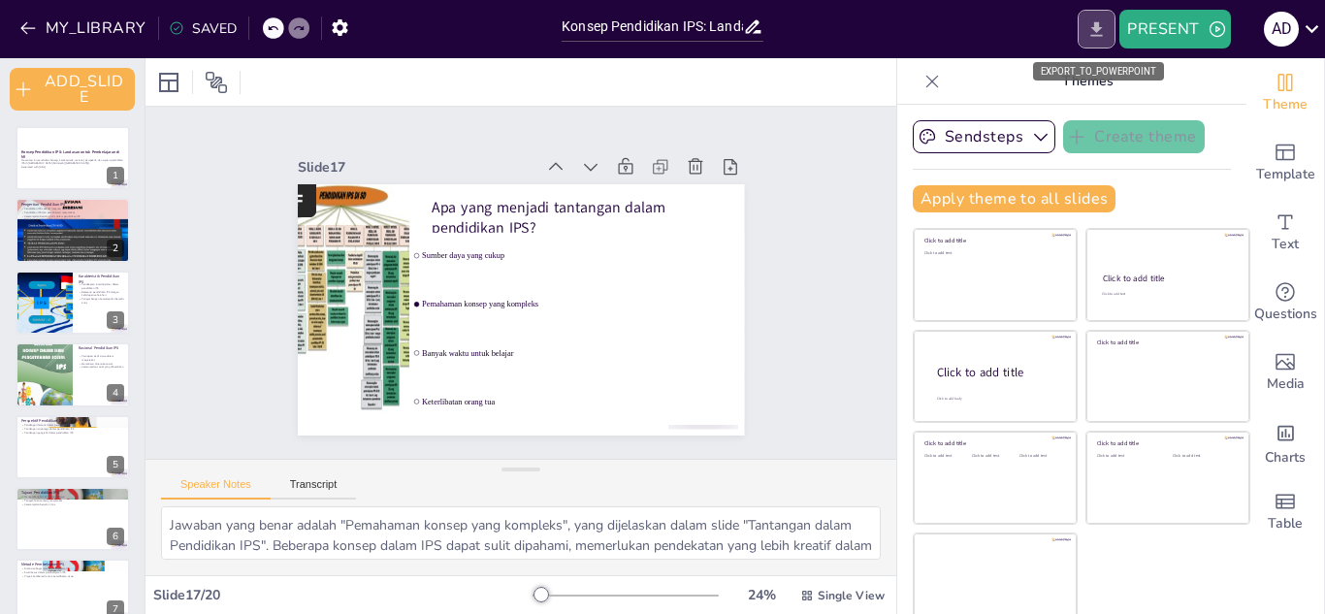
click at [1106, 30] on icon "EXPORT_TO_POWERPOINT" at bounding box center [1096, 29] width 20 height 20
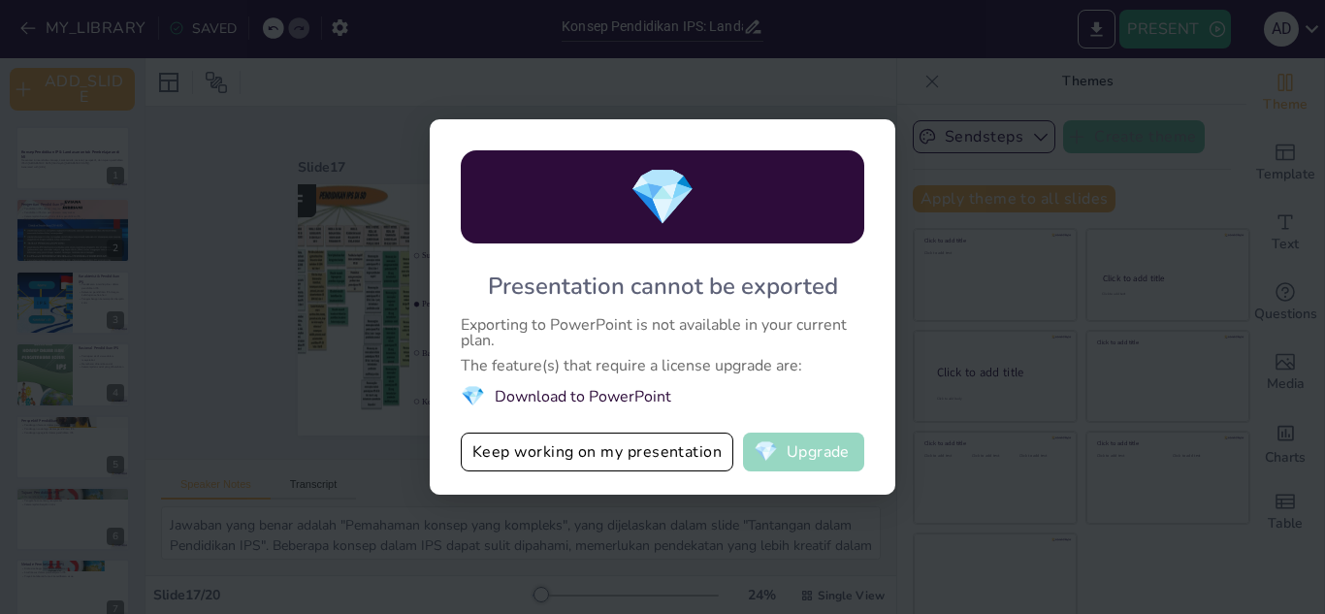
click at [814, 442] on button "💎 Upgrade" at bounding box center [803, 452] width 121 height 39
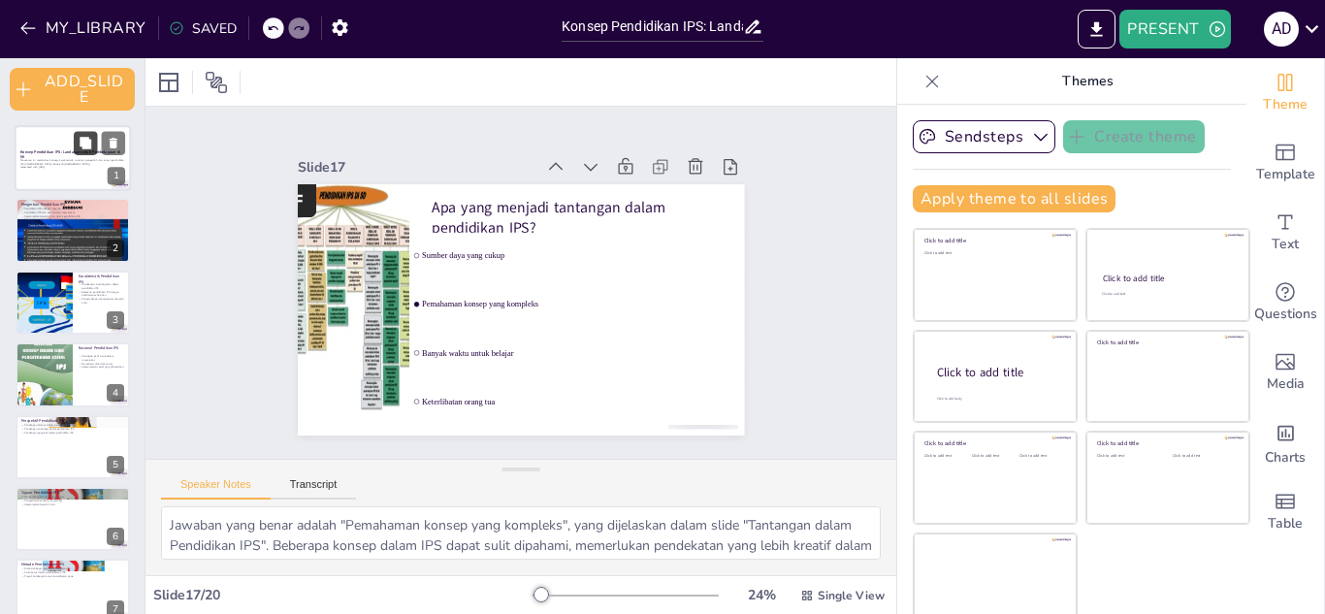
click at [90, 140] on icon at bounding box center [86, 143] width 12 height 12
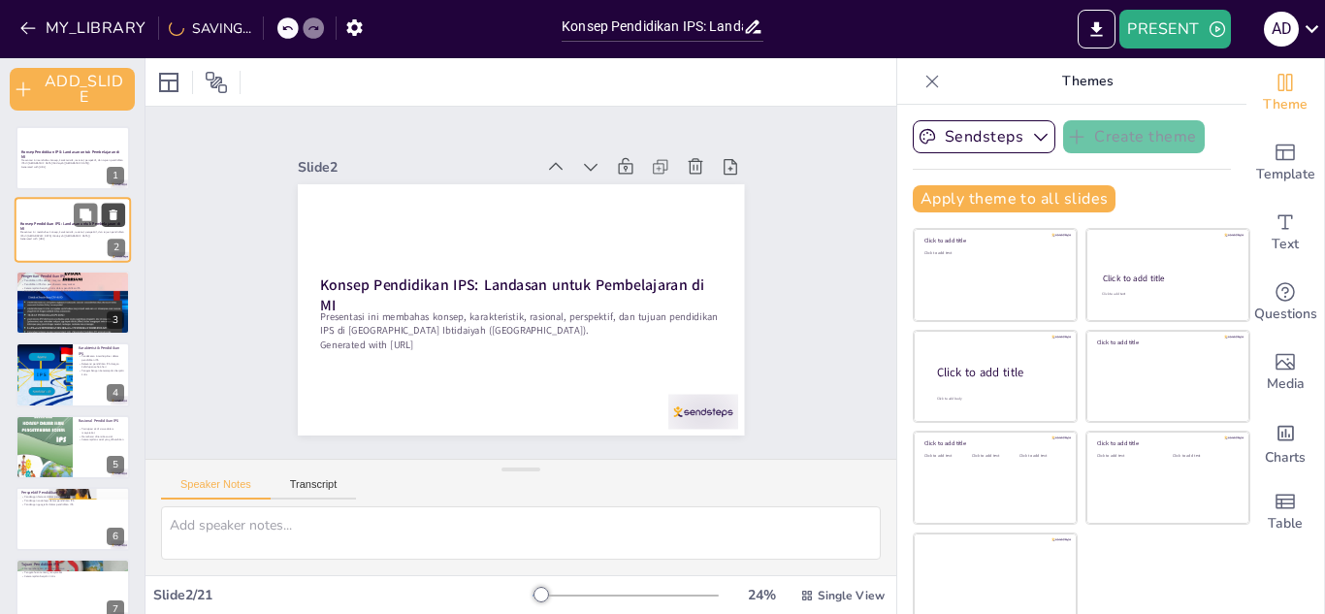
click at [115, 214] on icon at bounding box center [114, 215] width 8 height 11
